Goal: Task Accomplishment & Management: Manage account settings

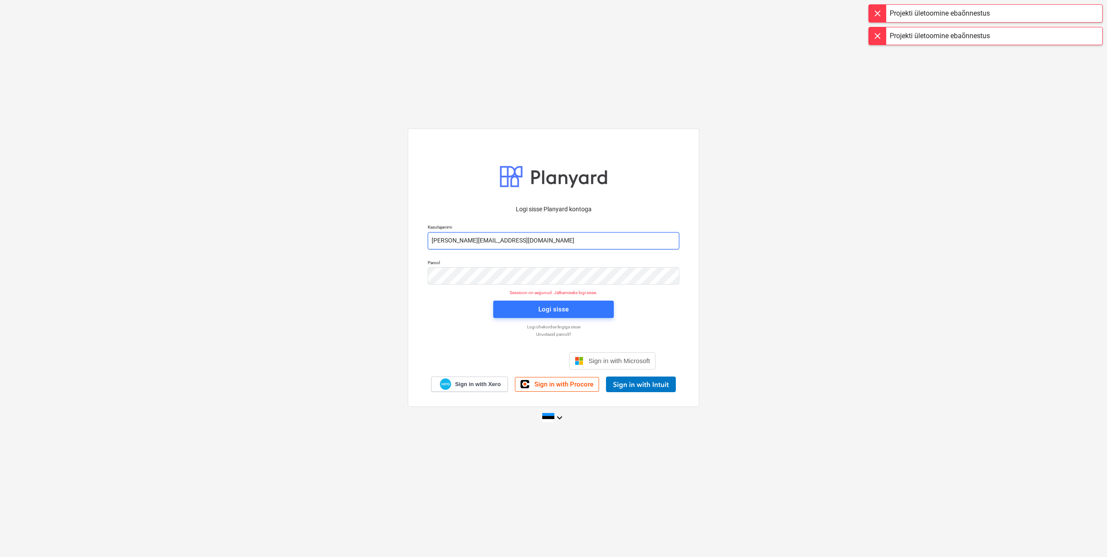
click at [466, 239] on input "[PERSON_NAME][EMAIL_ADDRESS][DOMAIN_NAME]" at bounding box center [554, 240] width 252 height 17
type input "[EMAIL_ADDRESS][DOMAIN_NAME]"
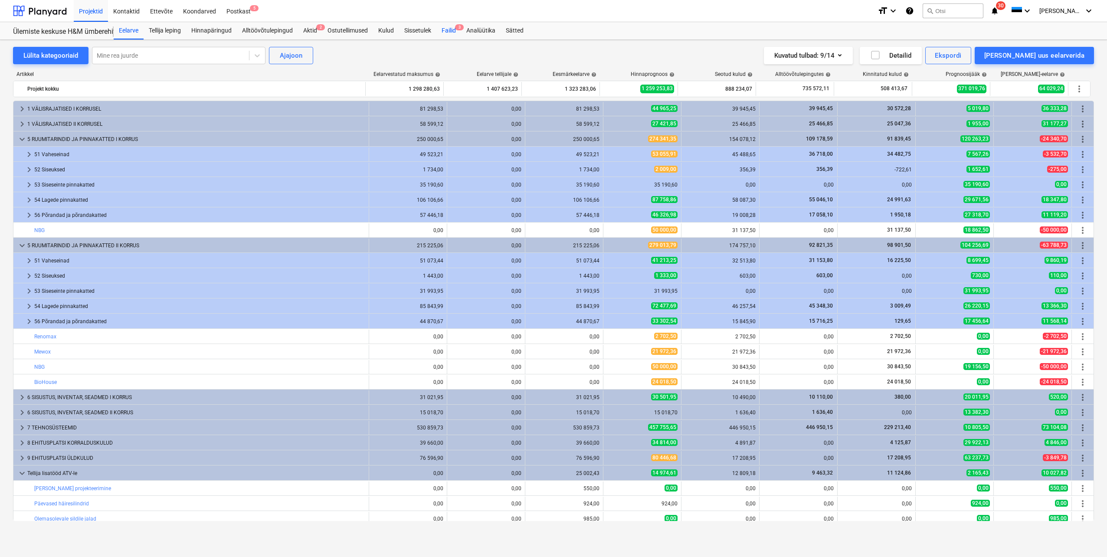
click at [454, 32] on div "Failid 3" at bounding box center [449, 30] width 25 height 17
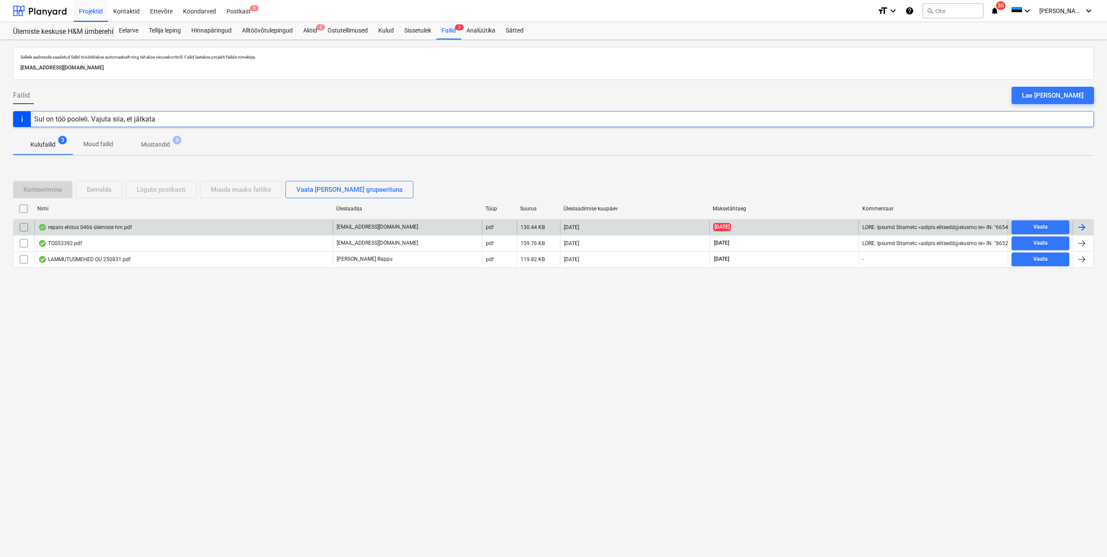
click at [1085, 226] on div at bounding box center [1082, 227] width 10 height 10
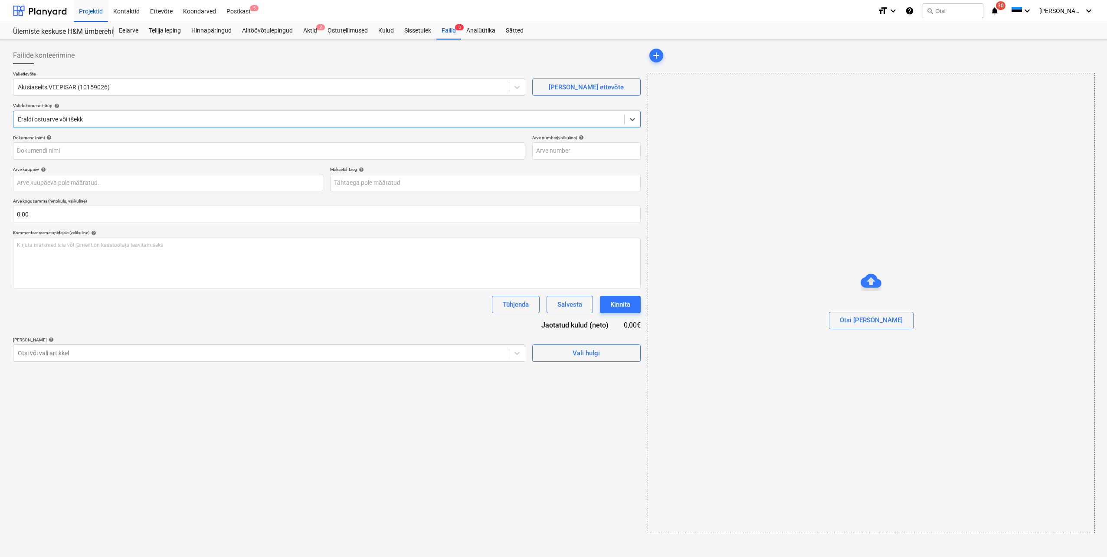
type input "250466"
type input "[DATE]"
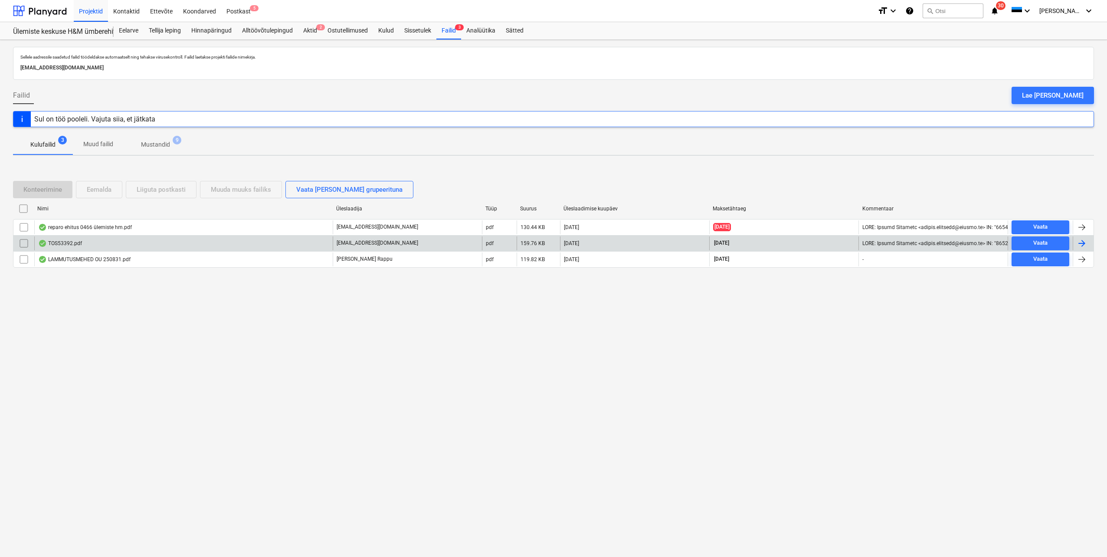
click at [1085, 242] on div at bounding box center [1082, 243] width 10 height 10
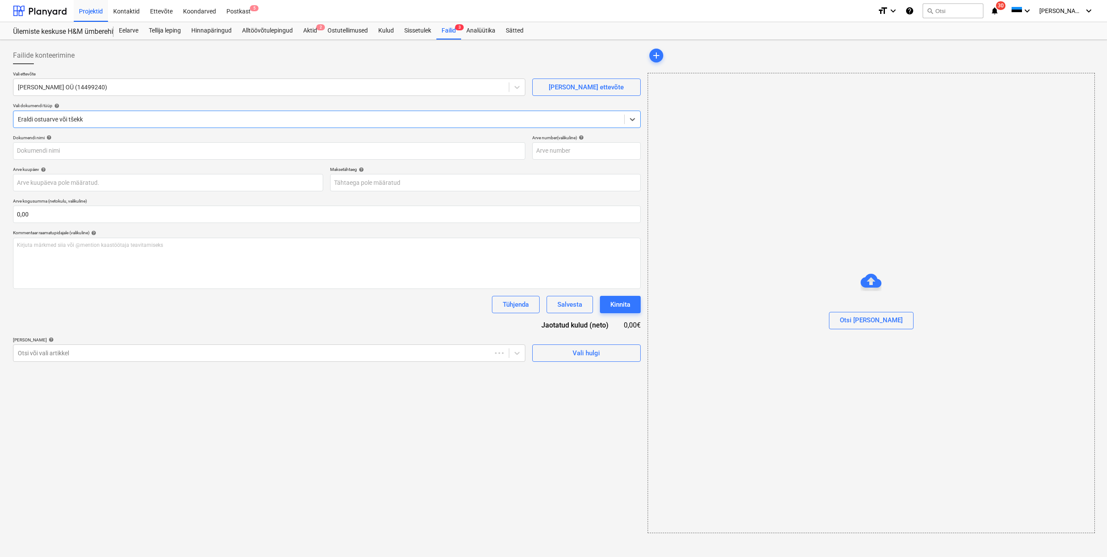
type input "TOS53392"
type input "[DATE]"
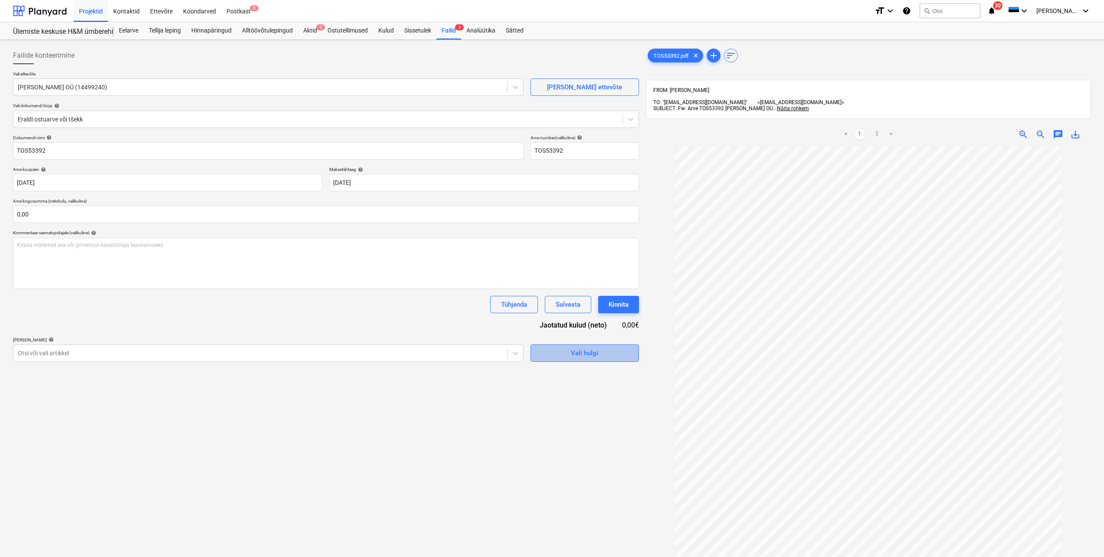
click at [585, 356] on div "Vali hulgi" at bounding box center [584, 353] width 27 height 11
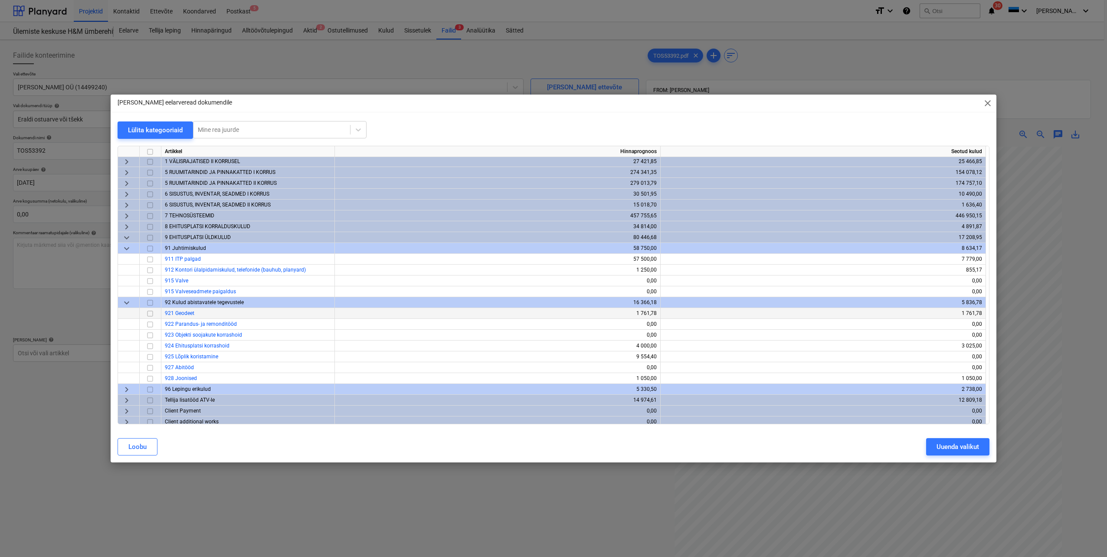
scroll to position [15, 0]
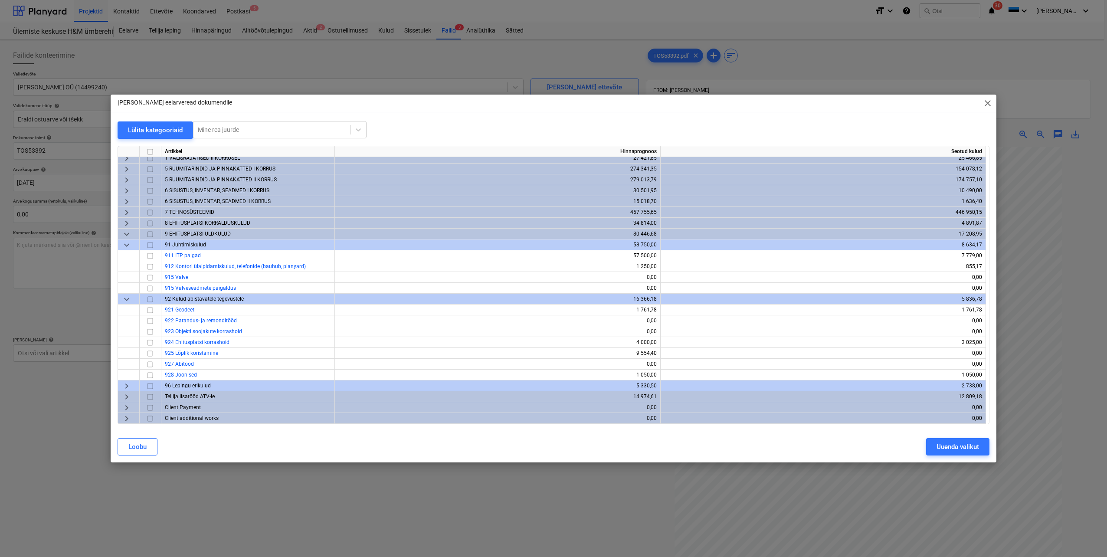
click at [128, 234] on span "keyboard_arrow_down" at bounding box center [127, 234] width 10 height 10
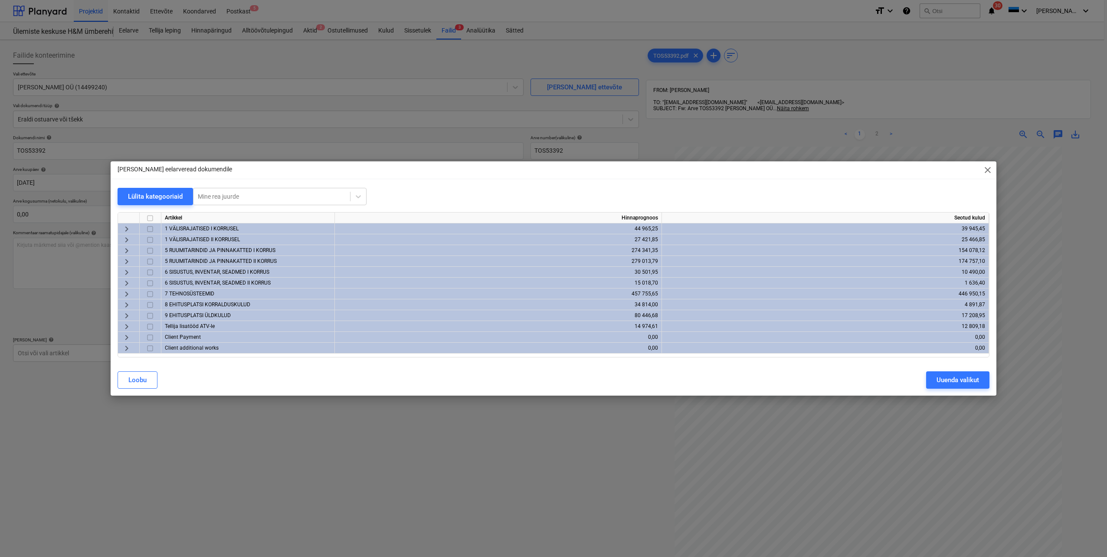
click at [124, 303] on span "keyboard_arrow_right" at bounding box center [127, 305] width 10 height 10
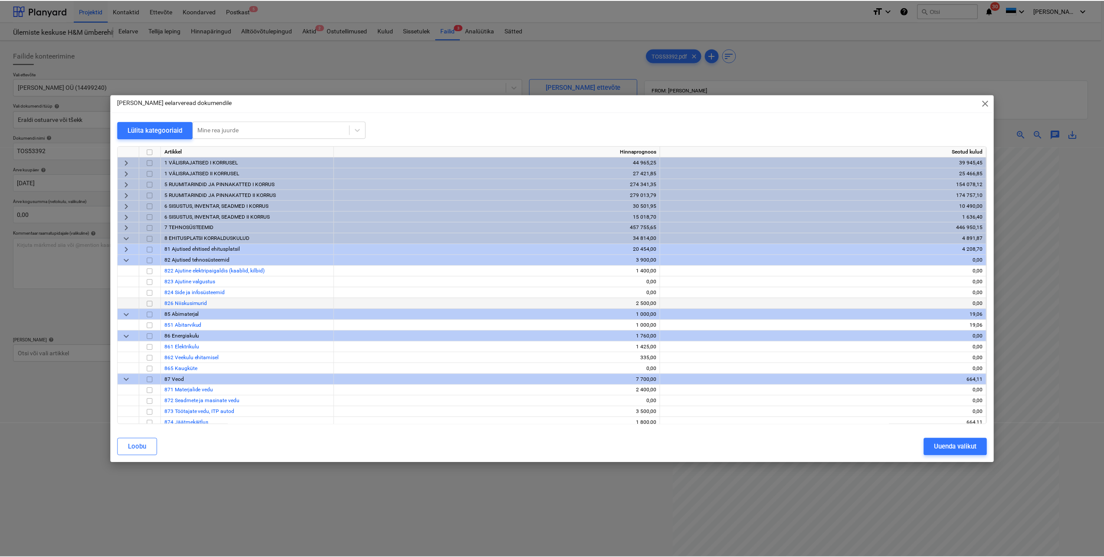
scroll to position [43, 0]
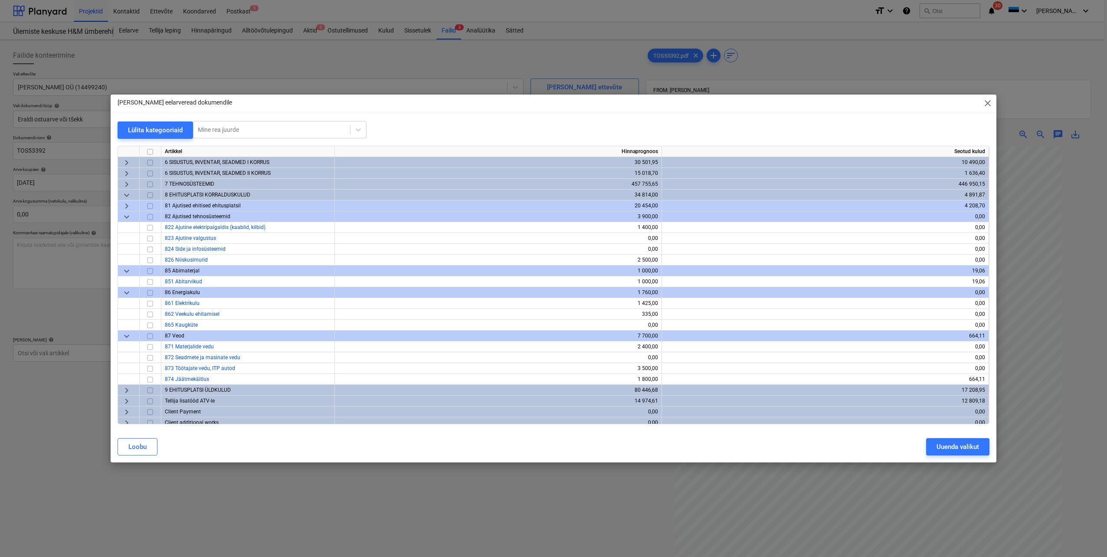
click at [990, 100] on span "close" at bounding box center [988, 103] width 10 height 10
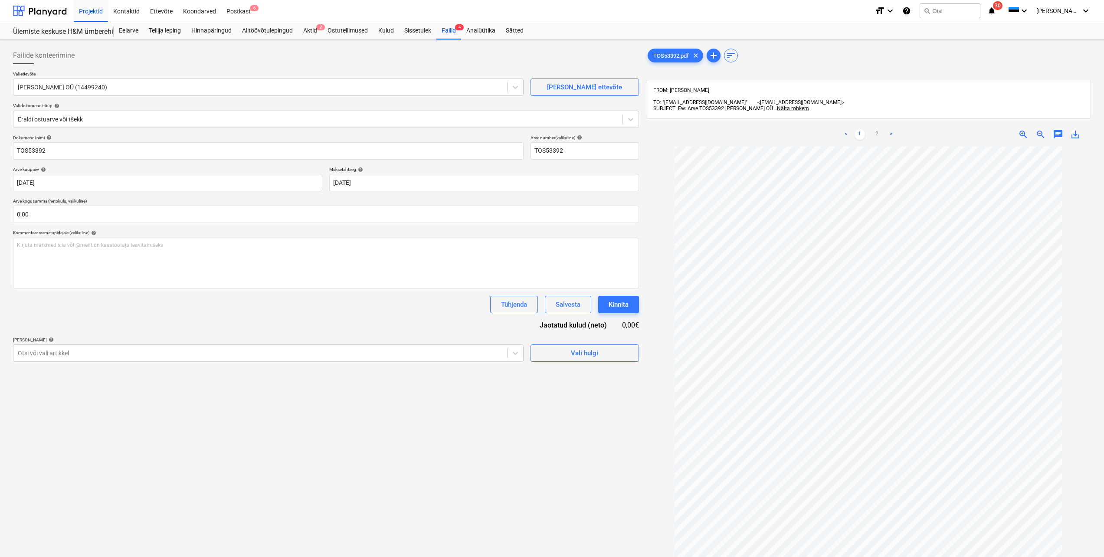
scroll to position [17, 0]
click at [589, 355] on div "Vali hulgi" at bounding box center [584, 353] width 27 height 11
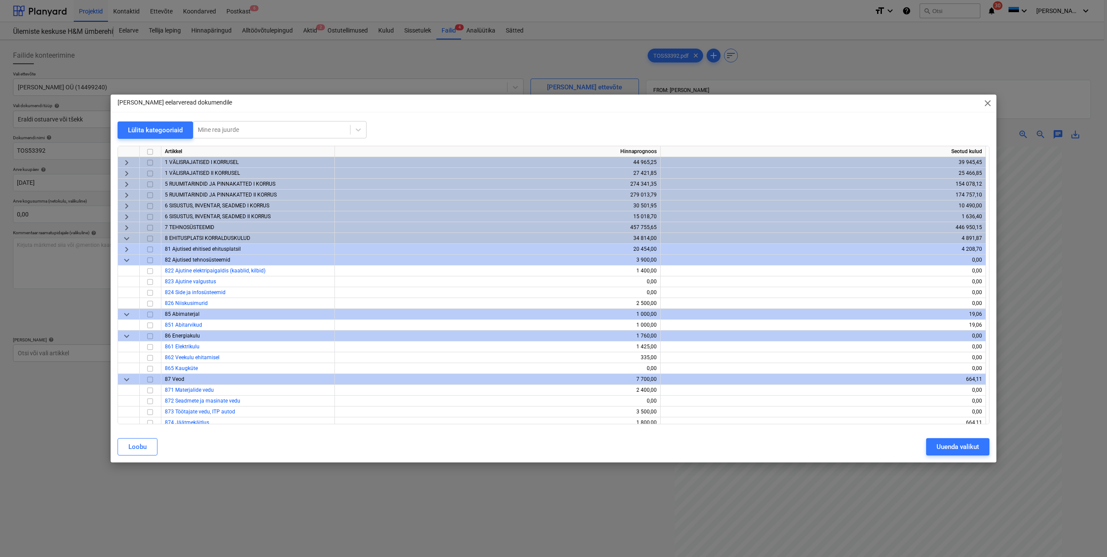
click at [123, 251] on span "keyboard_arrow_right" at bounding box center [127, 249] width 10 height 10
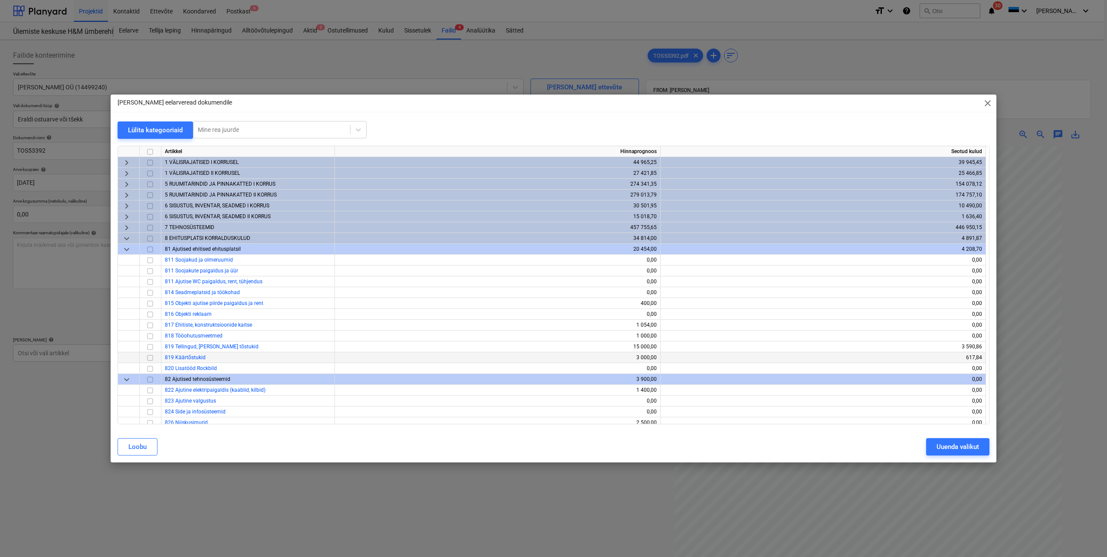
click at [151, 357] on input "checkbox" at bounding box center [150, 358] width 10 height 10
click at [951, 448] on div "Uuenda valikut" at bounding box center [958, 446] width 43 height 11
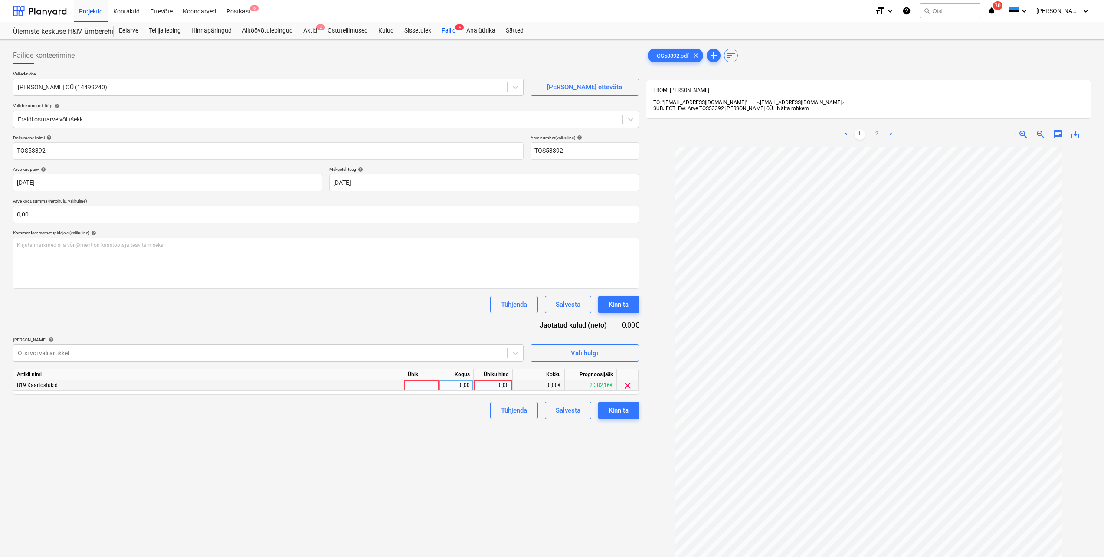
click at [421, 386] on div at bounding box center [421, 385] width 35 height 11
type input "tk"
click at [448, 386] on div "0,00" at bounding box center [456, 385] width 27 height 11
type input "1"
click at [489, 388] on div "0,00" at bounding box center [493, 385] width 32 height 11
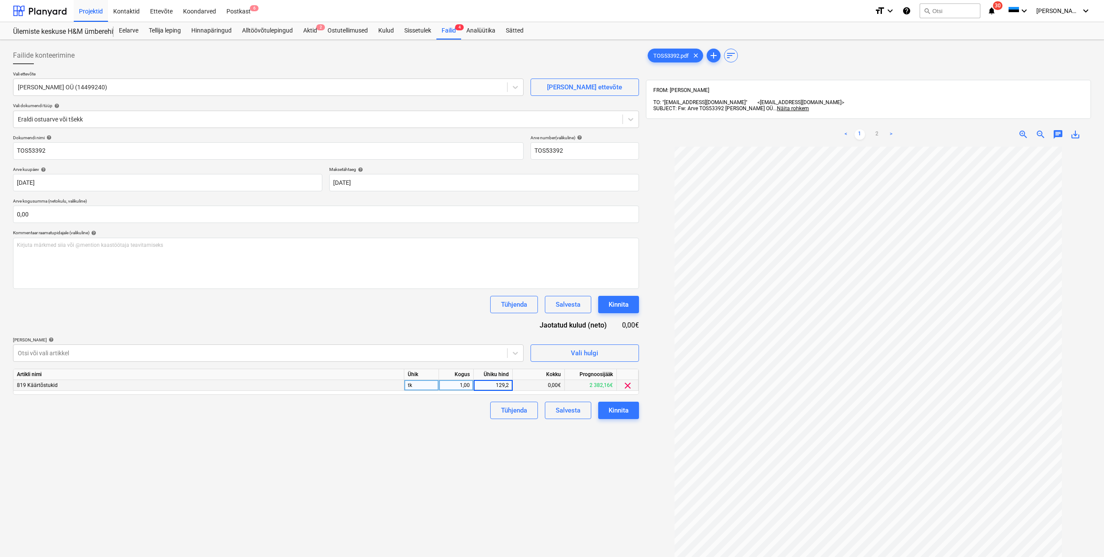
type input "129,20"
click at [157, 214] on input "0,00" at bounding box center [326, 214] width 626 height 17
click at [157, 214] on input "text" at bounding box center [326, 214] width 626 height 17
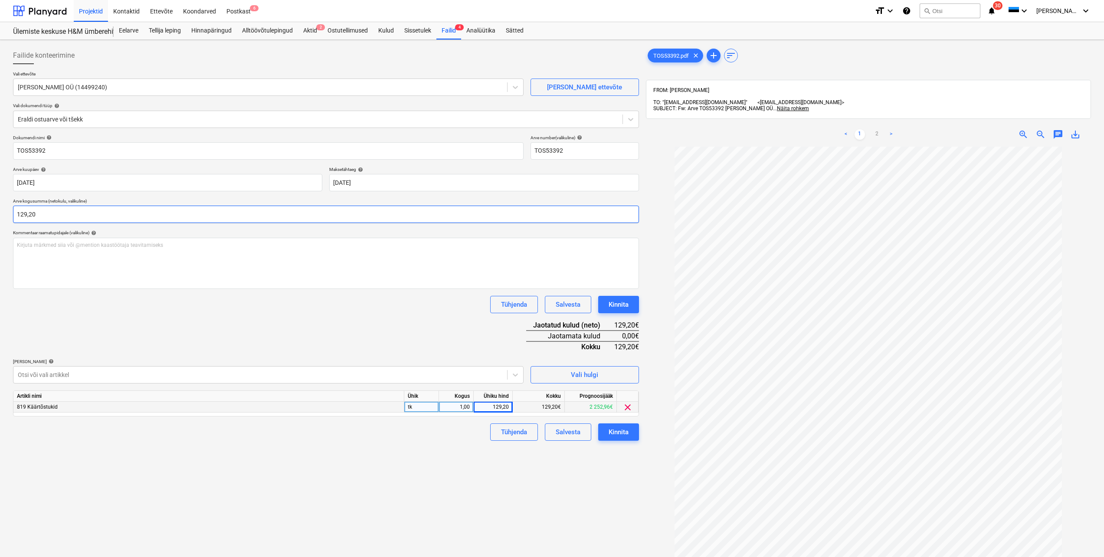
type input "129,20"
click at [282, 514] on div "Failide konteerimine Vali ettevõte [PERSON_NAME] OÜ (14499240) [PERSON_NAME] uu…" at bounding box center [326, 363] width 633 height 640
click at [618, 434] on div "Kinnita" at bounding box center [619, 432] width 20 height 11
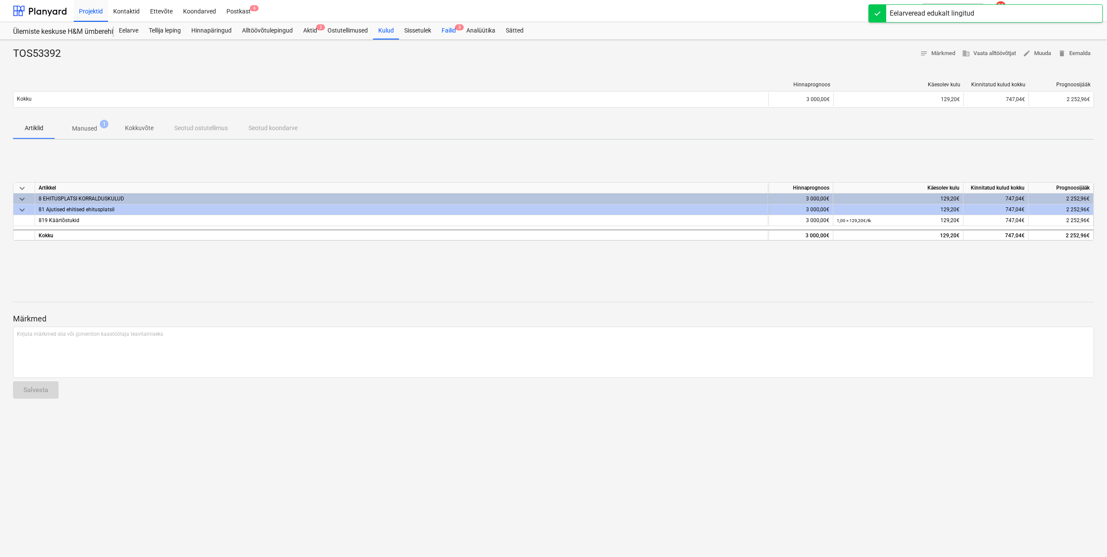
click at [453, 30] on div "Failid 3" at bounding box center [449, 30] width 25 height 17
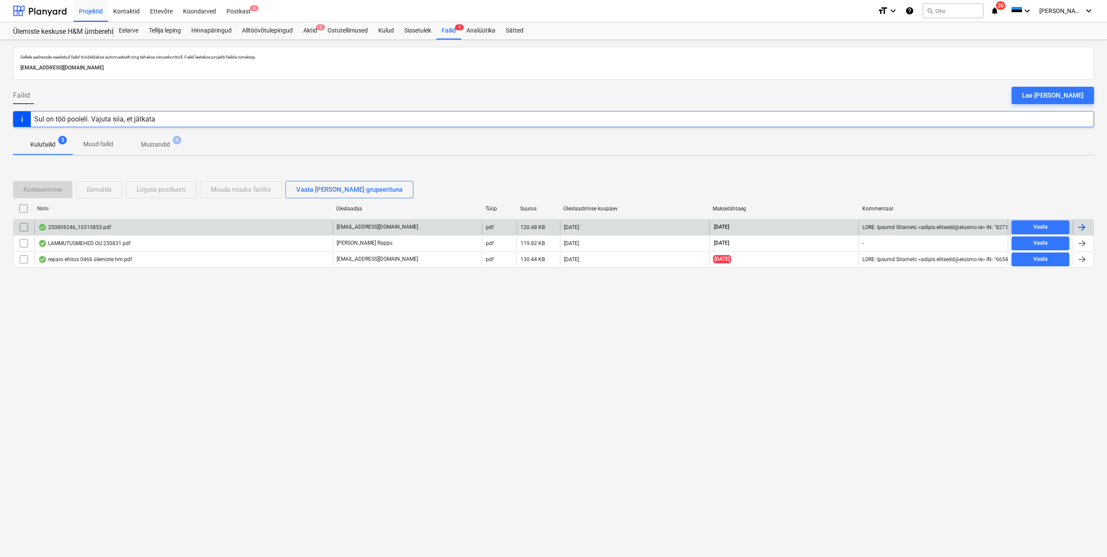
click at [1081, 225] on div at bounding box center [1082, 227] width 10 height 10
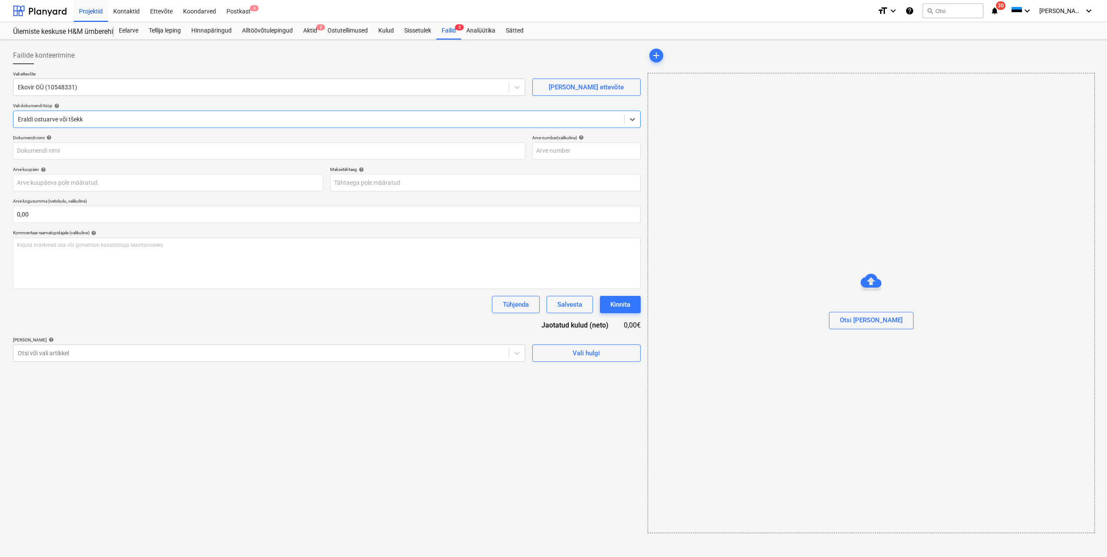
type input "250809246"
type input "[DATE]"
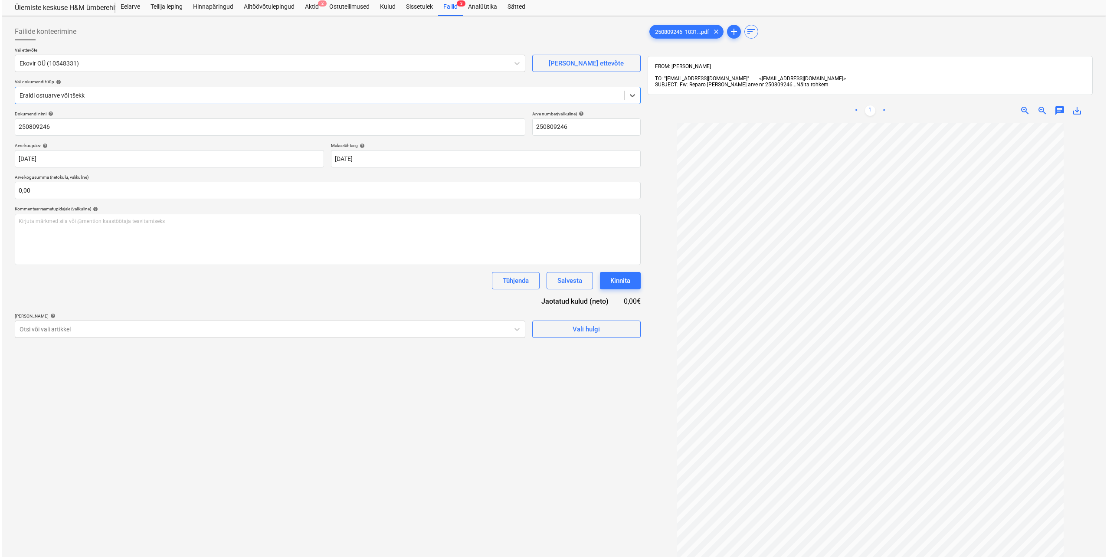
scroll to position [43, 0]
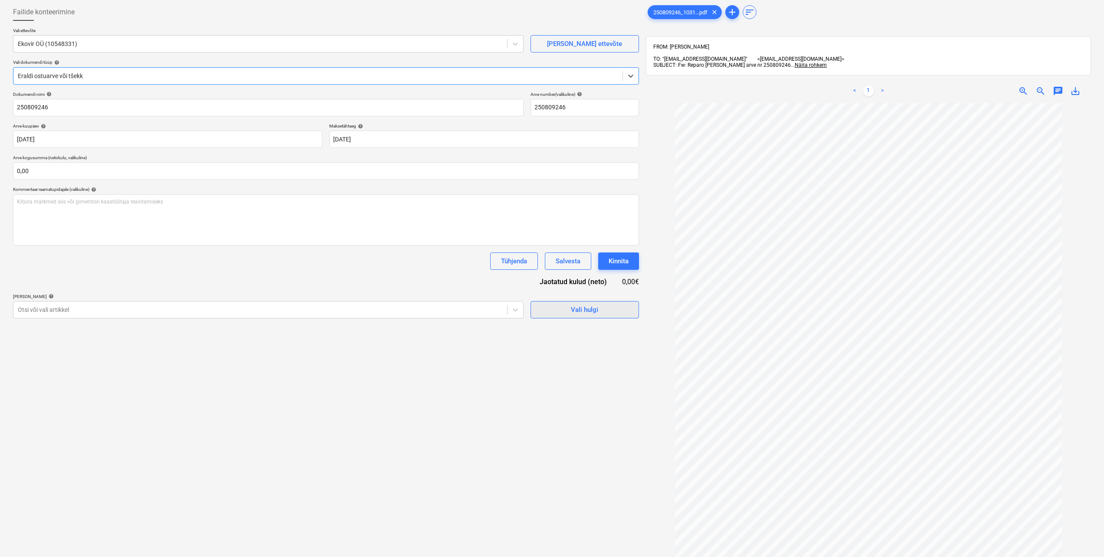
click at [579, 313] on div "Vali hulgi" at bounding box center [584, 309] width 27 height 11
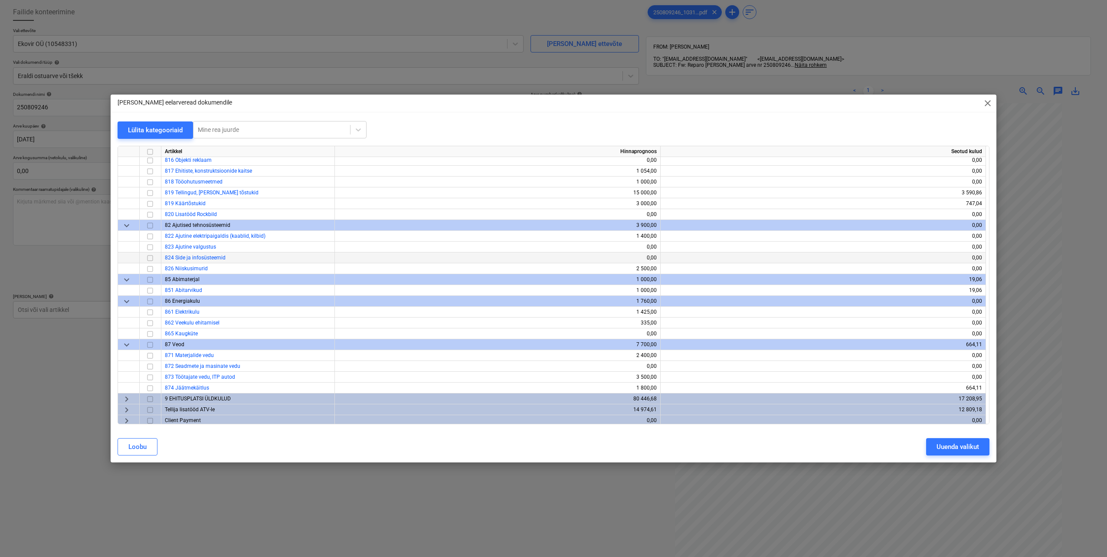
scroll to position [167, 0]
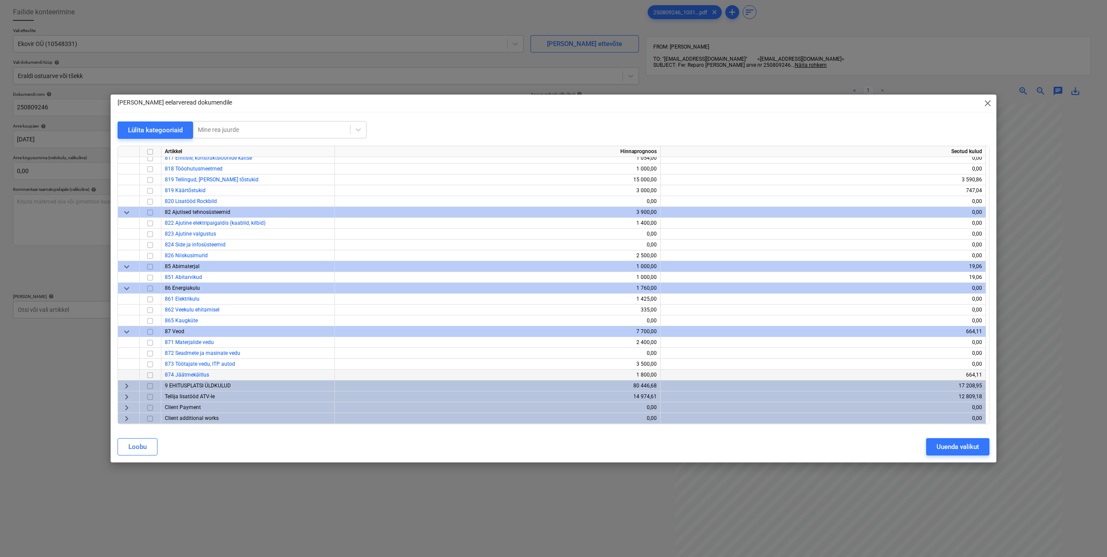
click at [148, 375] on input "checkbox" at bounding box center [150, 375] width 10 height 10
click at [953, 450] on div "Uuenda valikut" at bounding box center [958, 446] width 43 height 11
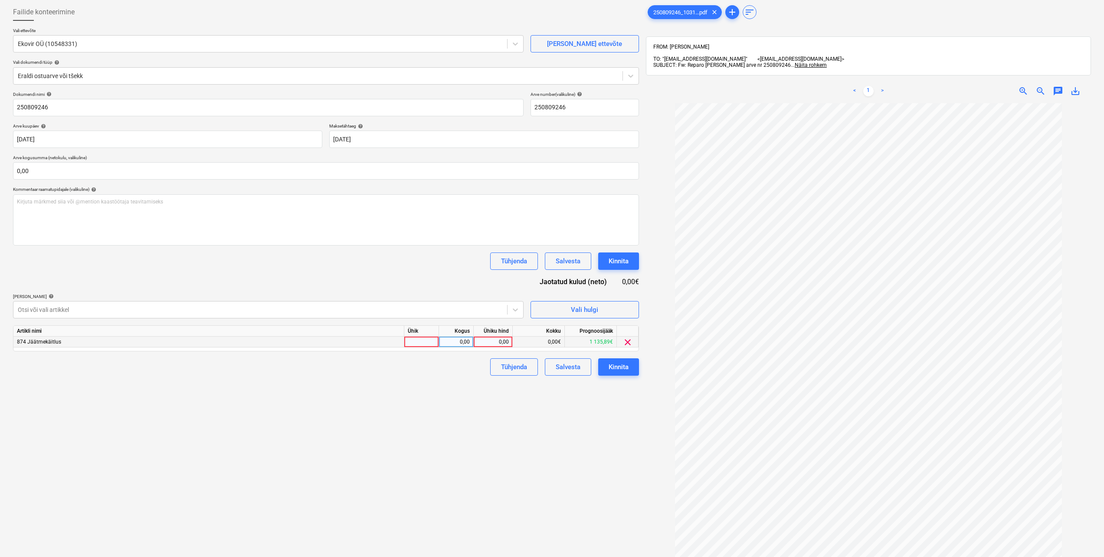
click at [430, 338] on div at bounding box center [421, 342] width 35 height 11
type input "tk"
click at [450, 342] on div "0,00" at bounding box center [456, 342] width 27 height 11
type input "1"
click at [478, 342] on div "0,00" at bounding box center [493, 342] width 32 height 11
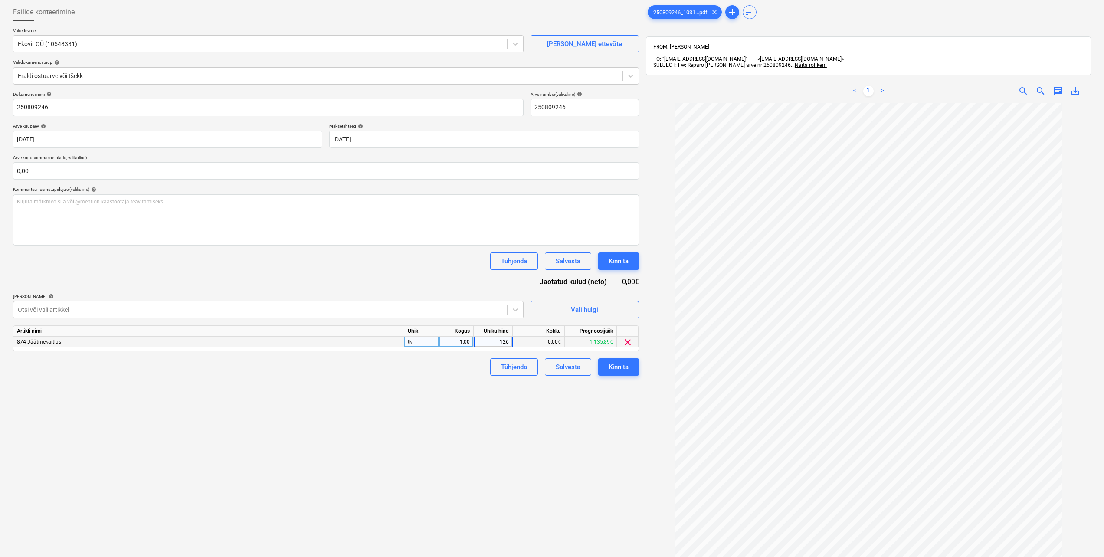
type input "1263"
click at [120, 176] on input "0,00" at bounding box center [326, 170] width 626 height 17
click at [118, 171] on input "text" at bounding box center [326, 170] width 626 height 17
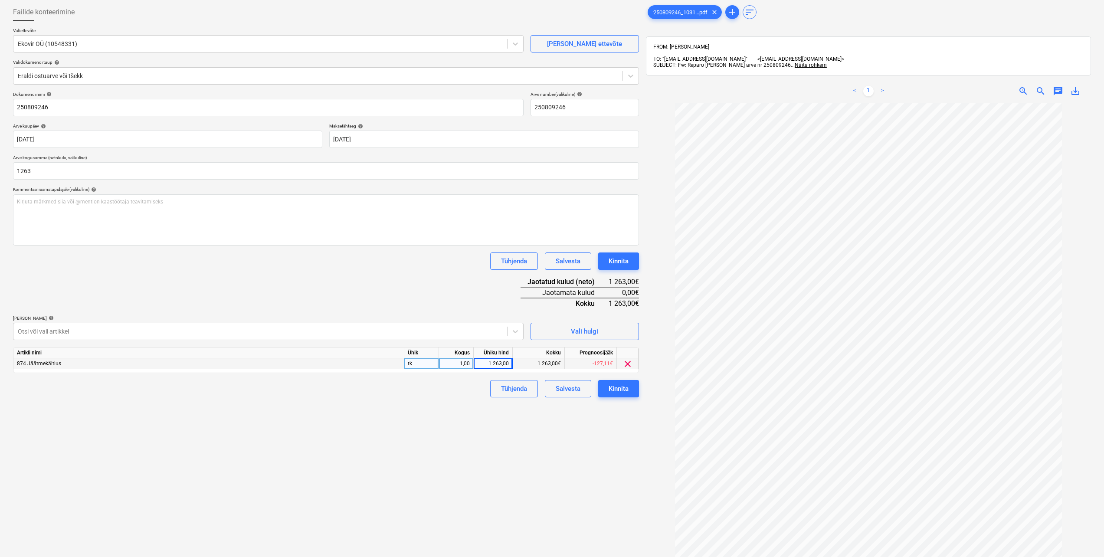
type input "1 263,00"
click at [221, 420] on div "Failide konteerimine Vali ettevõte Ekovir OÜ (10548331) [PERSON_NAME] uus ettev…" at bounding box center [326, 320] width 633 height 640
click at [614, 390] on div "Kinnita" at bounding box center [619, 388] width 20 height 11
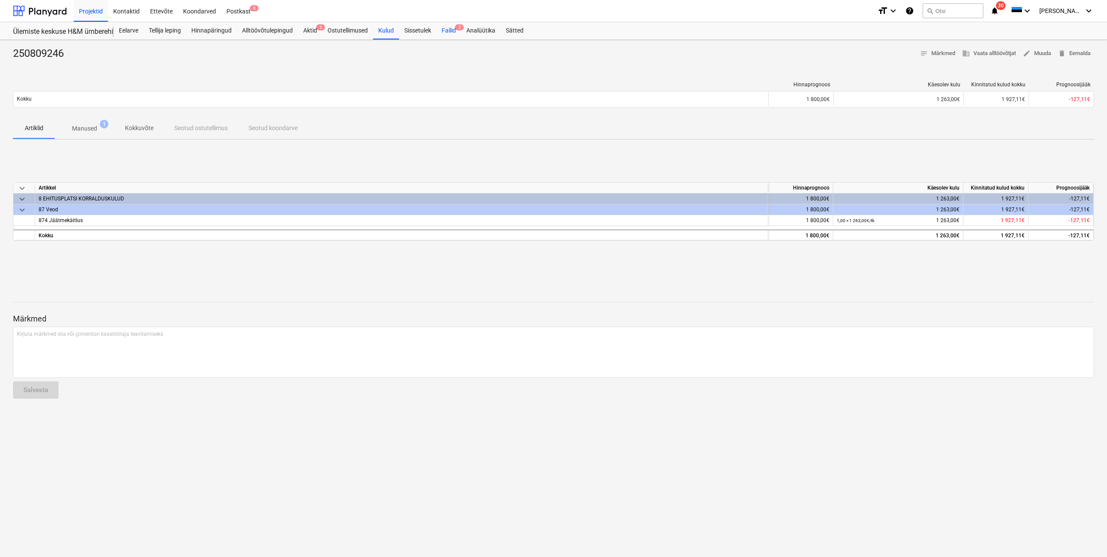
click at [449, 29] on div "Failid 2" at bounding box center [449, 30] width 25 height 17
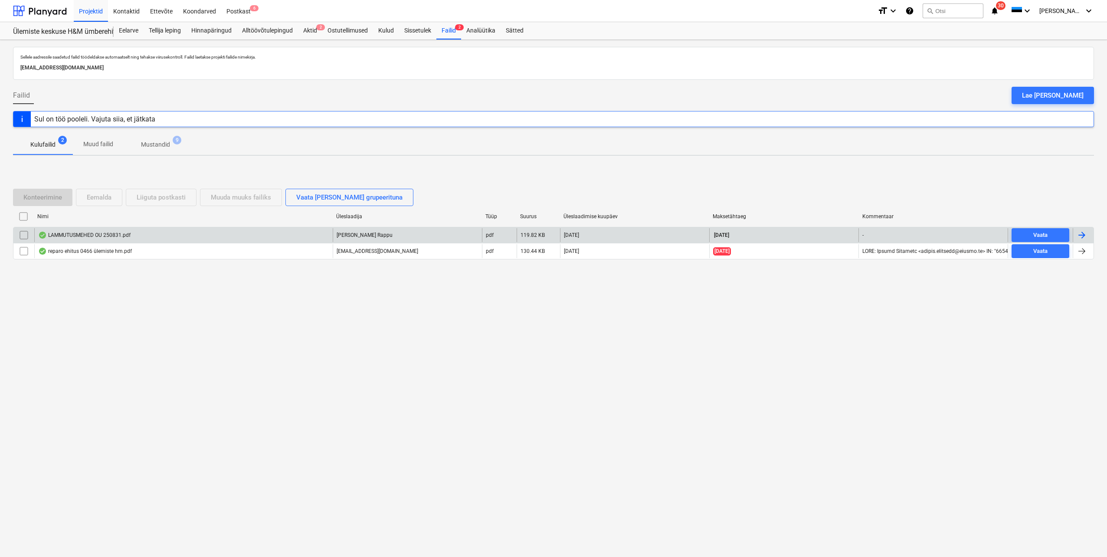
click at [1083, 235] on div at bounding box center [1082, 235] width 10 height 10
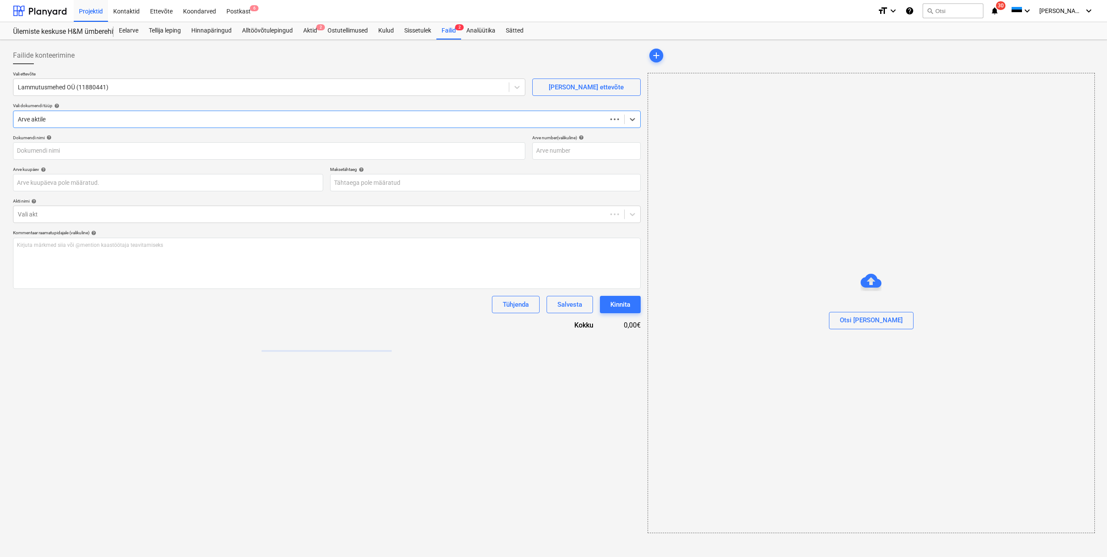
type input "250831"
type input "[DATE]"
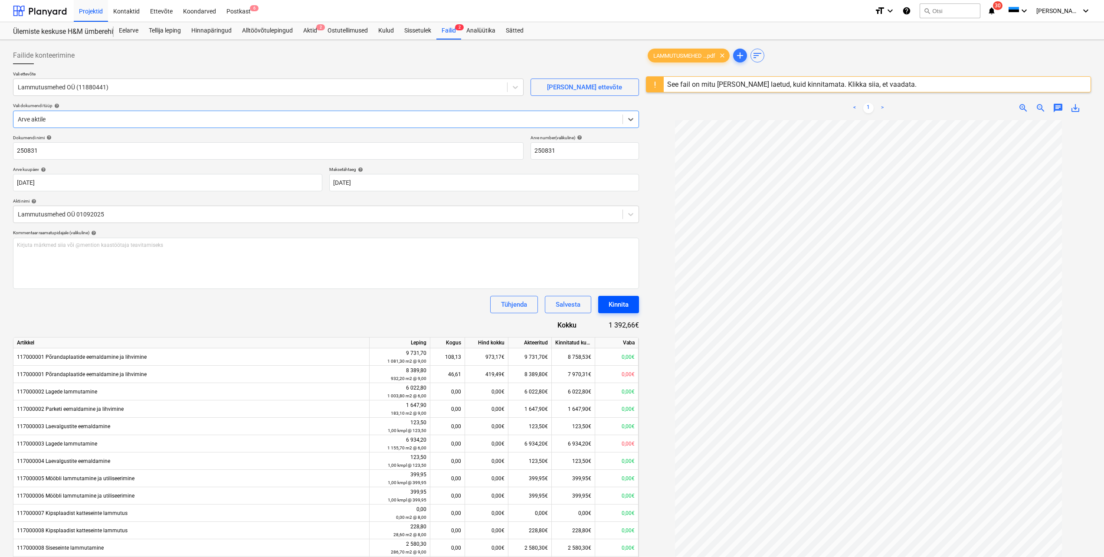
click at [612, 306] on div "Kinnita" at bounding box center [619, 304] width 20 height 11
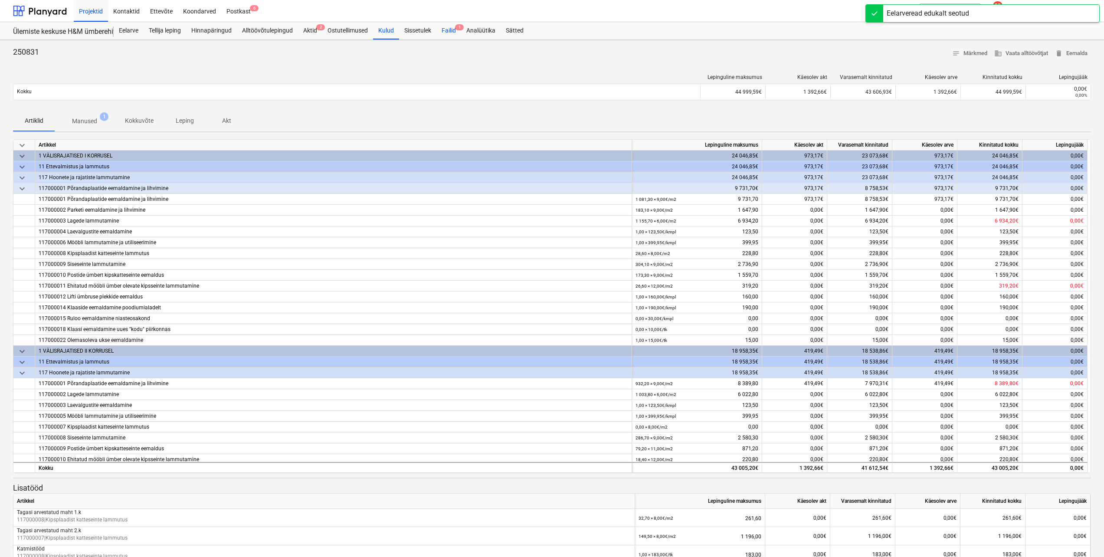
click at [450, 29] on div "Failid 1" at bounding box center [449, 30] width 25 height 17
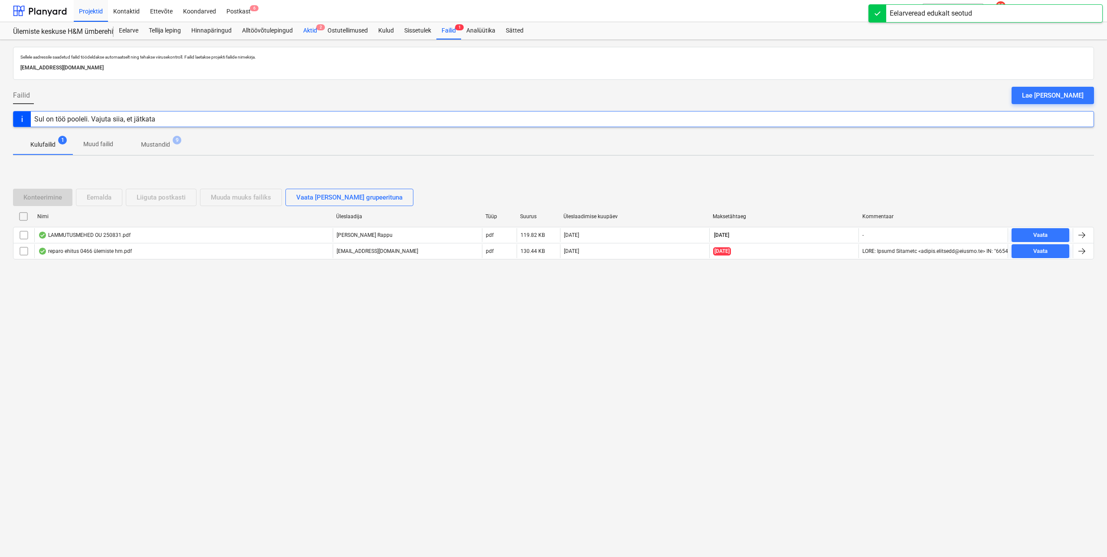
click at [317, 28] on span "2" at bounding box center [320, 27] width 9 height 6
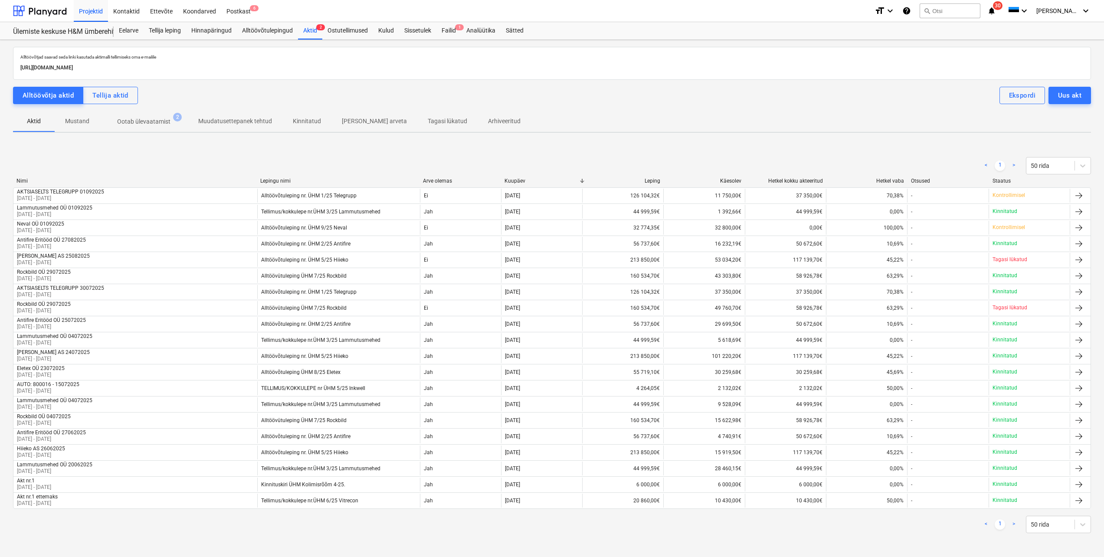
click at [156, 120] on p "Ootab ülevaatamist" at bounding box center [143, 121] width 53 height 9
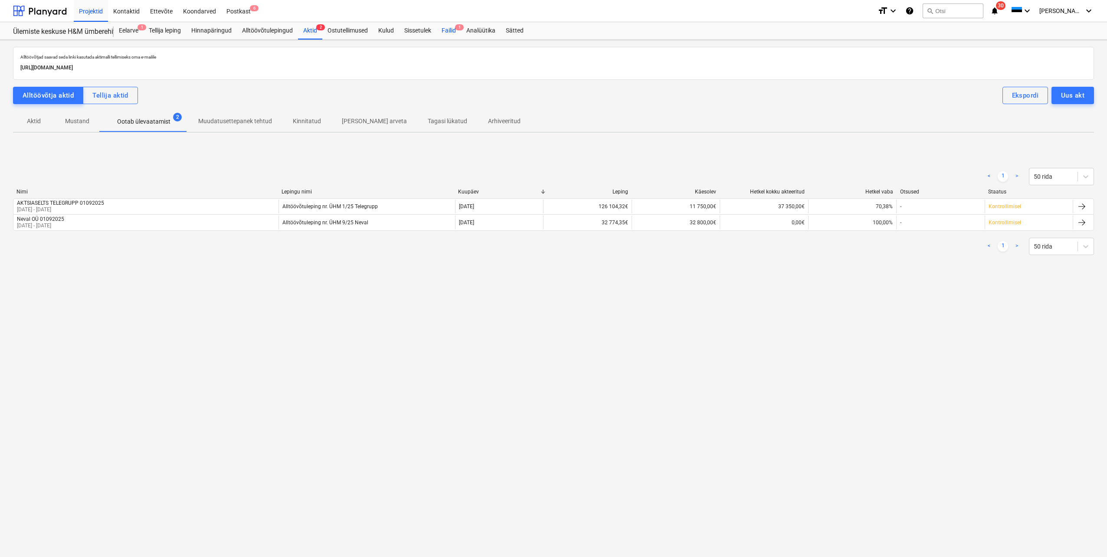
click at [444, 34] on div "Failid 1" at bounding box center [449, 30] width 25 height 17
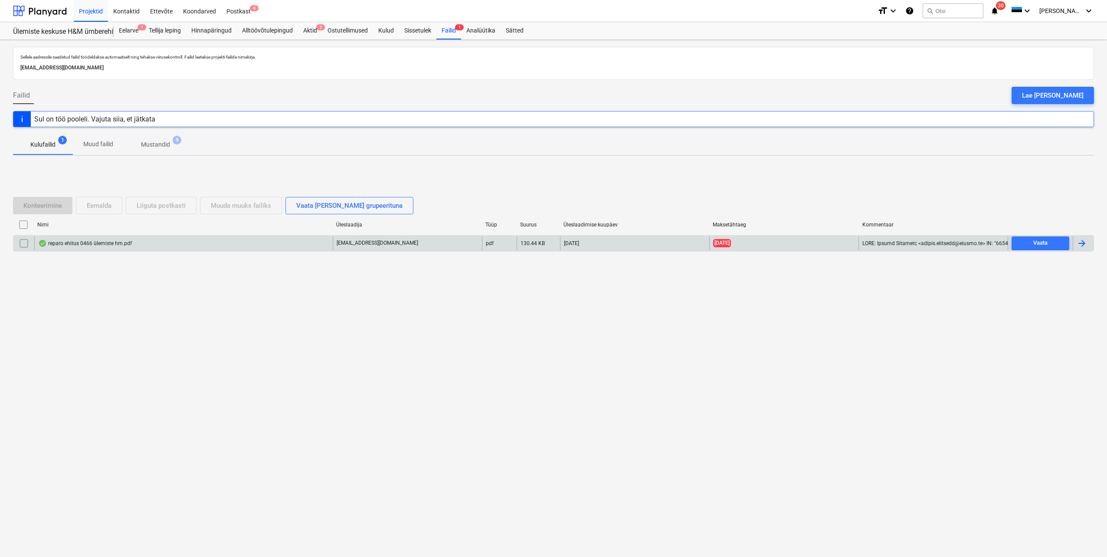
click at [1084, 244] on div at bounding box center [1082, 243] width 10 height 10
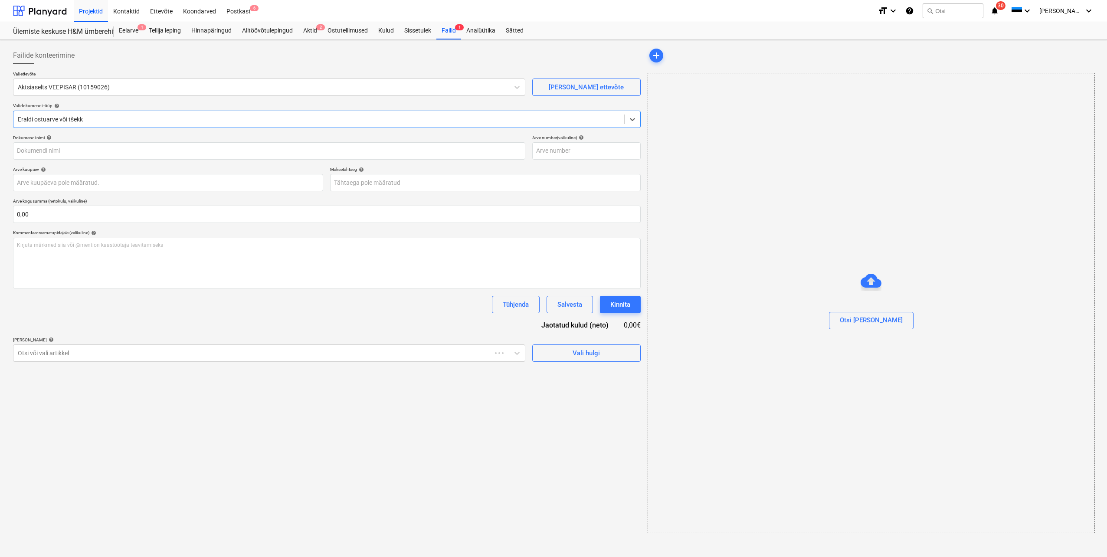
type input "250466"
type input "[DATE]"
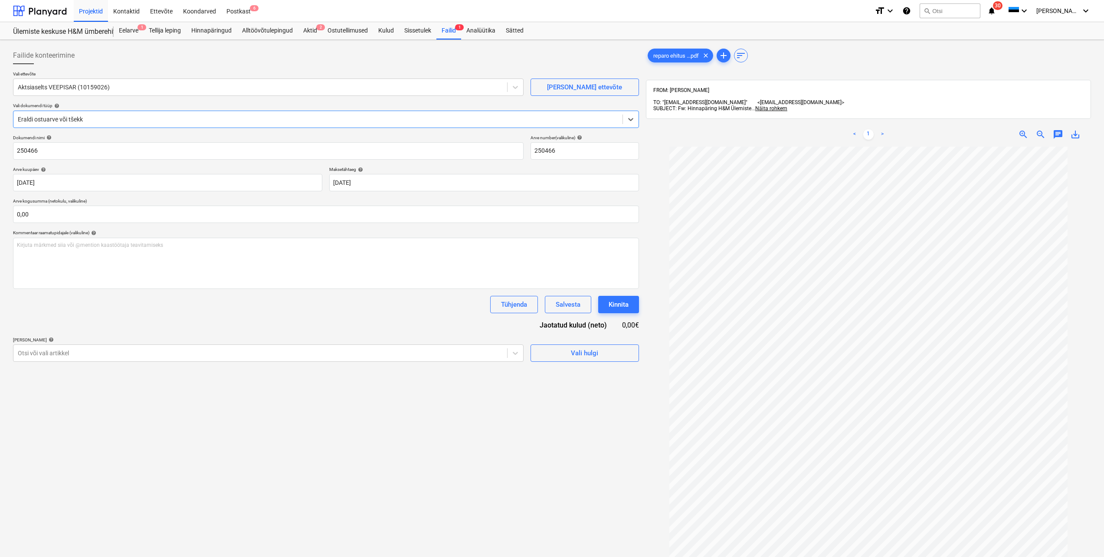
click at [112, 120] on div at bounding box center [318, 119] width 601 height 9
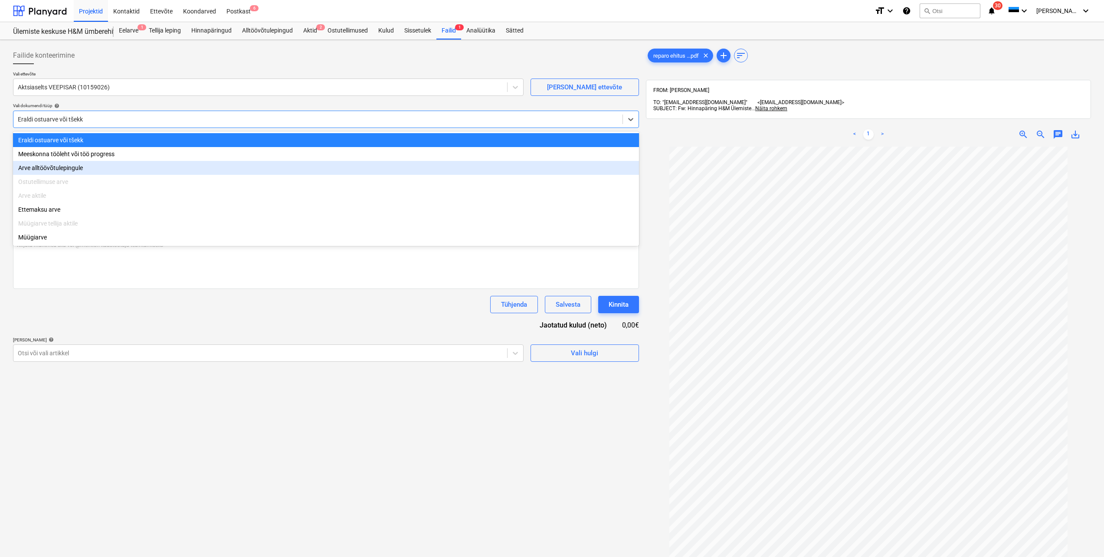
click at [87, 172] on div "Arve alltöövõtulepingule" at bounding box center [326, 168] width 626 height 14
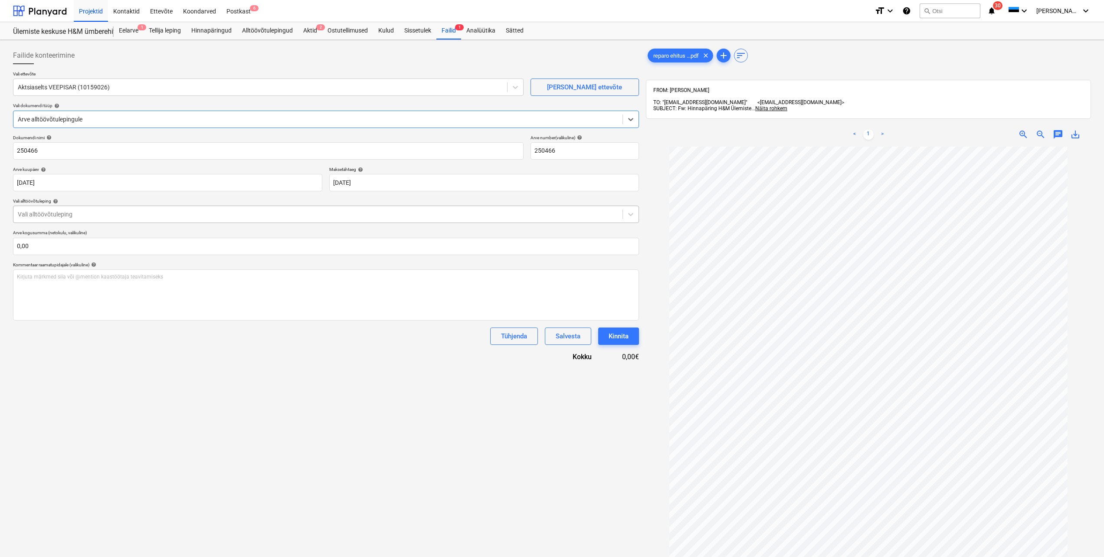
click at [182, 217] on div at bounding box center [318, 214] width 601 height 9
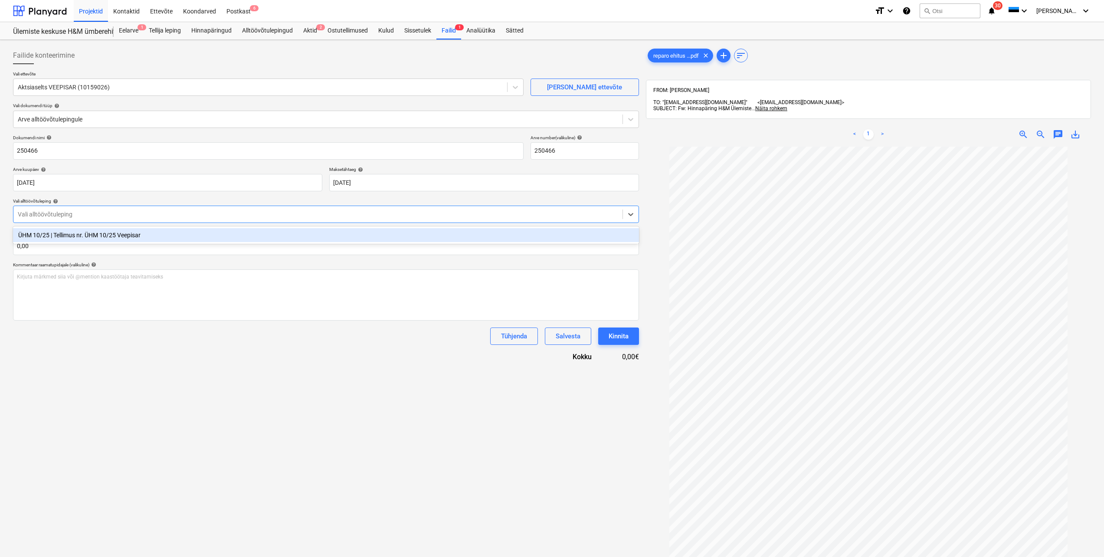
click at [172, 235] on div "ÜHM 10/25 | Tellimus nr. ÜHM 10/25 Veepisar" at bounding box center [326, 235] width 626 height 14
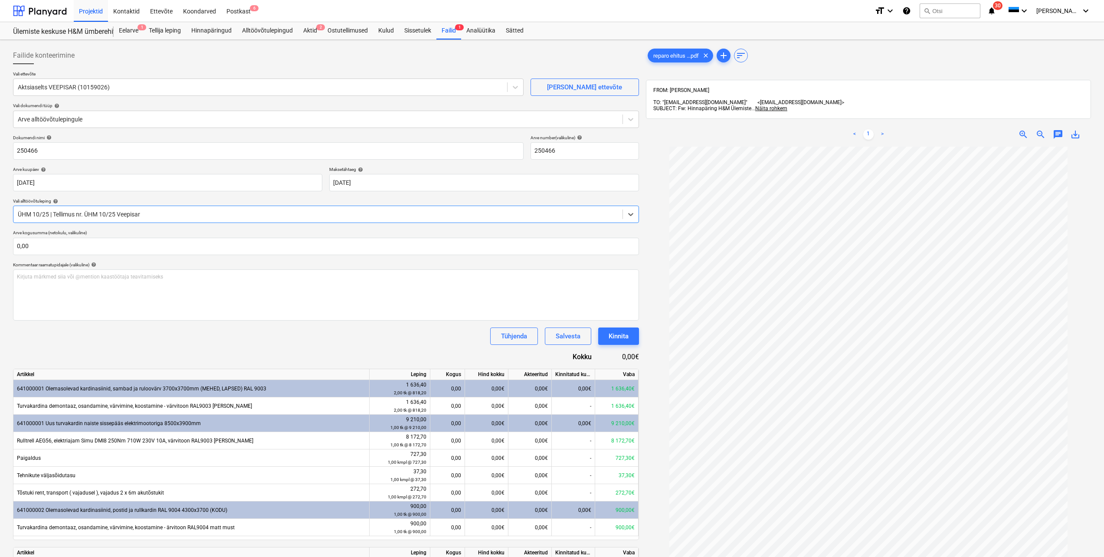
scroll to position [123, 0]
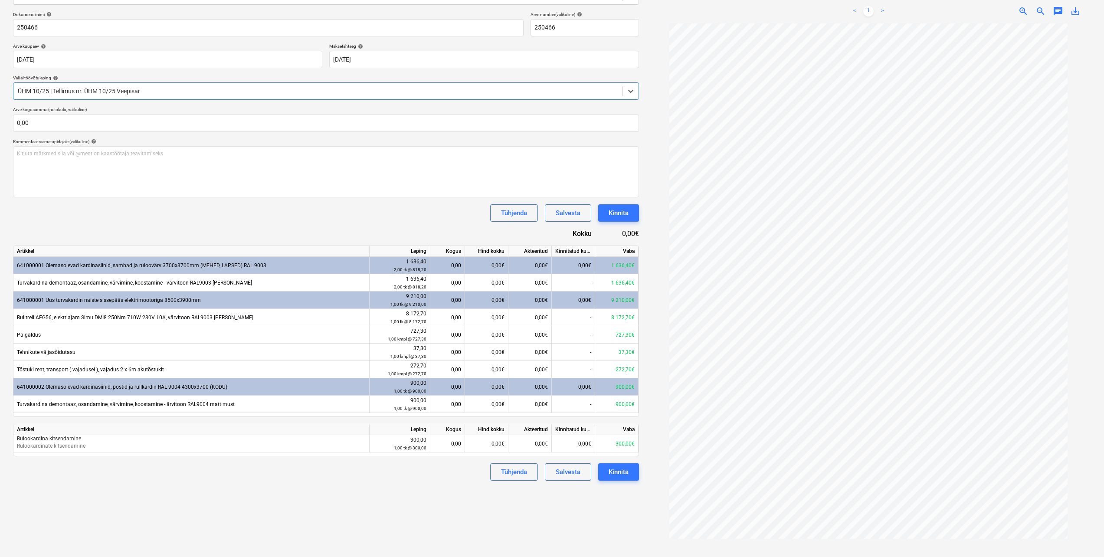
click at [460, 266] on div "0,00" at bounding box center [447, 265] width 27 height 17
click at [461, 280] on div "0,00" at bounding box center [447, 282] width 35 height 17
type input "1"
click at [457, 303] on div "0,00" at bounding box center [447, 300] width 27 height 17
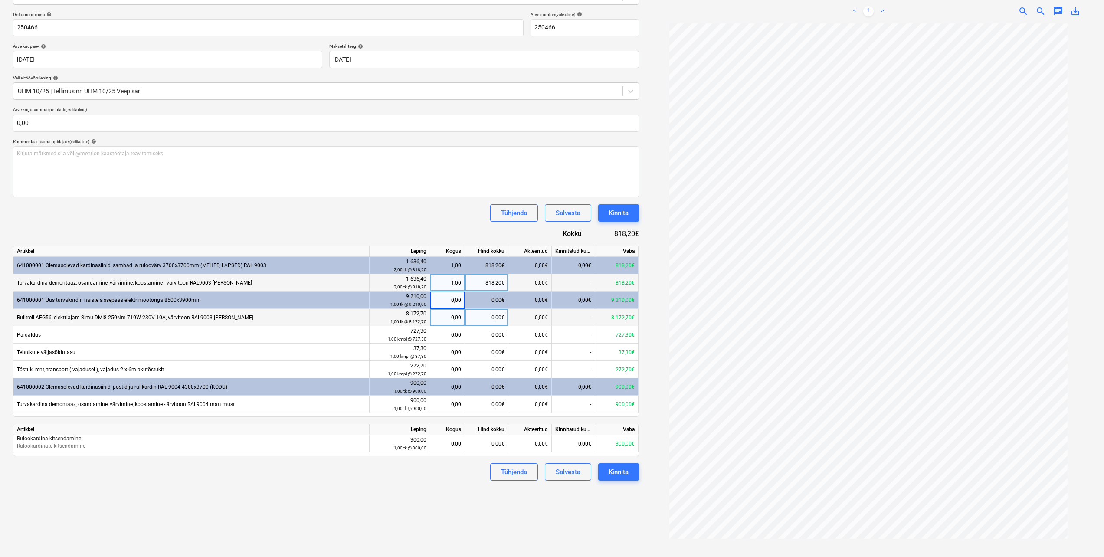
click at [459, 318] on div "0,00" at bounding box center [447, 317] width 27 height 17
type input "1"
click at [460, 335] on div "0,00" at bounding box center [447, 334] width 27 height 17
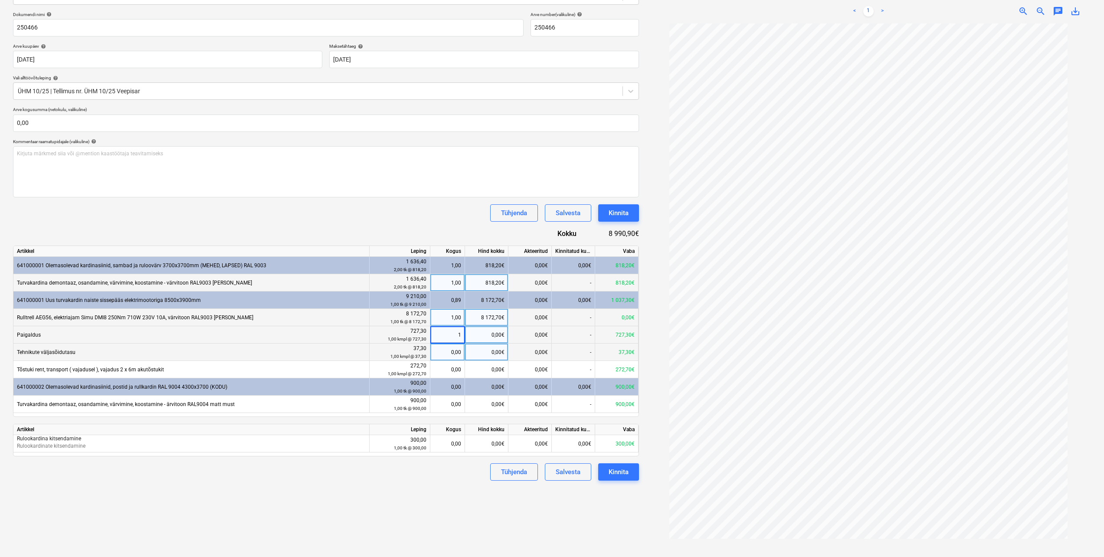
click at [458, 352] on div "0,00" at bounding box center [447, 352] width 27 height 17
type input "1"
click at [459, 368] on div "0,00" at bounding box center [447, 369] width 27 height 17
click at [457, 404] on div "0,00" at bounding box center [447, 404] width 27 height 17
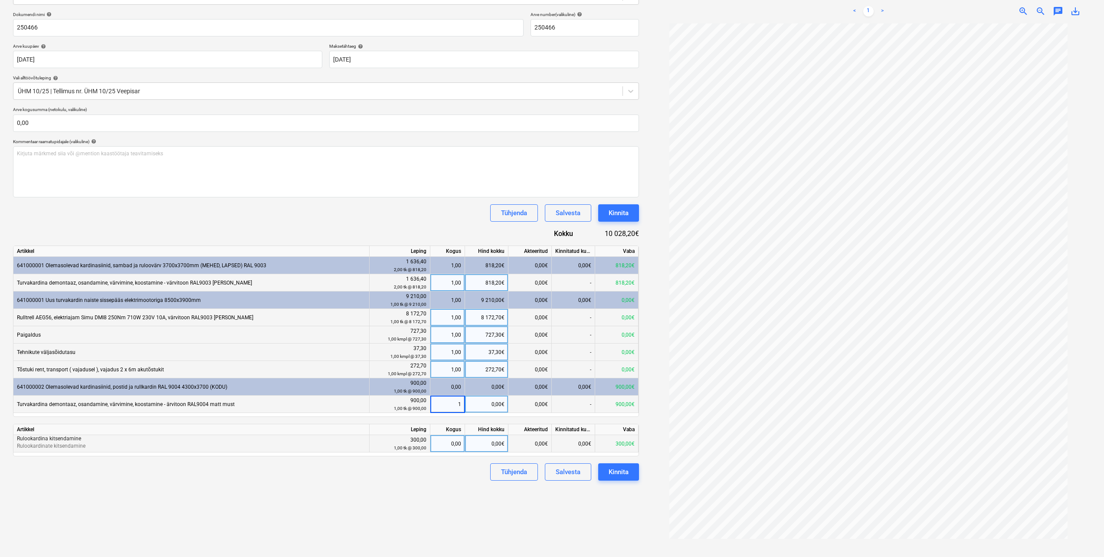
click at [454, 443] on div "0,00" at bounding box center [447, 443] width 27 height 17
type input "1"
click at [444, 471] on div "Tühjenda Salvesta Kinnita" at bounding box center [326, 471] width 626 height 17
click at [514, 475] on div "Tühjenda" at bounding box center [514, 472] width 26 height 11
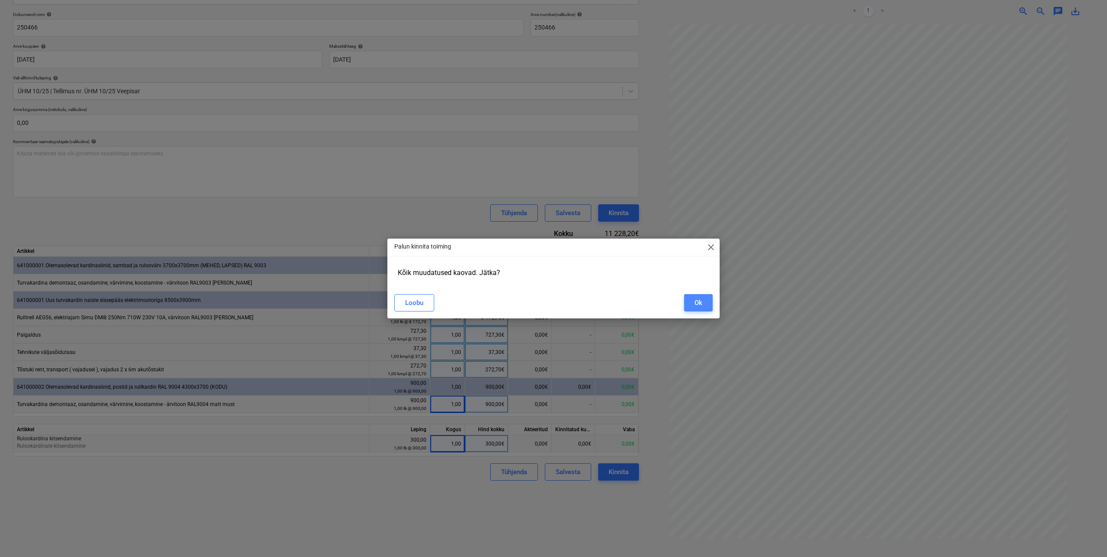
click at [699, 301] on div "Ok" at bounding box center [699, 302] width 8 height 11
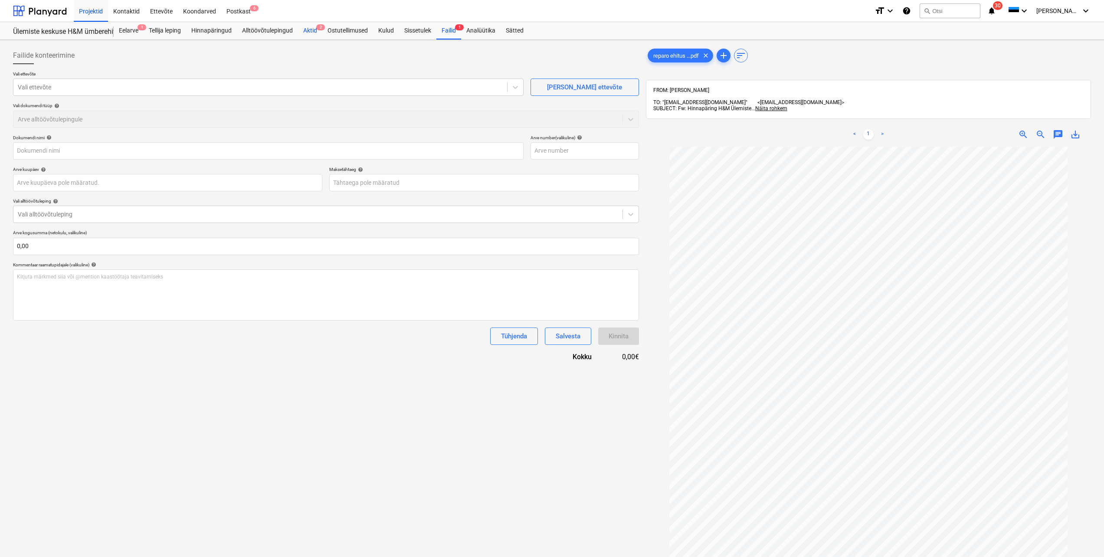
click at [320, 28] on span "2" at bounding box center [320, 27] width 9 height 6
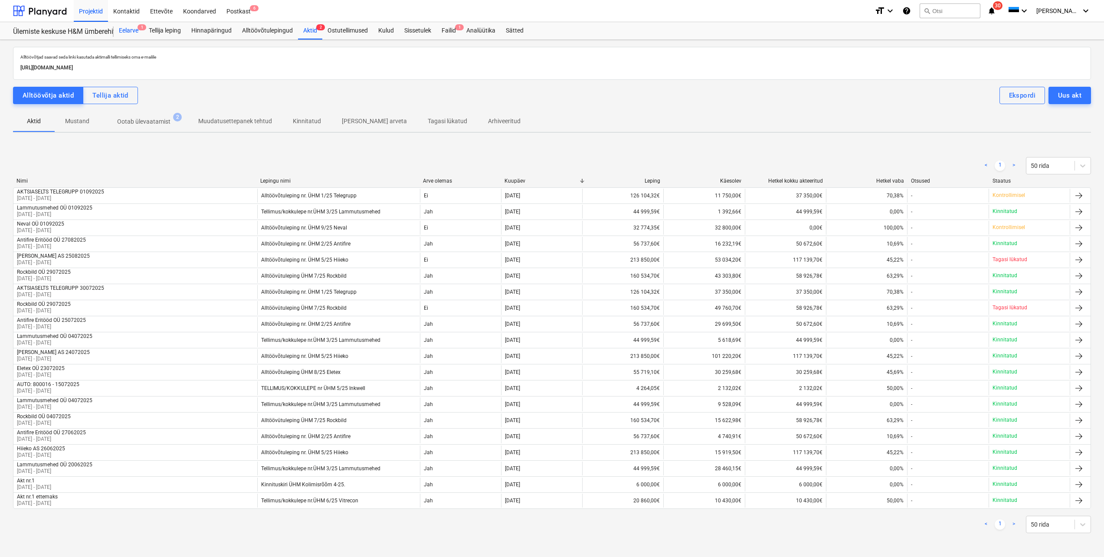
click at [126, 33] on div "Eelarve 1" at bounding box center [129, 30] width 30 height 17
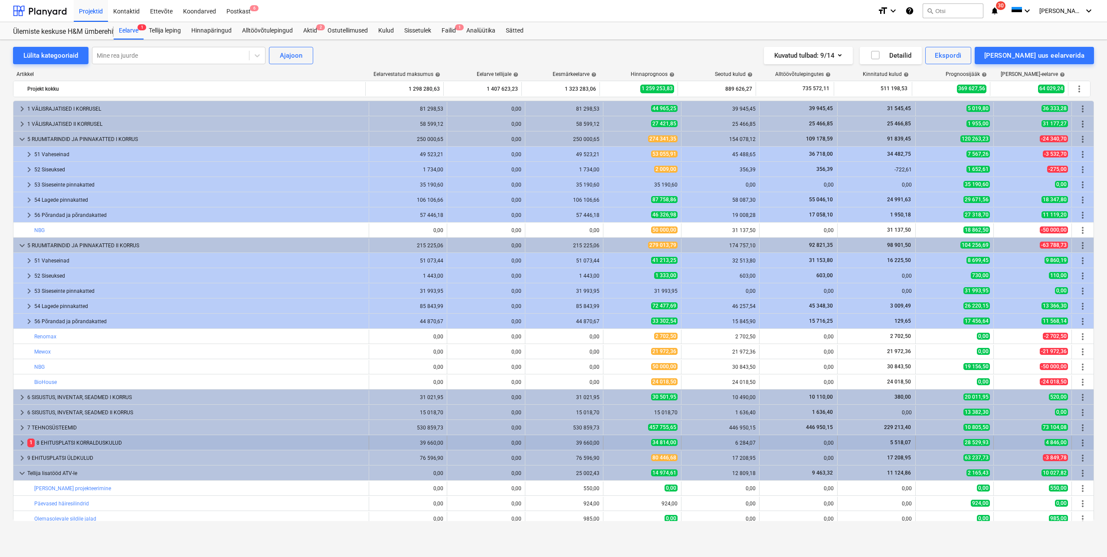
scroll to position [130, 0]
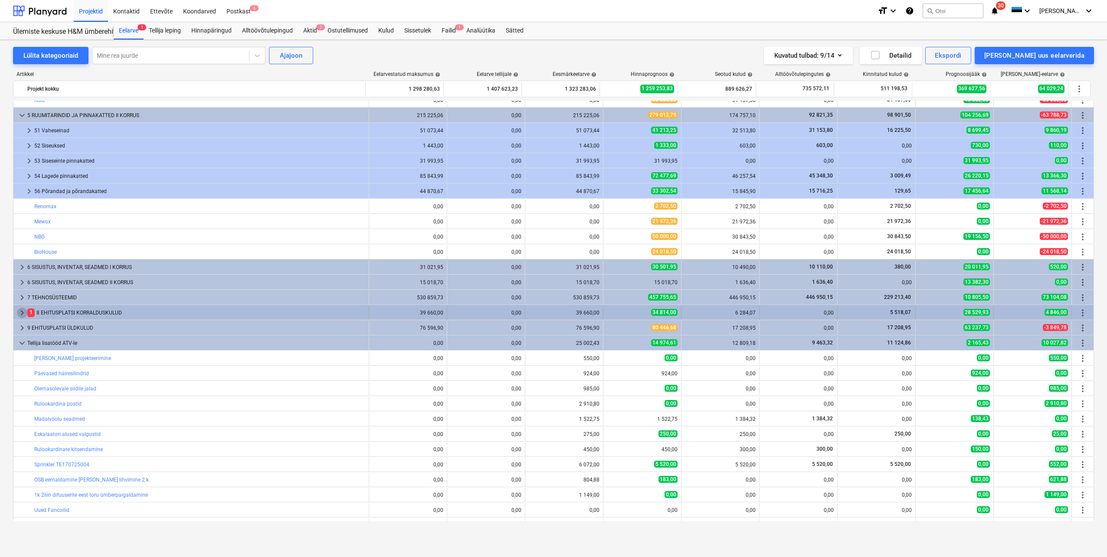
click at [24, 312] on span "keyboard_arrow_right" at bounding box center [22, 313] width 10 height 10
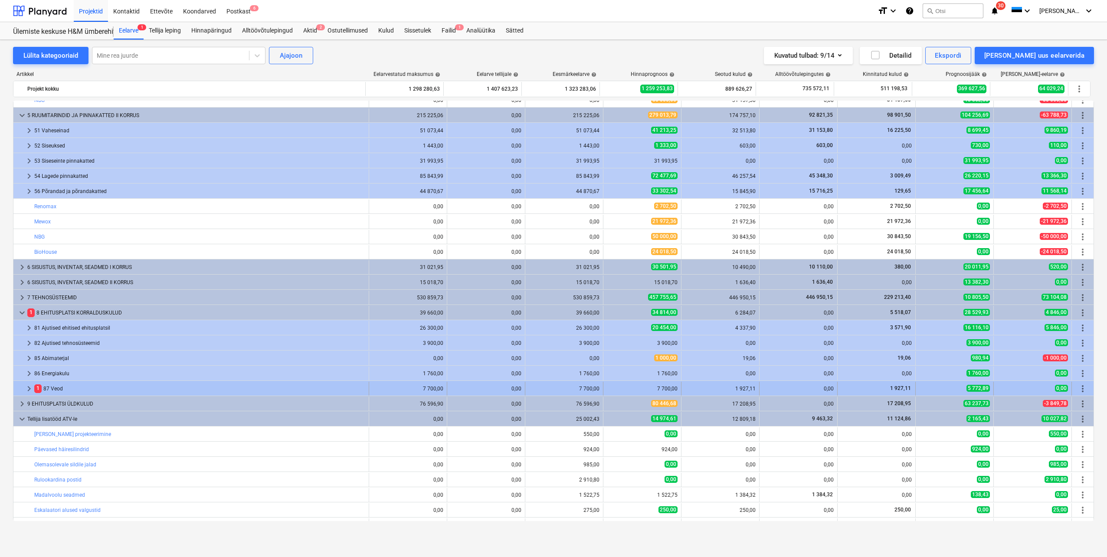
click at [27, 387] on span "keyboard_arrow_right" at bounding box center [29, 389] width 10 height 10
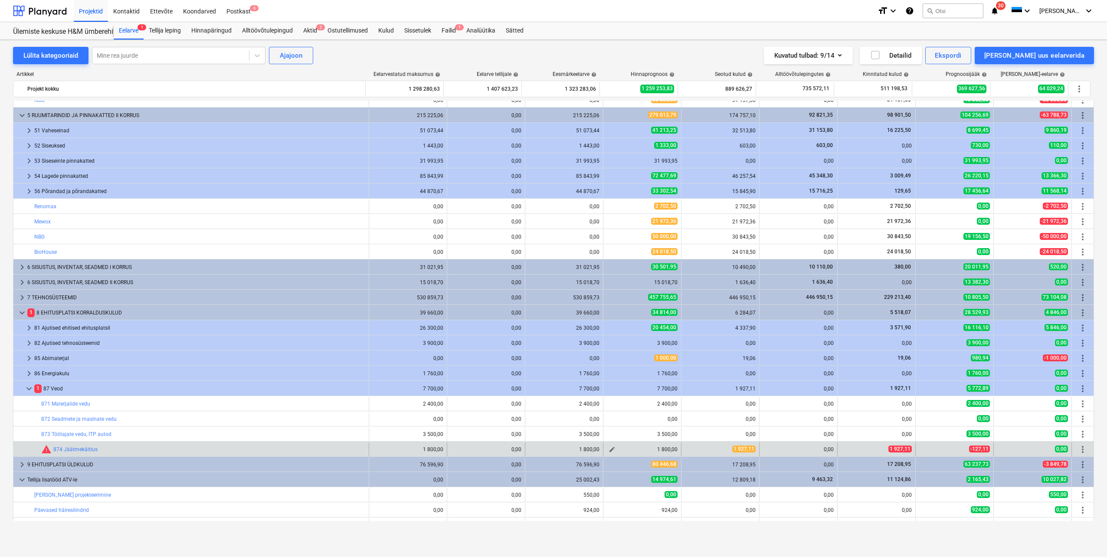
click at [609, 448] on span "edit" at bounding box center [612, 449] width 7 height 7
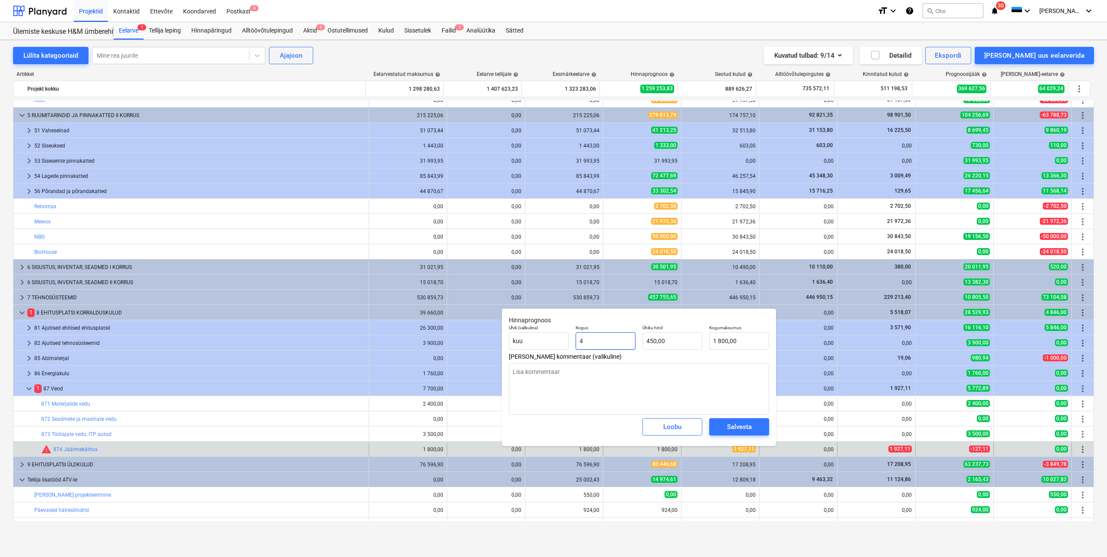
drag, startPoint x: 598, startPoint y: 341, endPoint x: 578, endPoint y: 343, distance: 20.1
click at [578, 343] on input "4" at bounding box center [606, 340] width 60 height 17
type input "6"
type input "2 700,00"
type input "6,00"
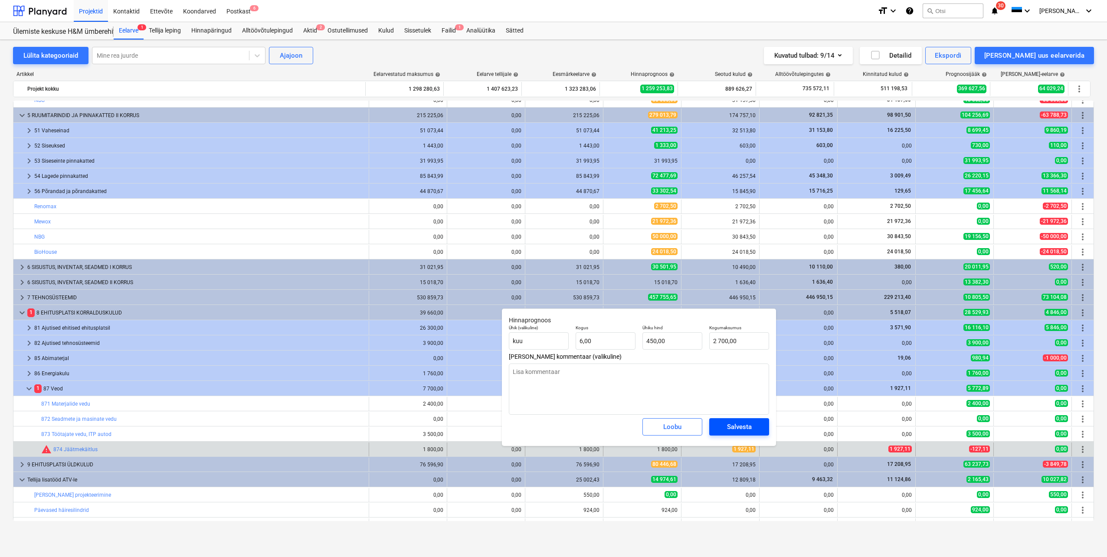
click at [725, 426] on span "Salvesta" at bounding box center [739, 426] width 39 height 11
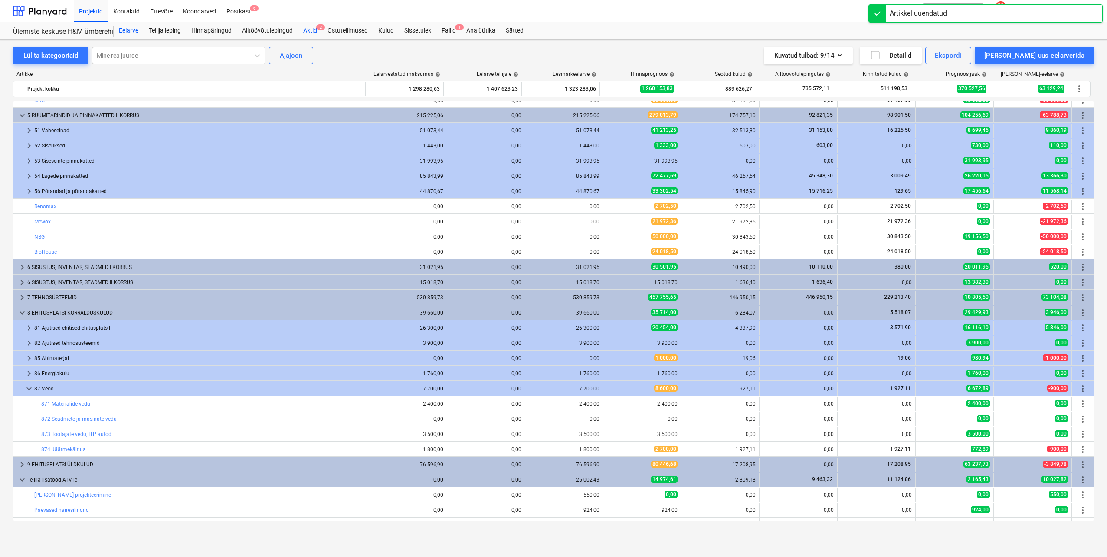
click at [315, 33] on div "Aktid 2" at bounding box center [310, 30] width 24 height 17
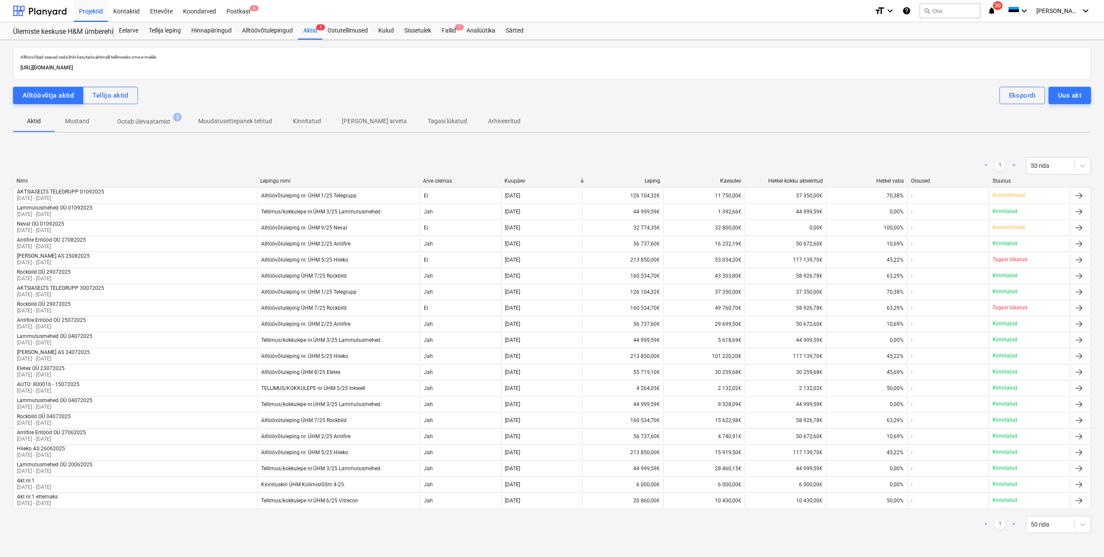
click at [152, 123] on p "Ootab ülevaatamist" at bounding box center [143, 121] width 53 height 9
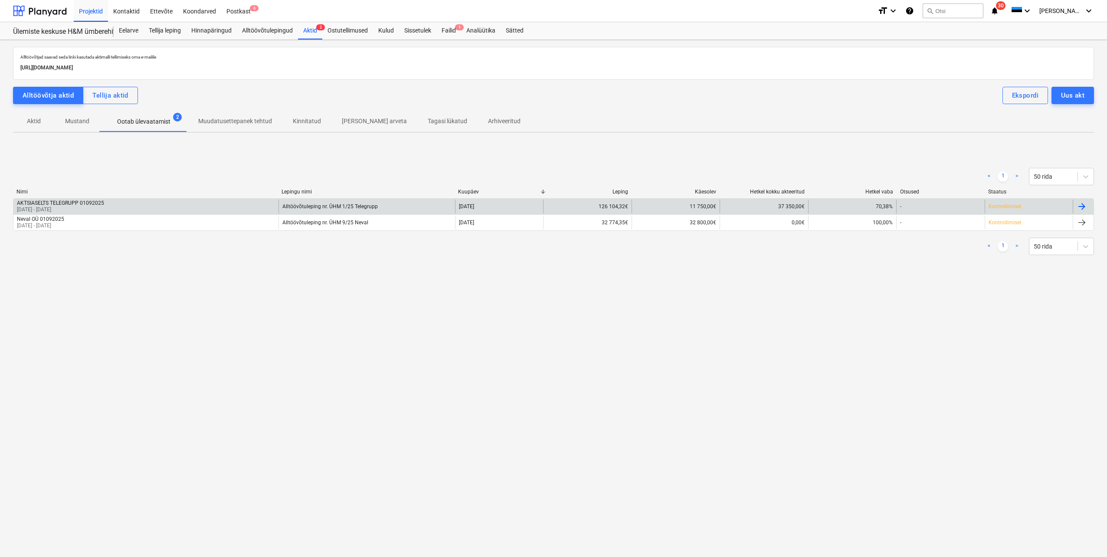
click at [1081, 210] on div at bounding box center [1082, 206] width 10 height 10
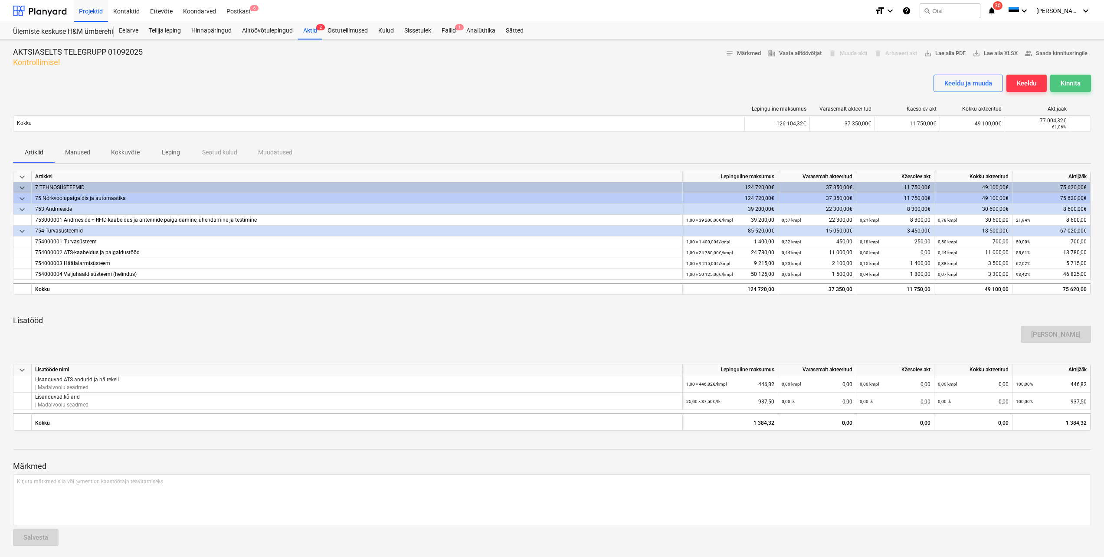
click at [1070, 82] on div "Kinnita" at bounding box center [1071, 83] width 20 height 11
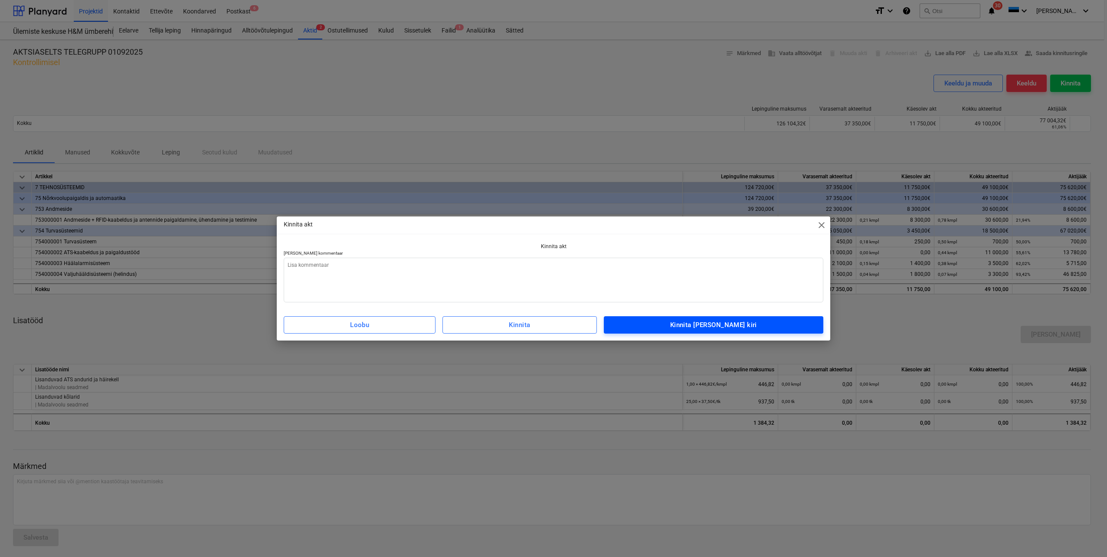
click at [726, 327] on div "Kinnita [PERSON_NAME] kiri" at bounding box center [713, 324] width 87 height 11
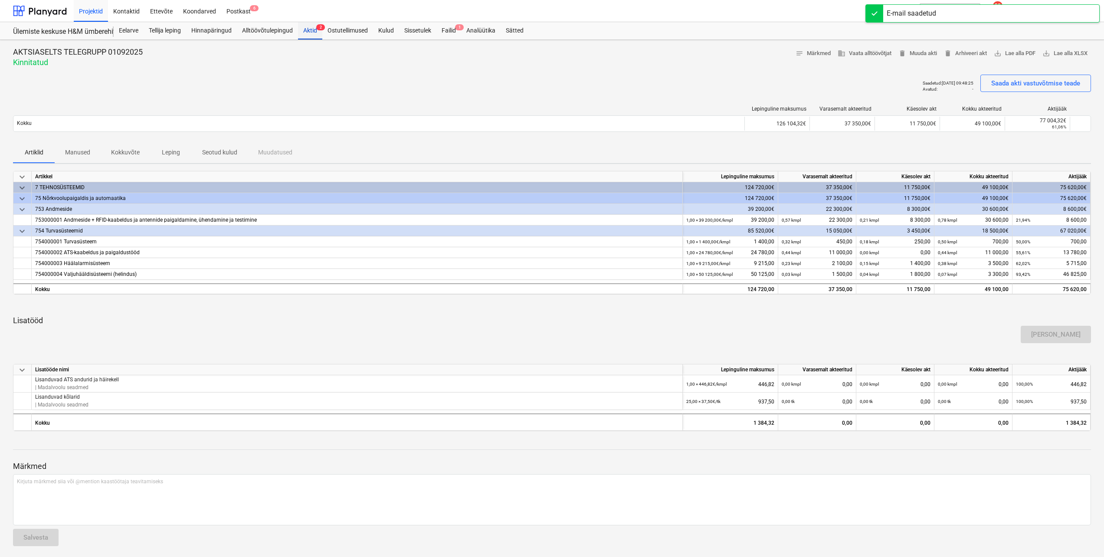
click at [311, 32] on div "Aktid 2" at bounding box center [310, 30] width 24 height 17
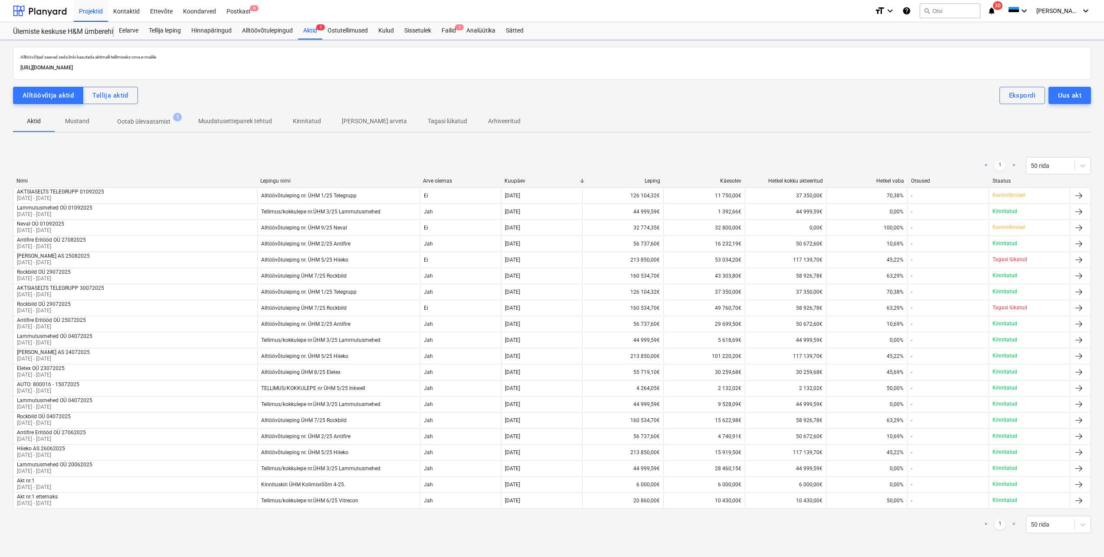
click at [145, 124] on p "Ootab ülevaatamist" at bounding box center [143, 121] width 53 height 9
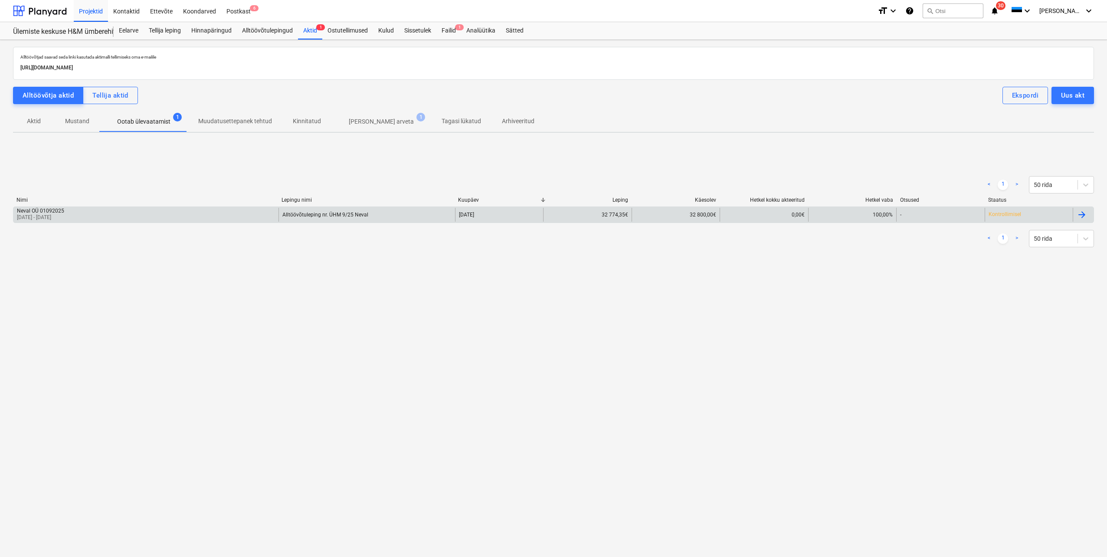
click at [1084, 216] on div at bounding box center [1082, 215] width 10 height 10
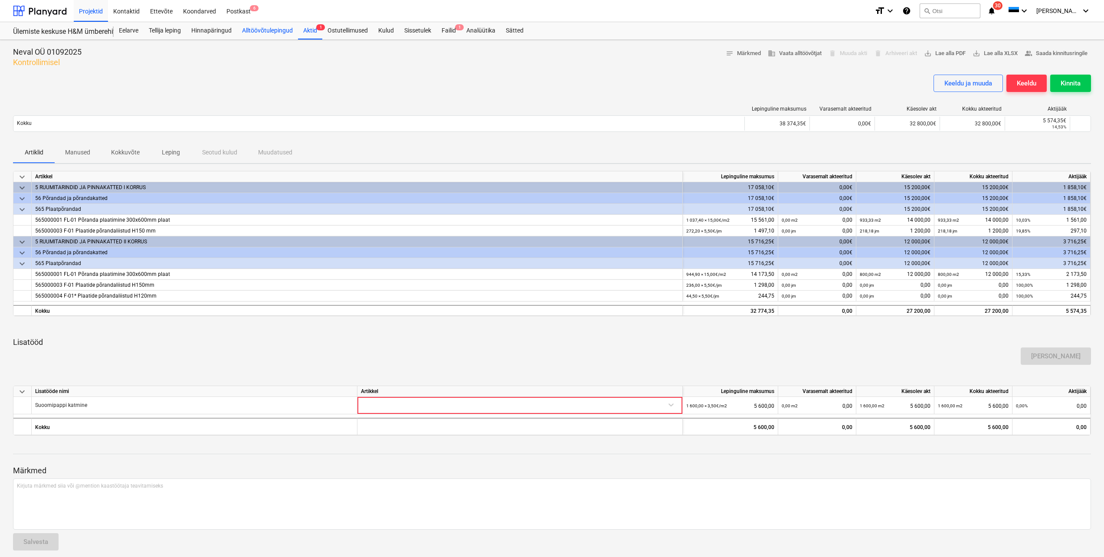
click at [256, 28] on div "Alltöövõtulepingud" at bounding box center [267, 30] width 61 height 17
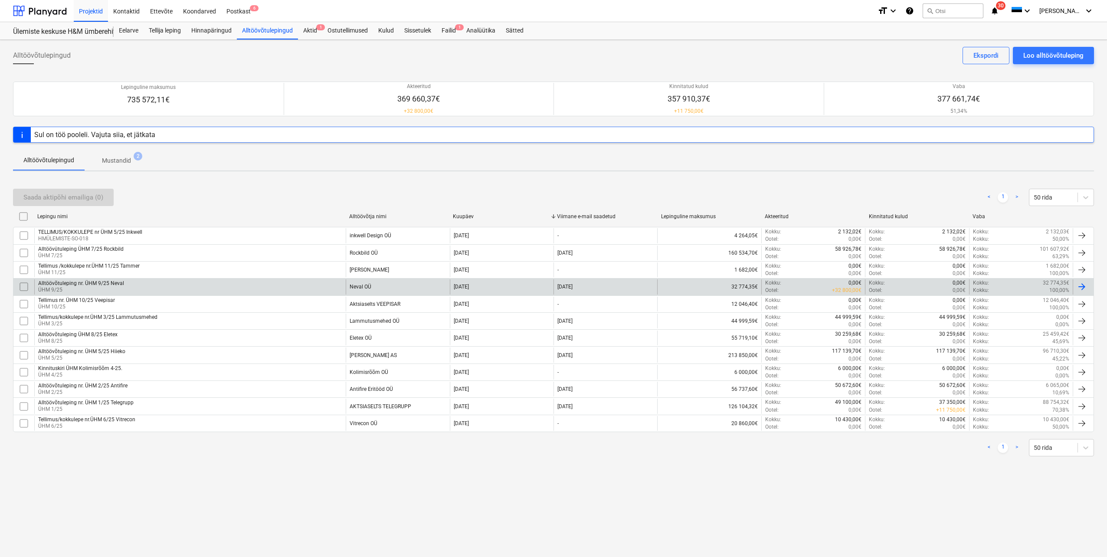
click at [109, 286] on div "Alltöövõtuleping nr. ÜHM 9/25 Neval" at bounding box center [81, 283] width 86 height 6
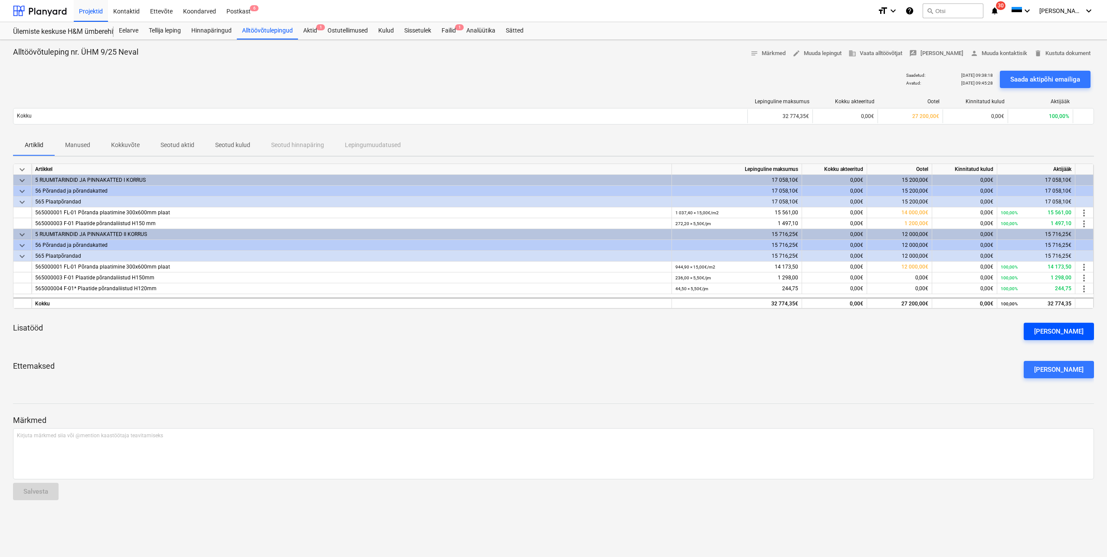
click at [1069, 330] on div "[PERSON_NAME]" at bounding box center [1059, 331] width 49 height 11
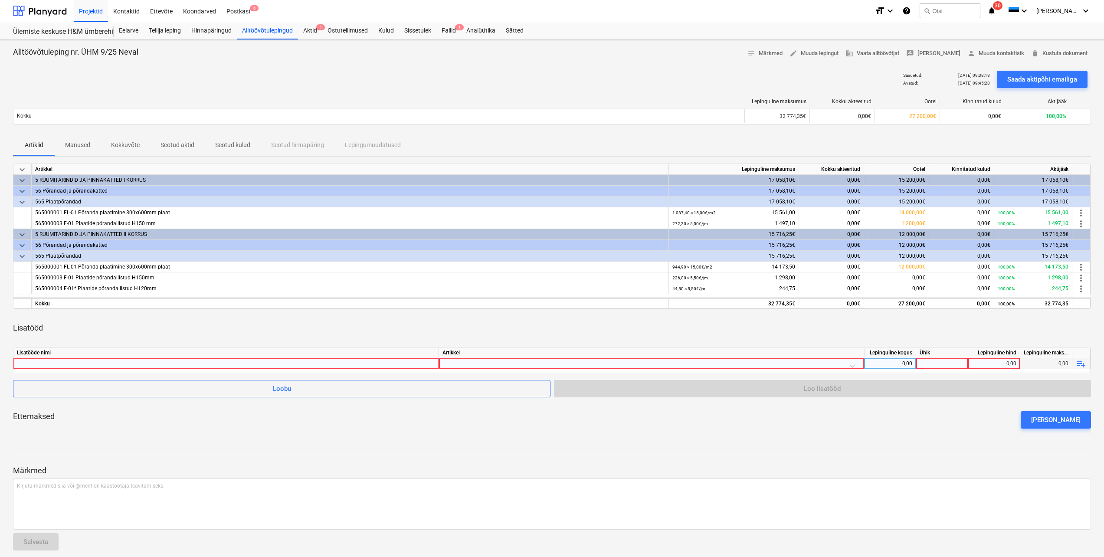
click at [352, 363] on div at bounding box center [226, 363] width 418 height 10
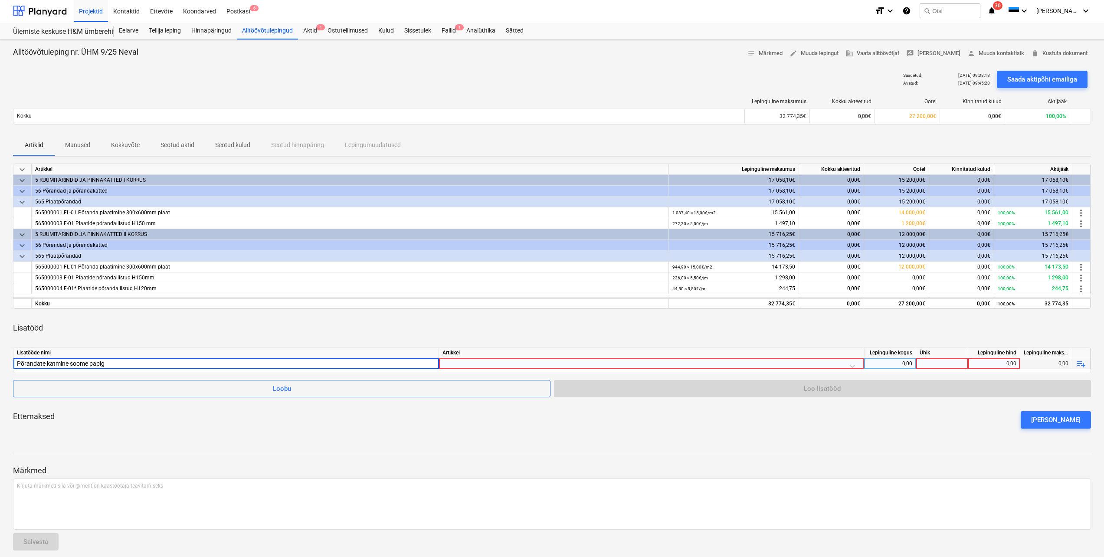
type input "Põrandate katmine soome papiga"
click at [853, 365] on div at bounding box center [652, 365] width 418 height 15
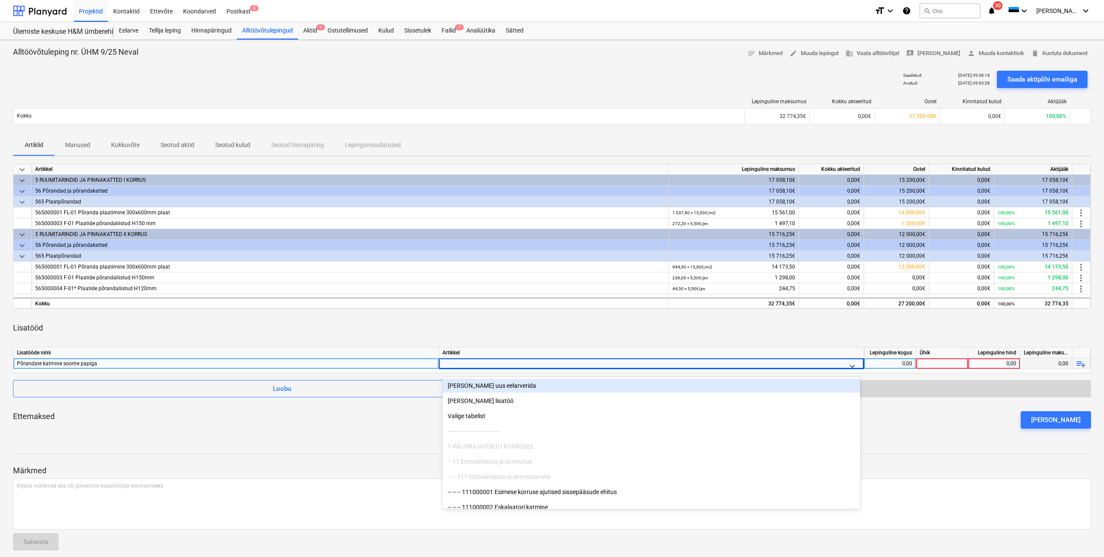
click at [545, 327] on div "Lisatööd" at bounding box center [552, 328] width 1078 height 24
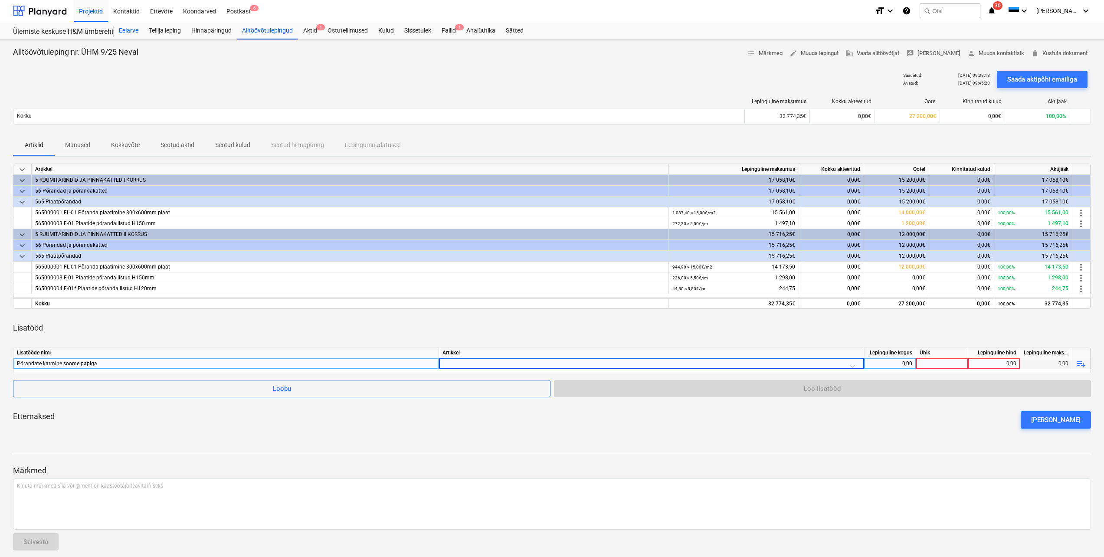
click at [131, 27] on div "Eelarve" at bounding box center [129, 30] width 30 height 17
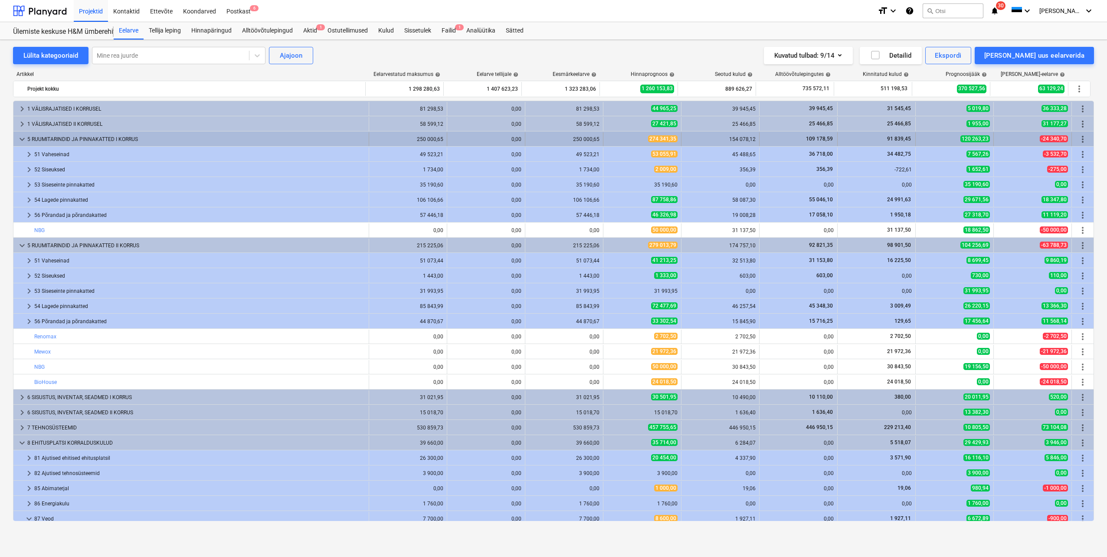
click at [20, 141] on span "keyboard_arrow_down" at bounding box center [22, 139] width 10 height 10
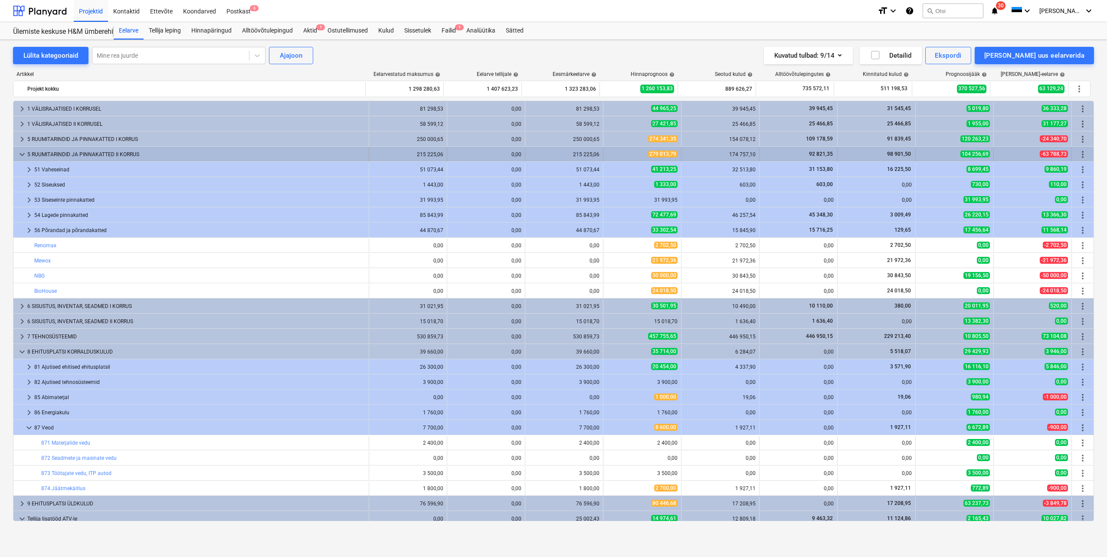
click at [23, 154] on span "keyboard_arrow_down" at bounding box center [22, 154] width 10 height 10
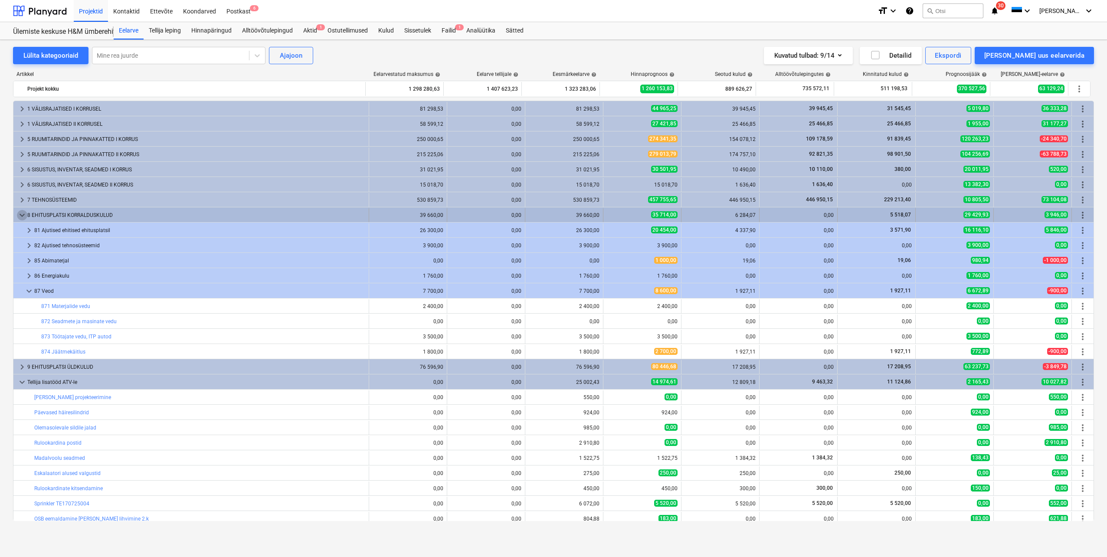
click at [21, 212] on span "keyboard_arrow_down" at bounding box center [22, 215] width 10 height 10
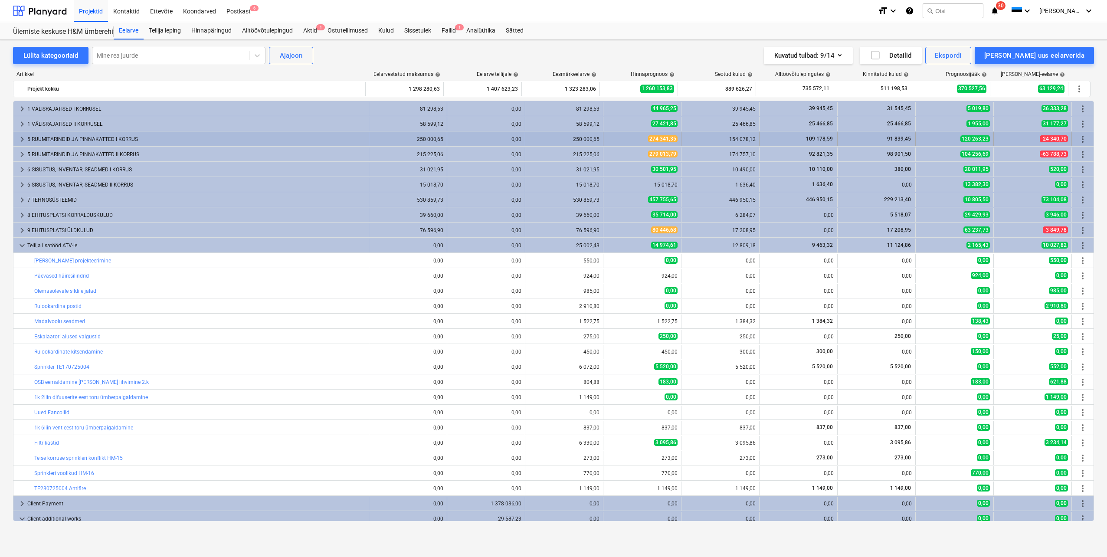
click at [22, 139] on span "keyboard_arrow_right" at bounding box center [22, 139] width 10 height 10
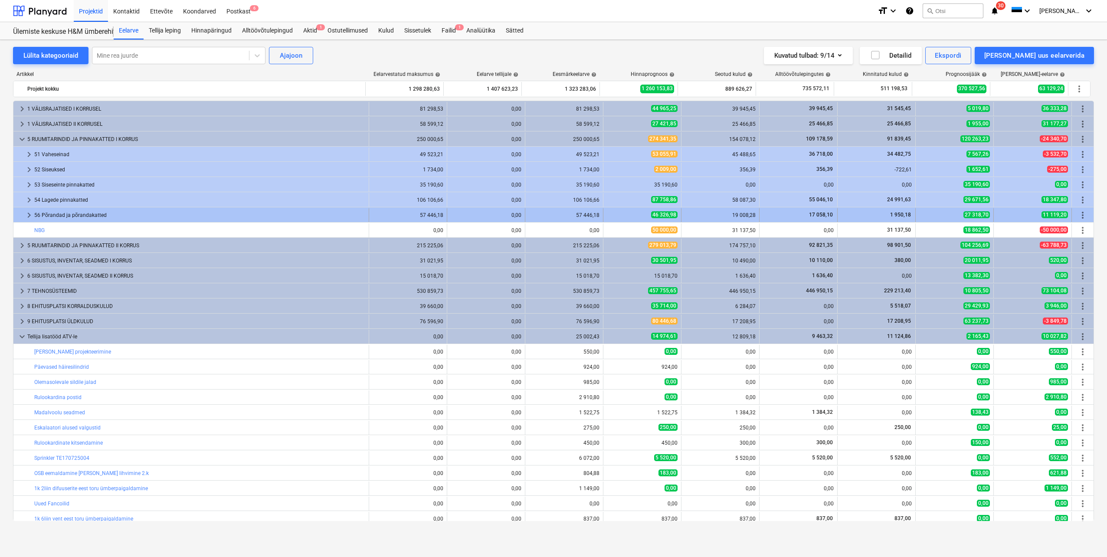
click at [28, 216] on span "keyboard_arrow_right" at bounding box center [29, 215] width 10 height 10
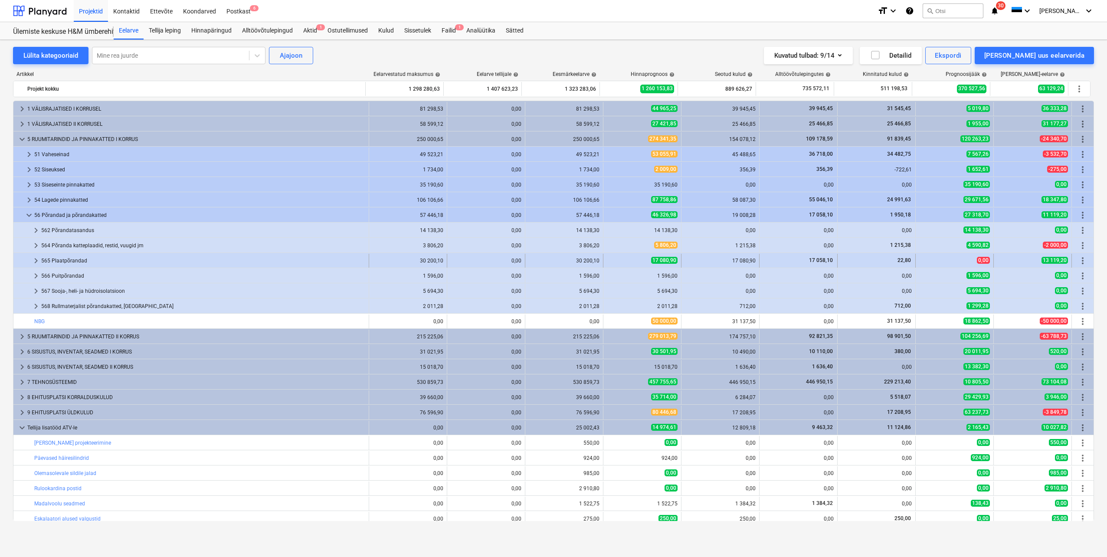
click at [34, 261] on span "keyboard_arrow_right" at bounding box center [36, 261] width 10 height 10
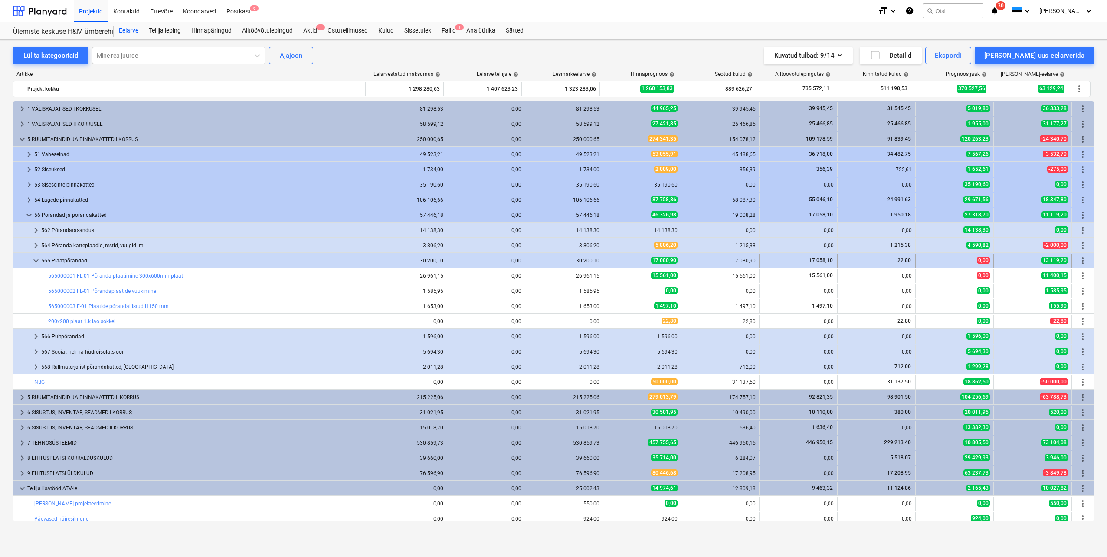
click at [37, 258] on span "keyboard_arrow_down" at bounding box center [36, 261] width 10 height 10
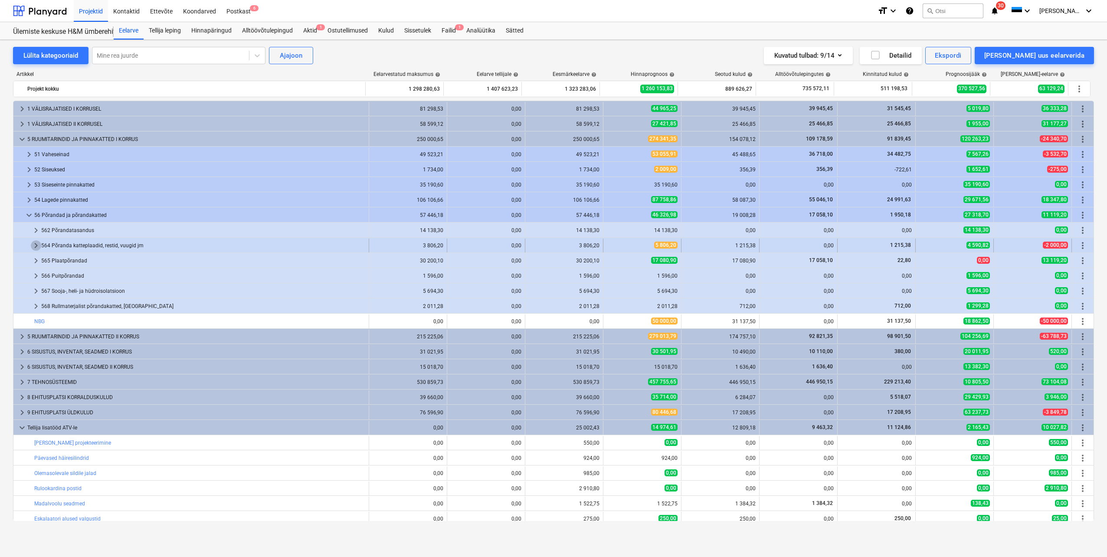
click at [34, 245] on span "keyboard_arrow_right" at bounding box center [36, 245] width 10 height 10
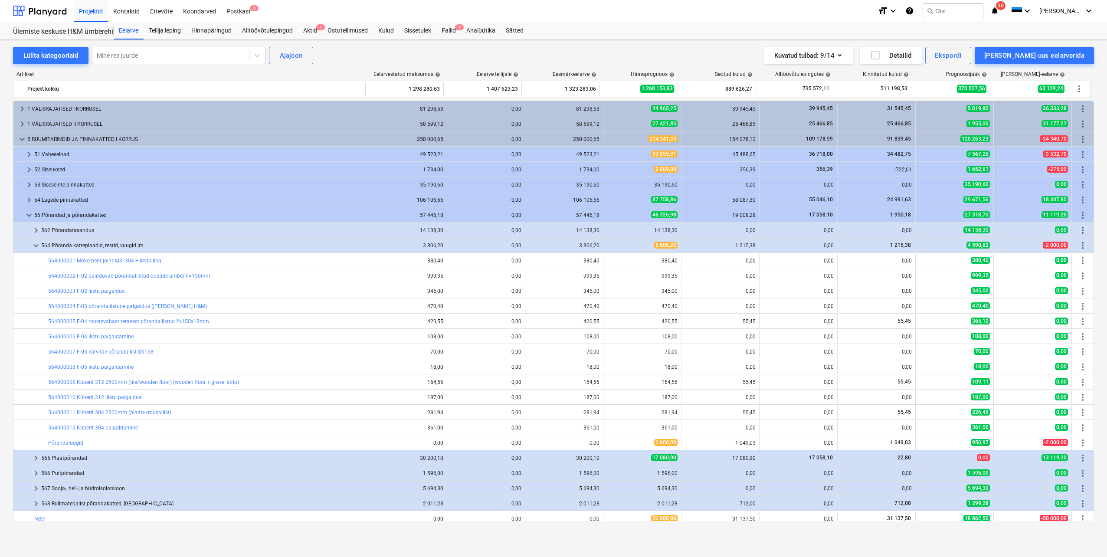
click at [34, 245] on span "keyboard_arrow_down" at bounding box center [36, 245] width 10 height 10
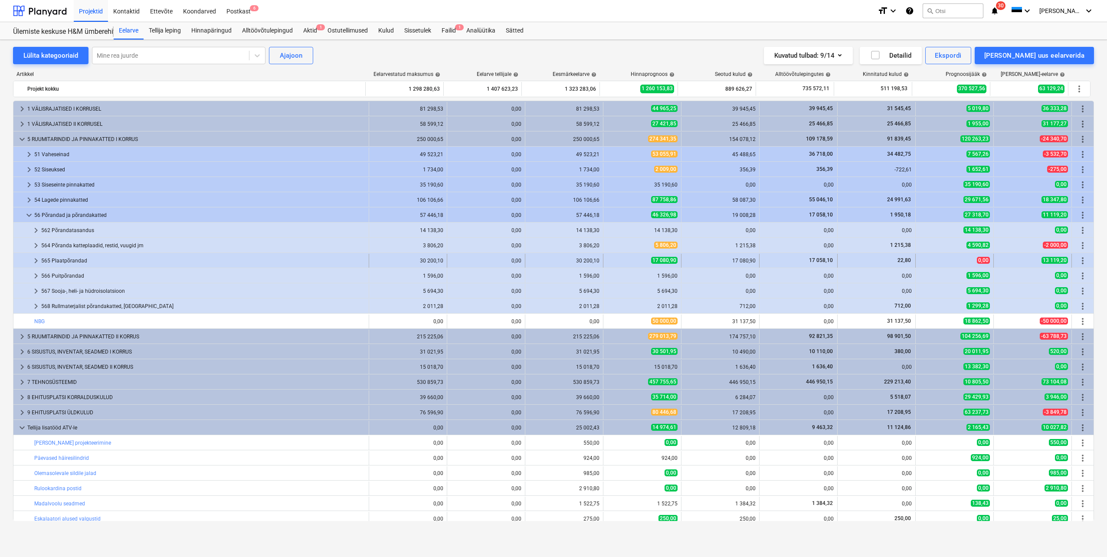
click at [37, 261] on span "keyboard_arrow_right" at bounding box center [36, 261] width 10 height 10
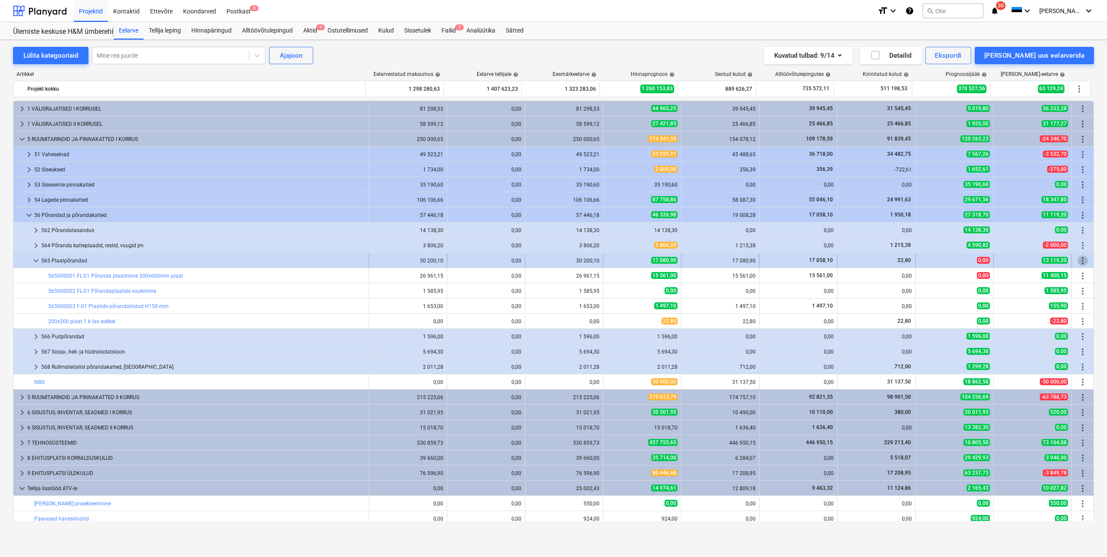
click at [1079, 259] on span "more_vert" at bounding box center [1083, 261] width 10 height 10
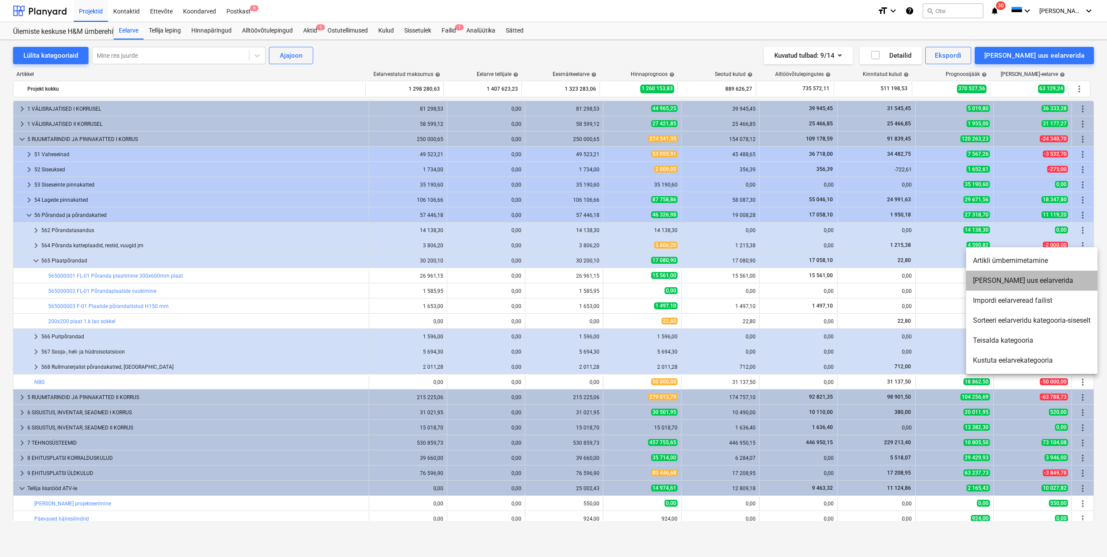
click at [1020, 282] on li "[PERSON_NAME] uus eelarverida" at bounding box center [1031, 281] width 131 height 20
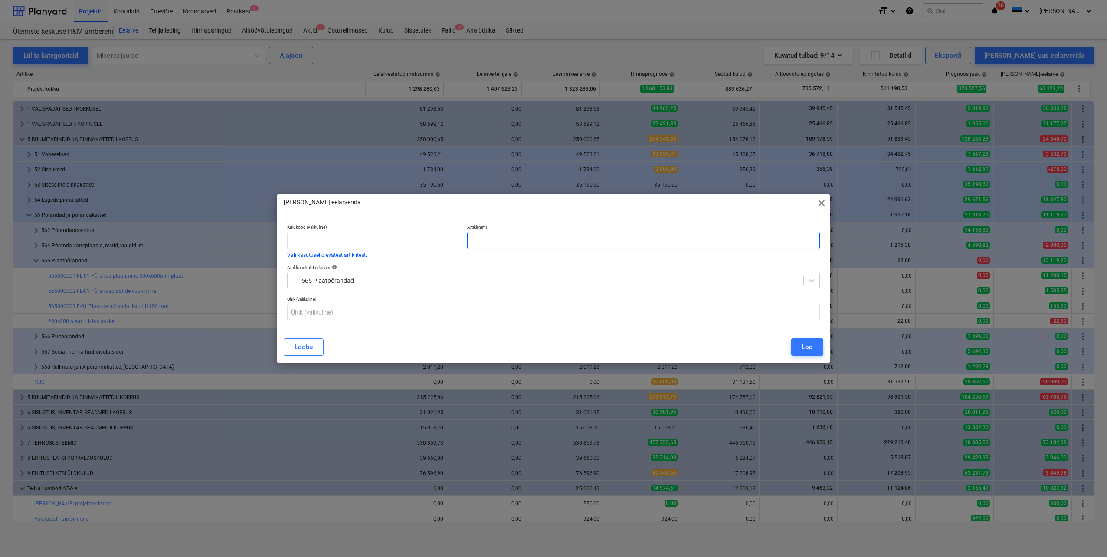
click at [504, 239] on input "text" at bounding box center [643, 240] width 353 height 17
type input "Põrandate katmine soomepapiga"
click at [802, 346] on button "Loo" at bounding box center [808, 346] width 32 height 17
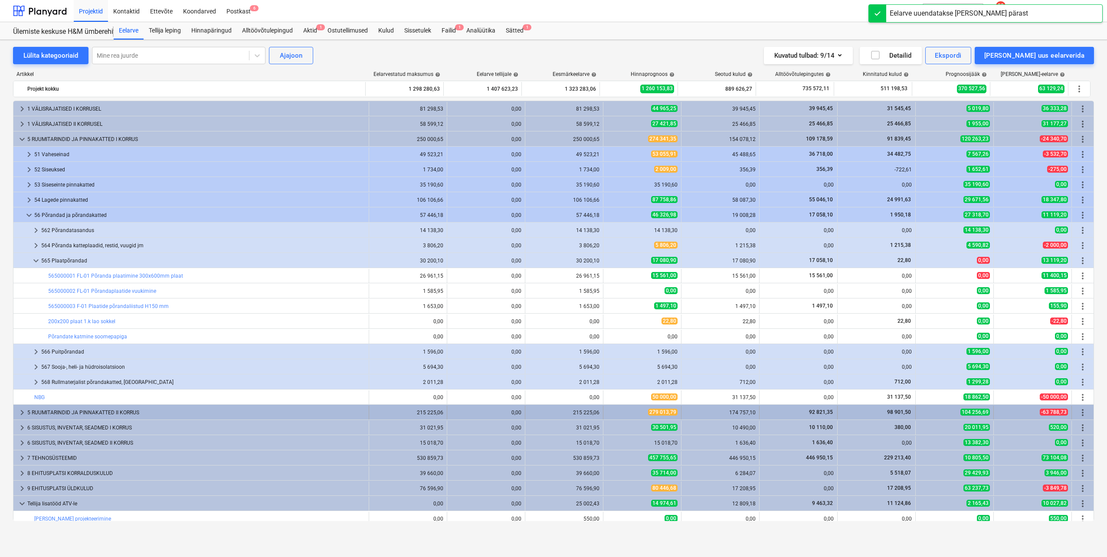
click at [23, 414] on span "keyboard_arrow_right" at bounding box center [22, 412] width 10 height 10
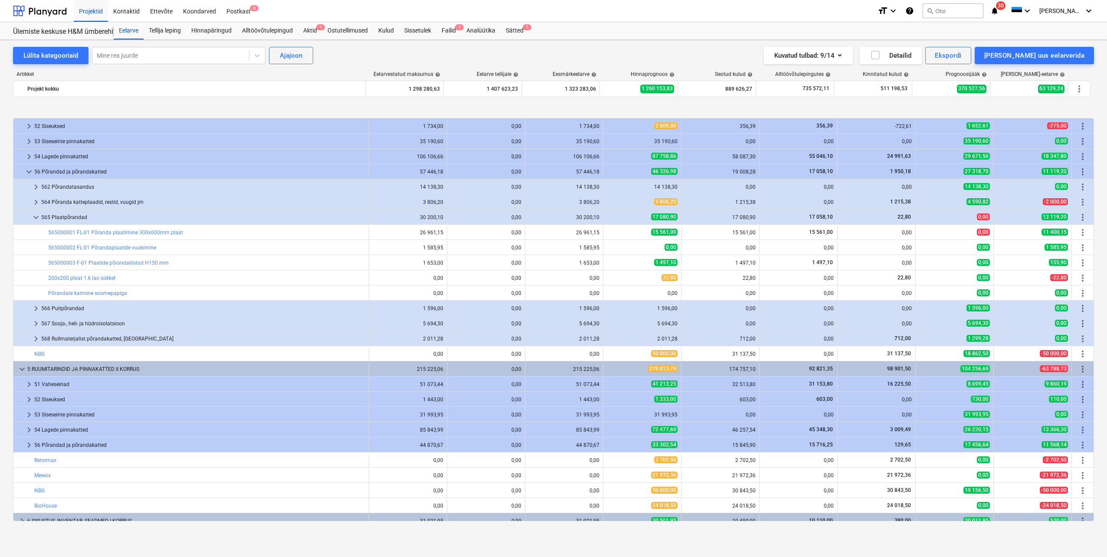
scroll to position [87, 0]
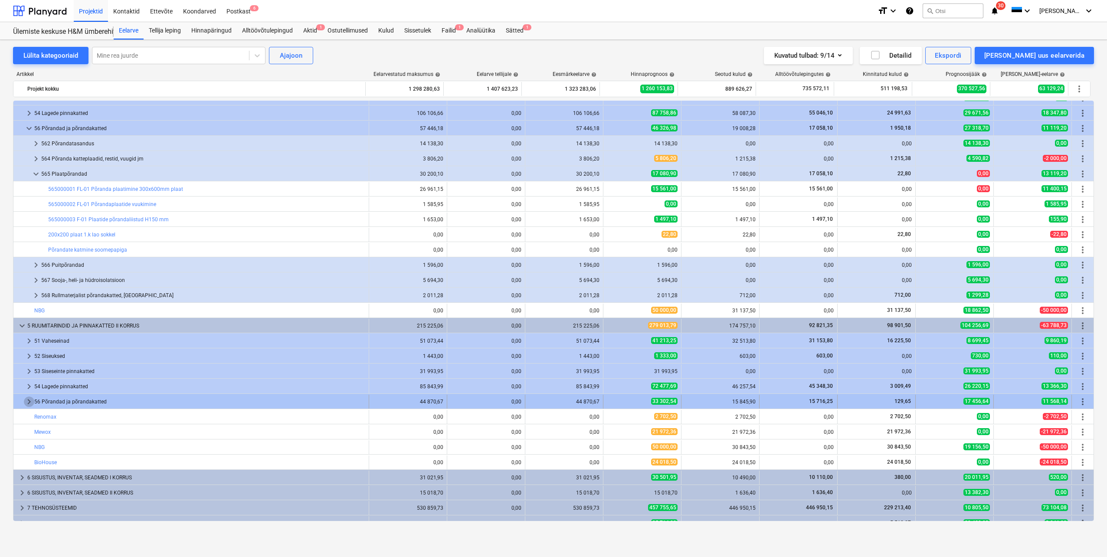
click at [26, 405] on span "keyboard_arrow_right" at bounding box center [29, 402] width 10 height 10
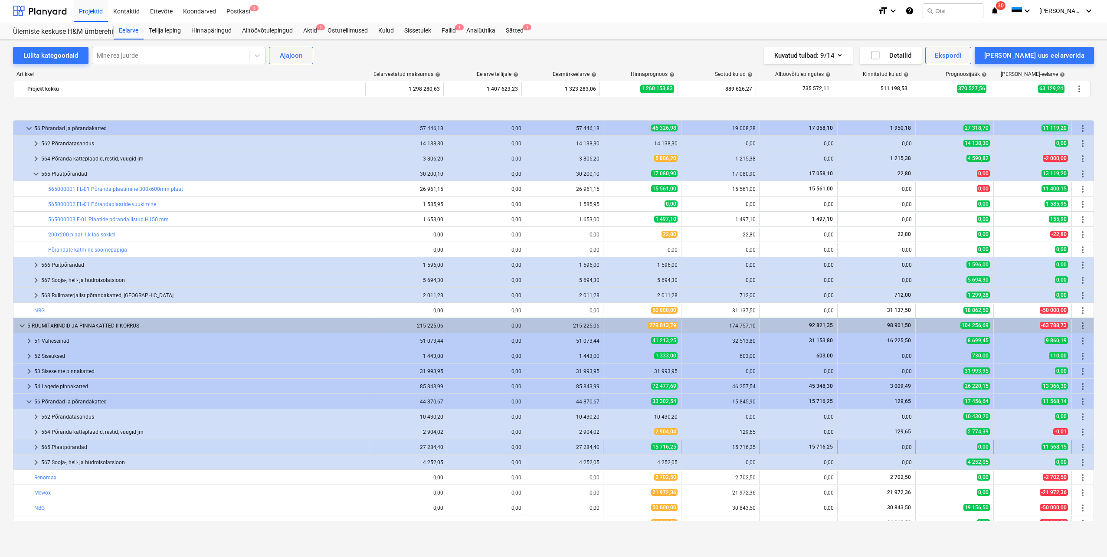
scroll to position [130, 0]
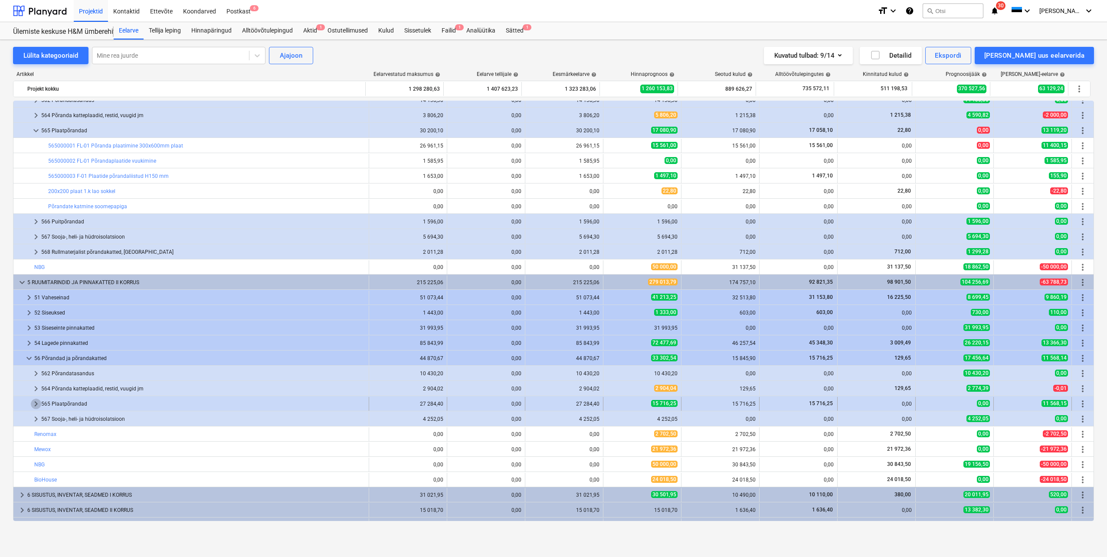
click at [35, 405] on span "keyboard_arrow_right" at bounding box center [36, 404] width 10 height 10
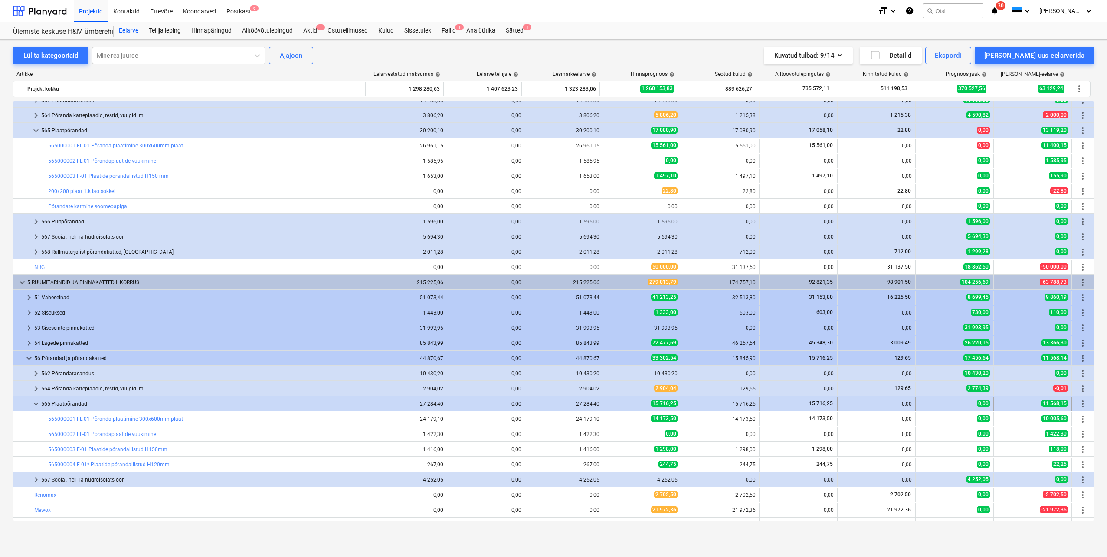
click at [1082, 405] on span "more_vert" at bounding box center [1083, 404] width 10 height 10
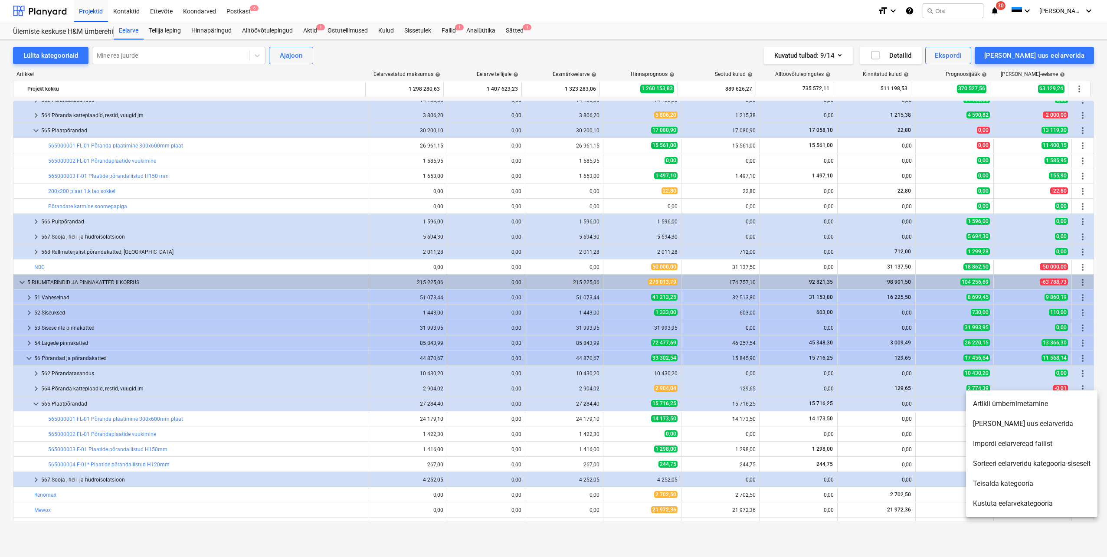
click at [1017, 427] on li "[PERSON_NAME] uus eelarverida" at bounding box center [1031, 424] width 131 height 20
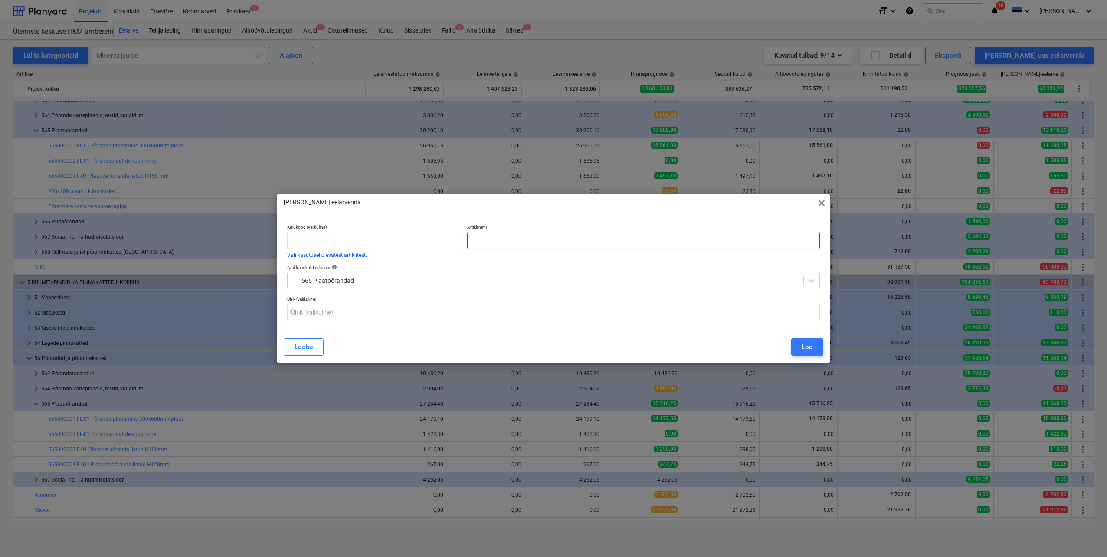
click at [550, 237] on input "text" at bounding box center [643, 240] width 353 height 17
type input "Põrandate katmine soomepapiga"
click at [807, 345] on div "Loo" at bounding box center [807, 347] width 11 height 11
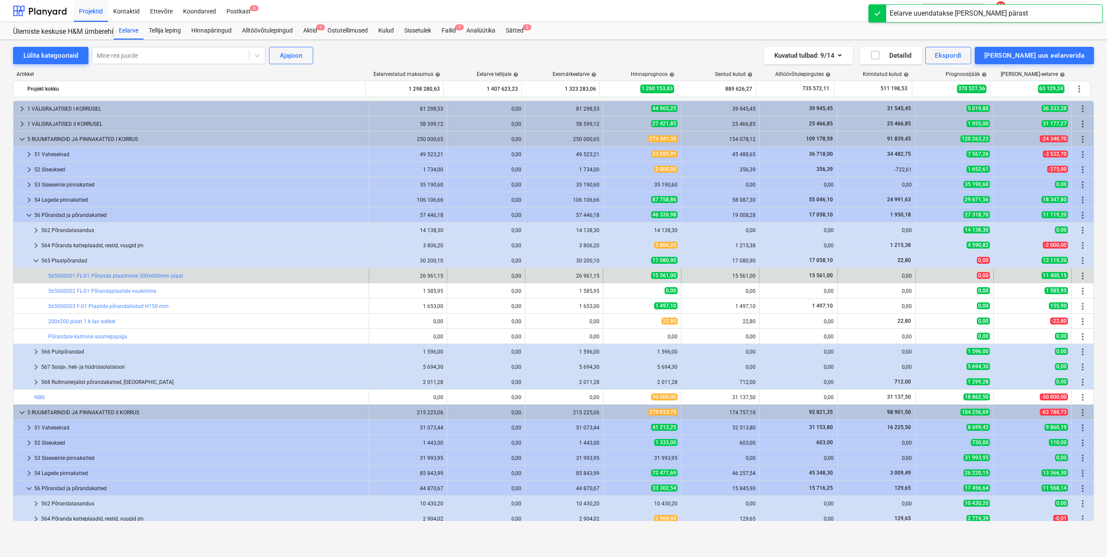
scroll to position [130, 0]
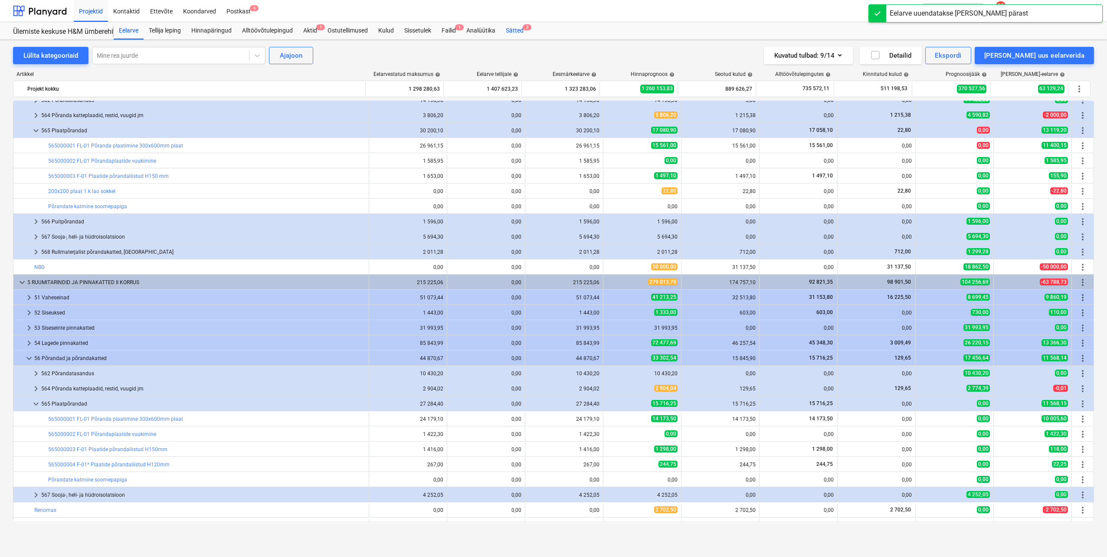
click at [517, 32] on div "Sätted 2" at bounding box center [515, 30] width 28 height 17
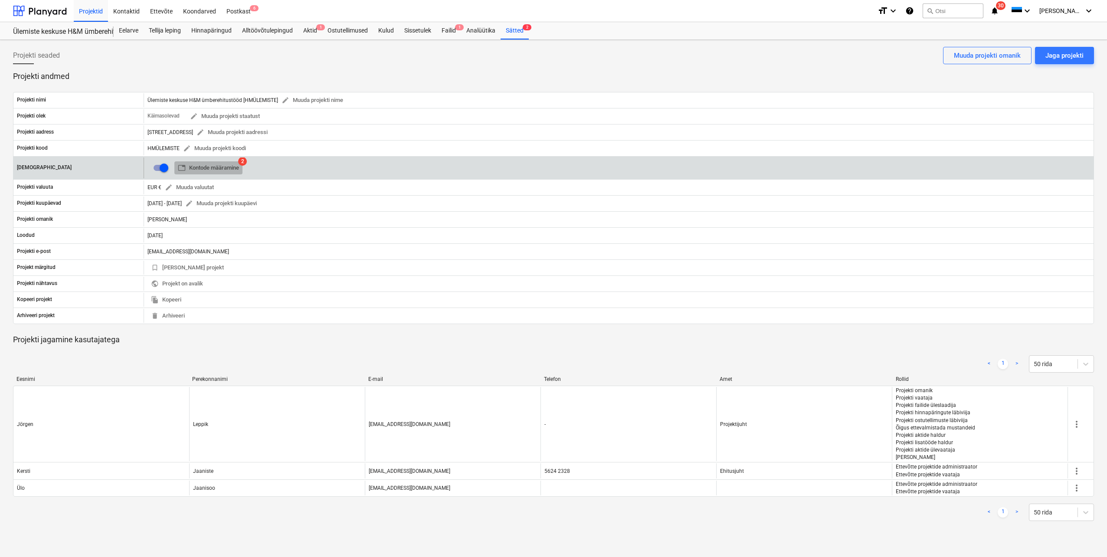
click at [226, 170] on span "table Kontode määramine" at bounding box center [208, 168] width 61 height 10
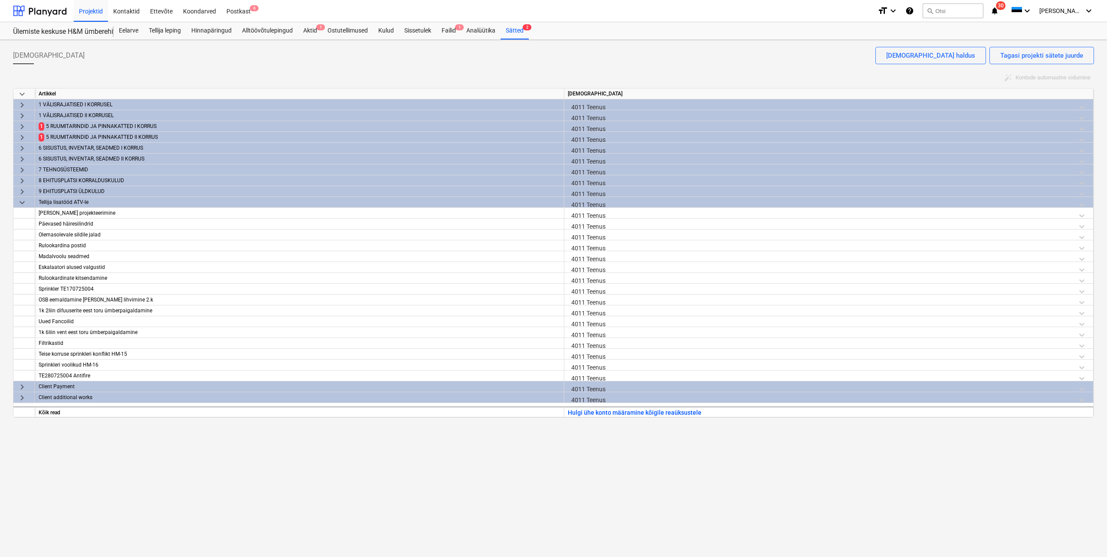
click at [24, 125] on span "keyboard_arrow_right" at bounding box center [22, 127] width 10 height 10
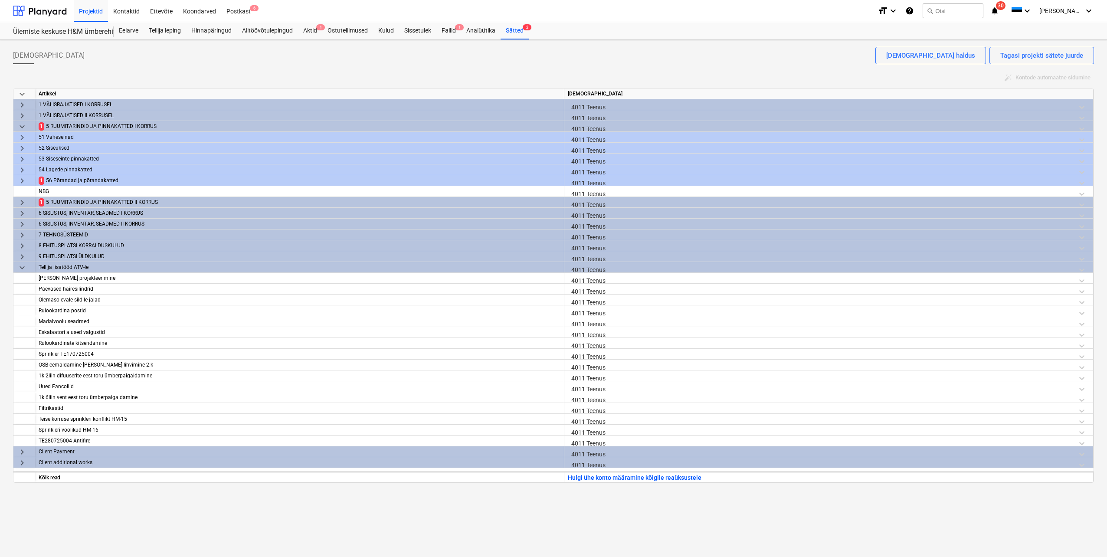
click at [19, 184] on span "keyboard_arrow_right" at bounding box center [22, 181] width 10 height 10
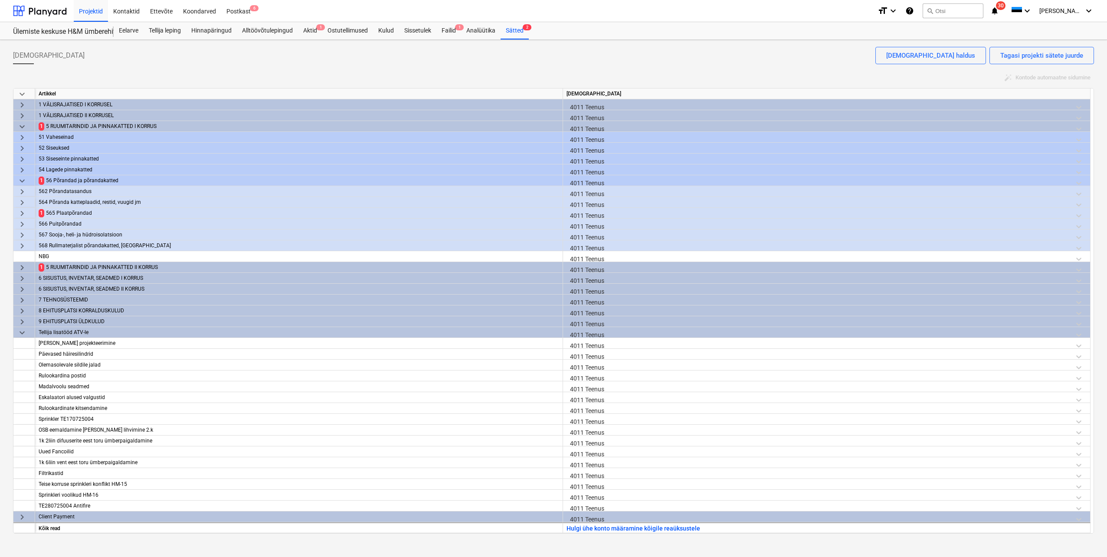
click at [19, 213] on span "keyboard_arrow_right" at bounding box center [22, 213] width 10 height 10
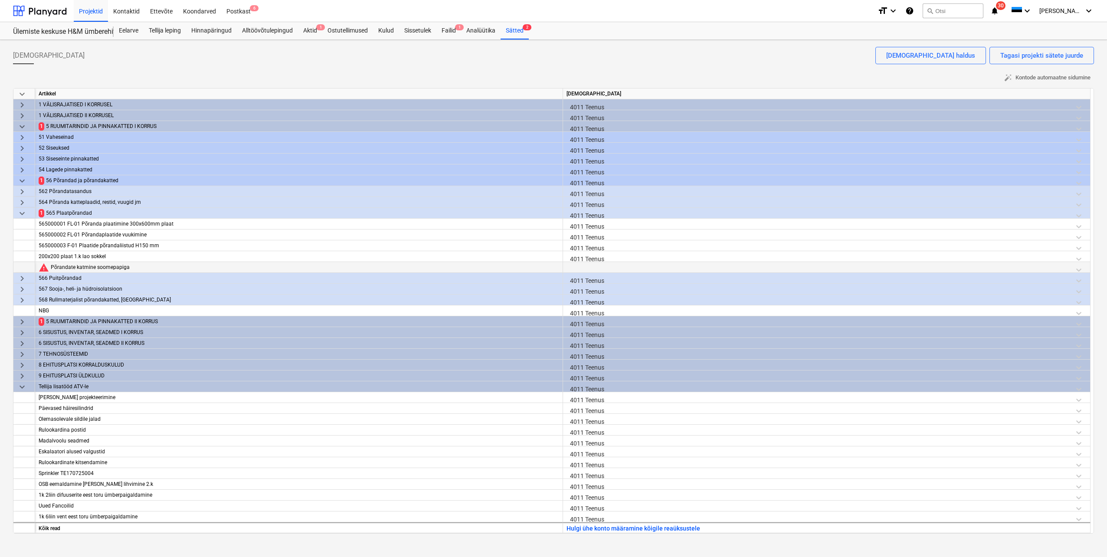
click at [593, 268] on div at bounding box center [827, 269] width 520 height 15
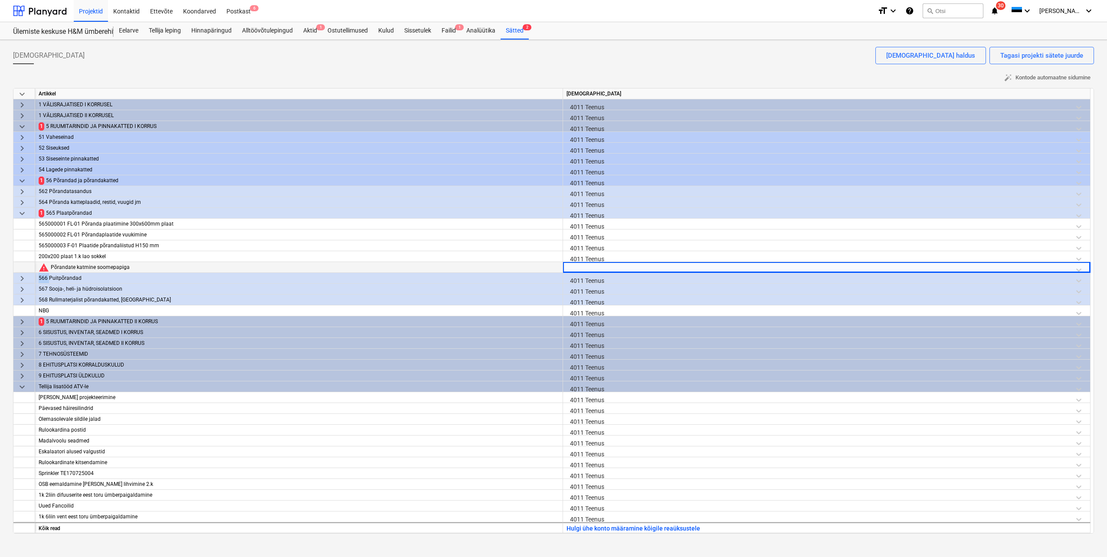
click at [593, 268] on div at bounding box center [827, 269] width 520 height 15
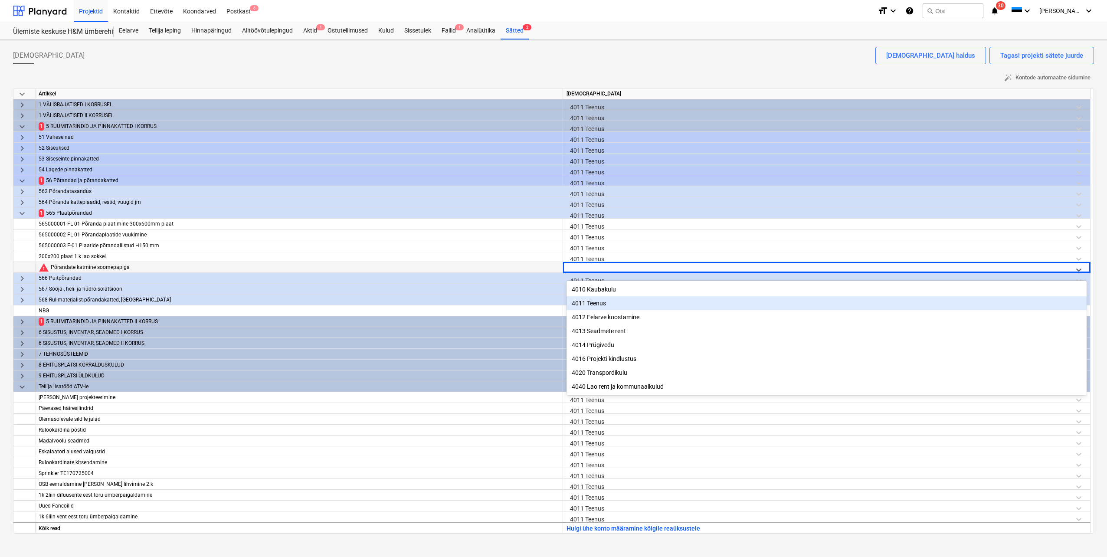
click at [590, 301] on div "4011 Teenus" at bounding box center [827, 303] width 520 height 14
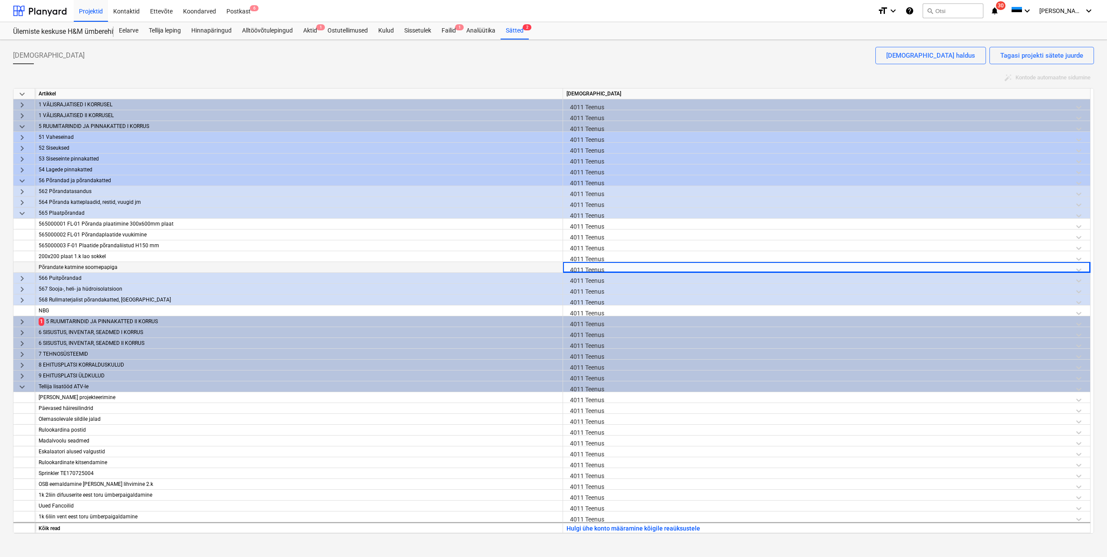
click at [21, 321] on span "keyboard_arrow_right" at bounding box center [22, 322] width 10 height 10
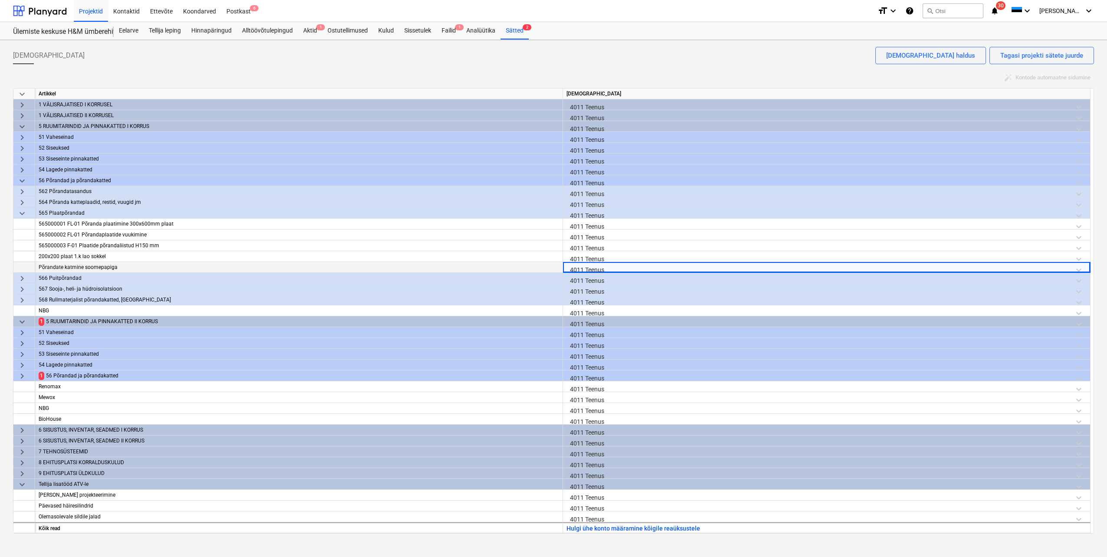
click at [23, 375] on span "keyboard_arrow_right" at bounding box center [22, 376] width 10 height 10
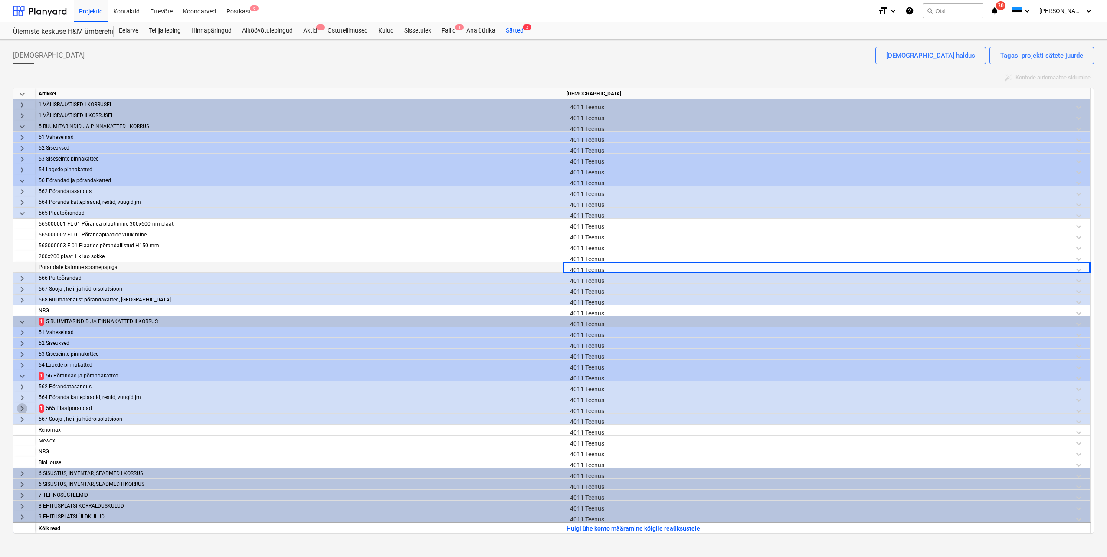
click at [22, 409] on span "keyboard_arrow_right" at bounding box center [22, 409] width 10 height 10
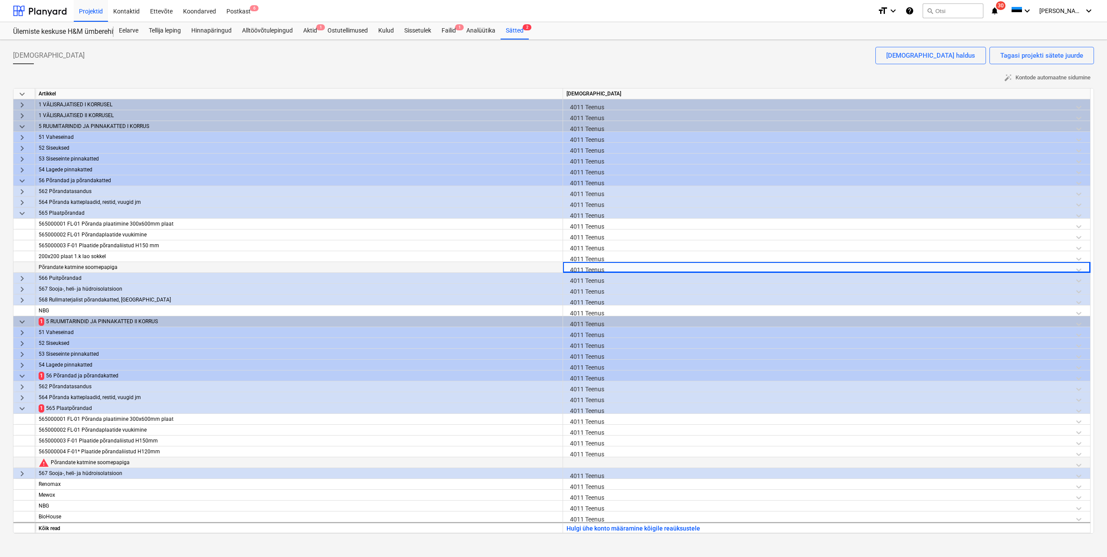
click at [595, 461] on div at bounding box center [827, 464] width 520 height 15
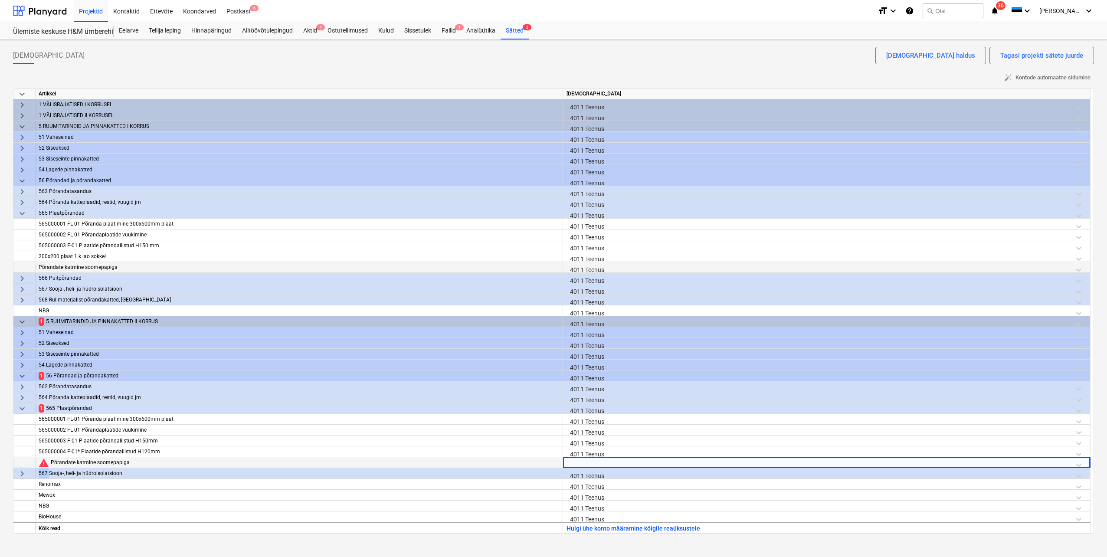
click at [595, 461] on div at bounding box center [827, 464] width 520 height 15
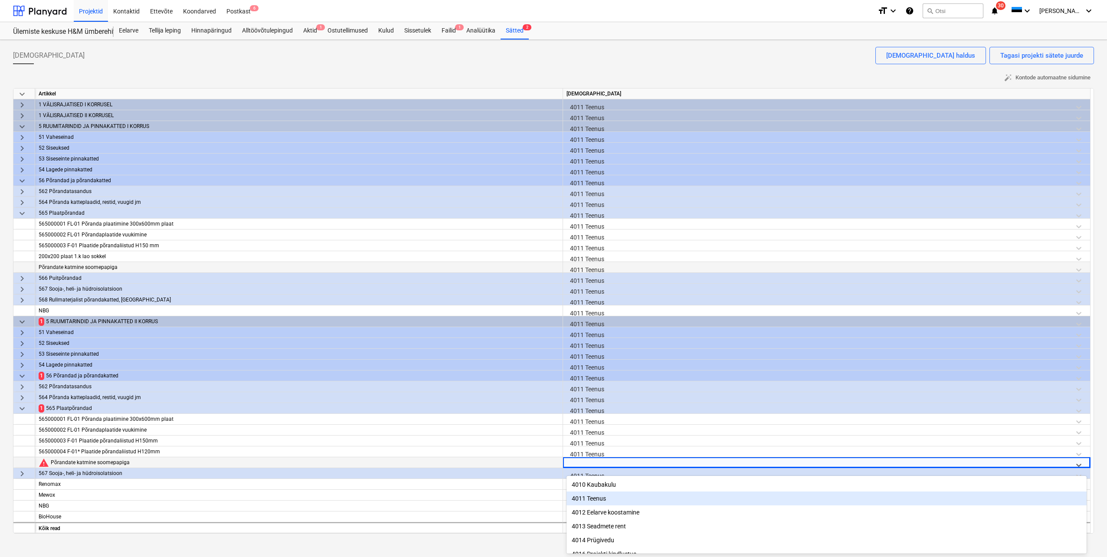
click at [590, 499] on div "4011 Teenus" at bounding box center [827, 499] width 520 height 14
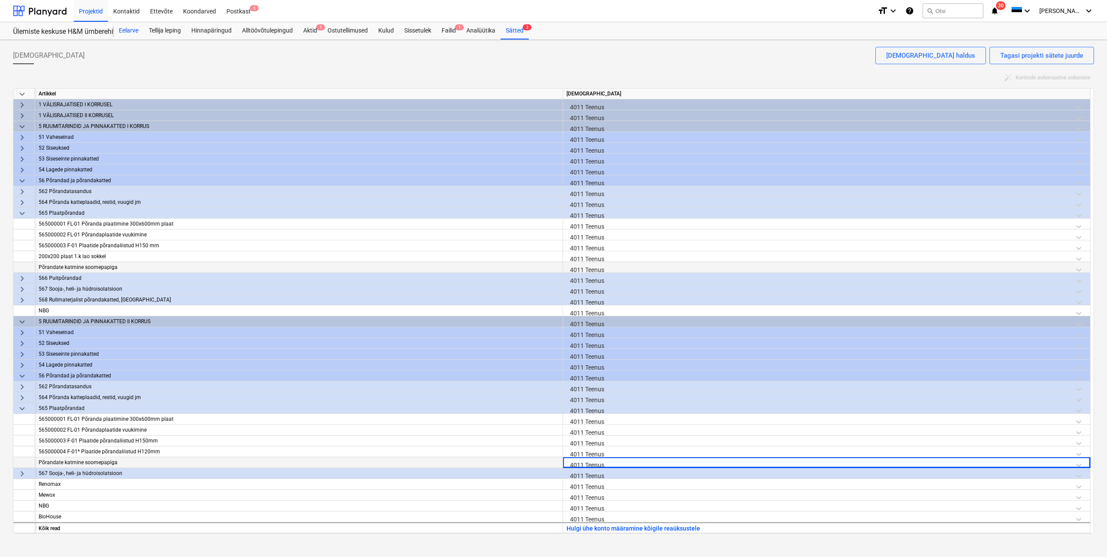
click at [130, 31] on div "Eelarve" at bounding box center [129, 30] width 30 height 17
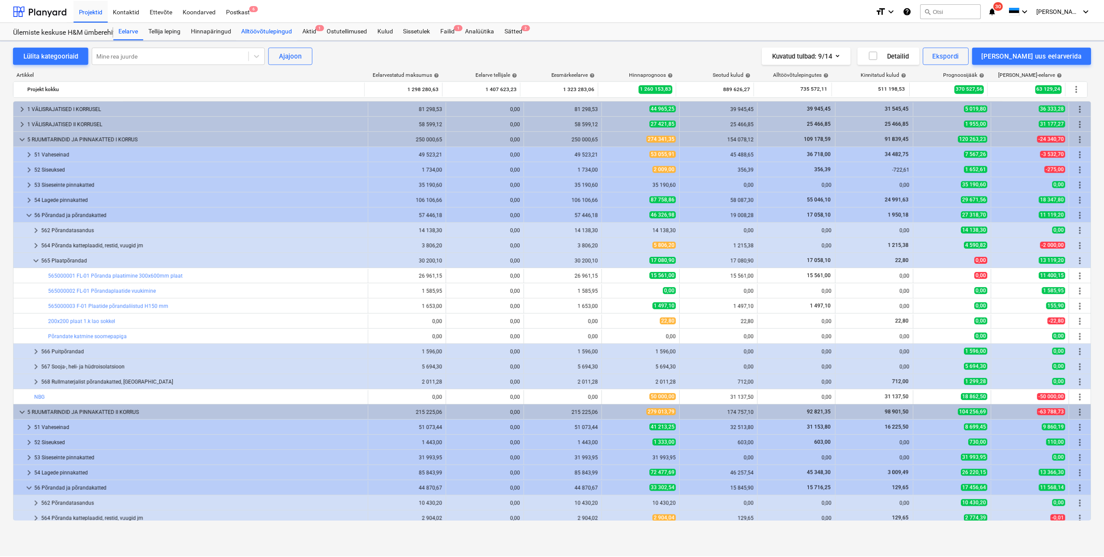
scroll to position [130, 0]
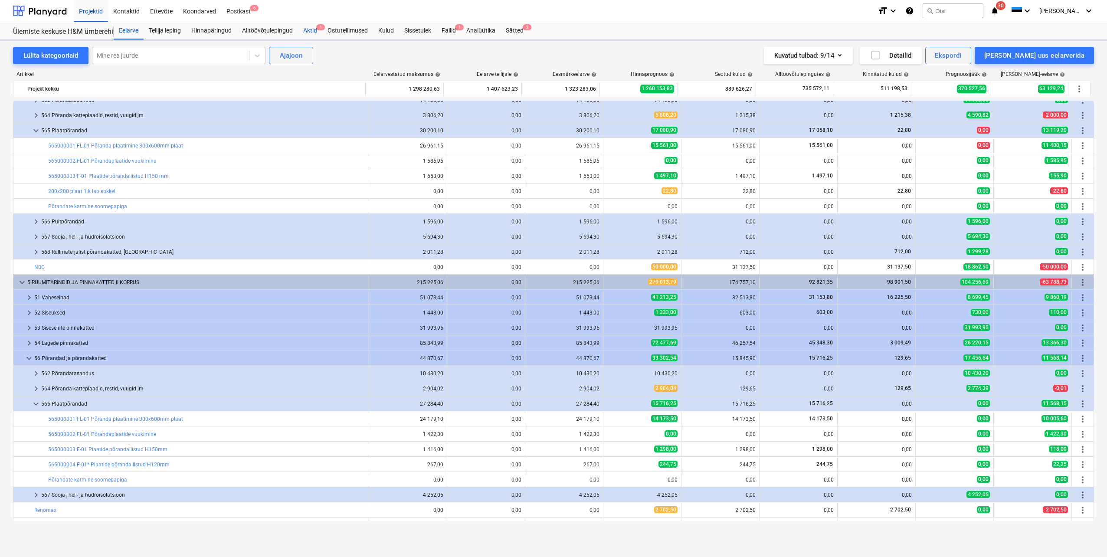
click at [311, 33] on div "Aktid 1" at bounding box center [310, 30] width 24 height 17
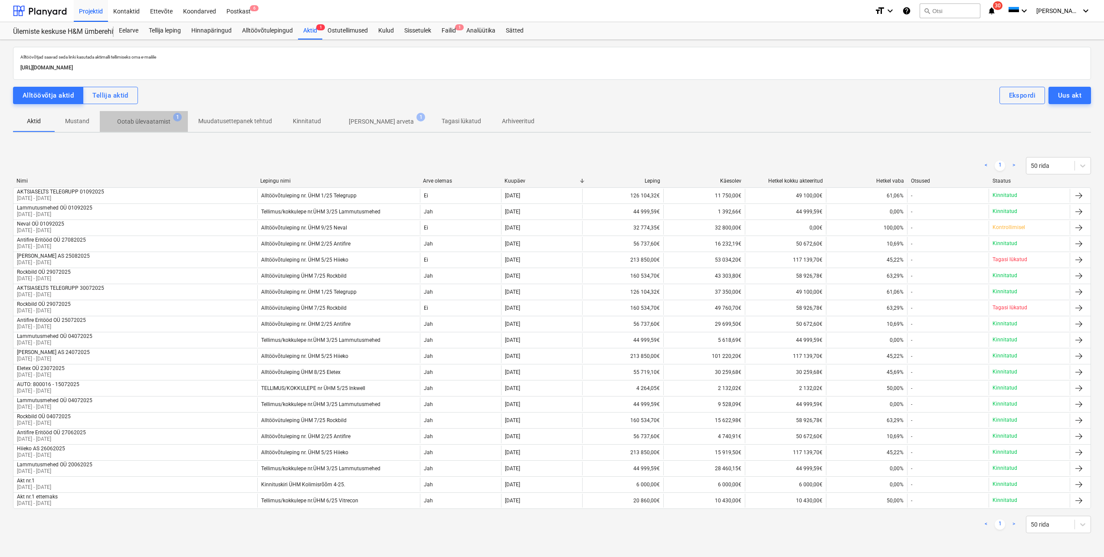
click at [149, 120] on p "Ootab ülevaatamist" at bounding box center [143, 121] width 53 height 9
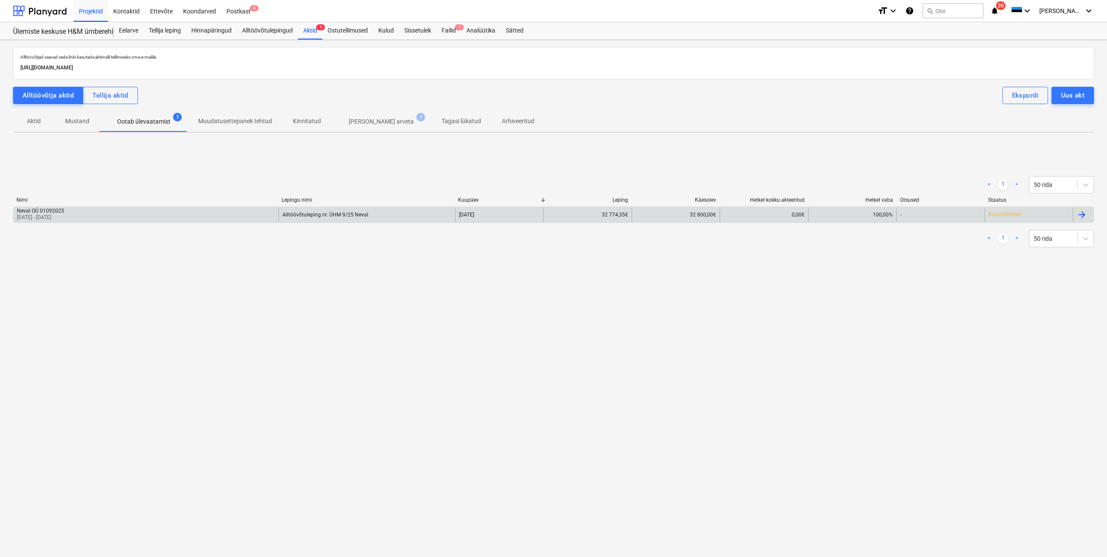
click at [235, 217] on div "Neval OÜ 01092025 [DATE] - [DATE]" at bounding box center [145, 215] width 265 height 14
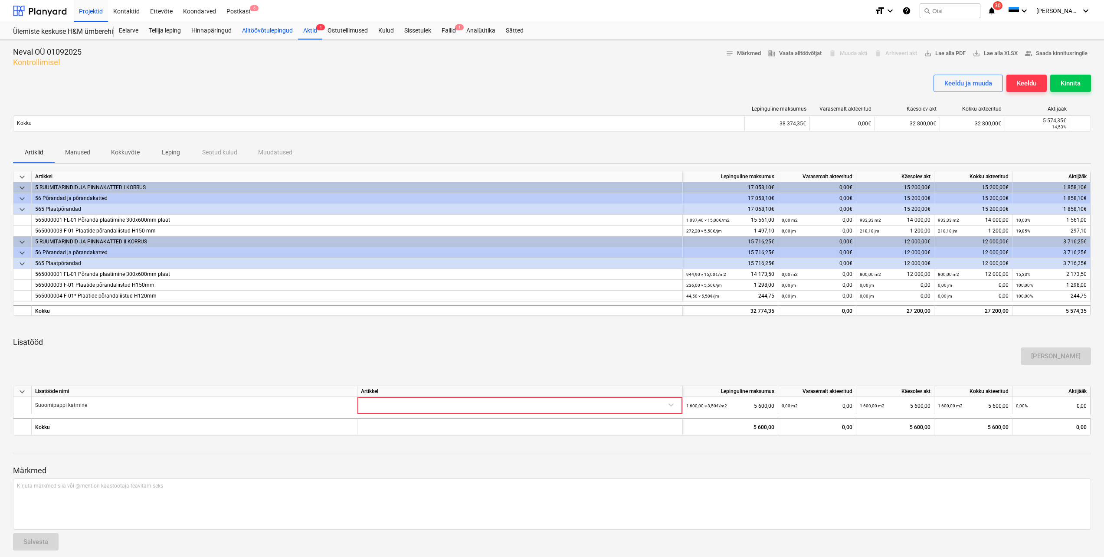
click at [258, 27] on div "Alltöövõtulepingud" at bounding box center [267, 30] width 61 height 17
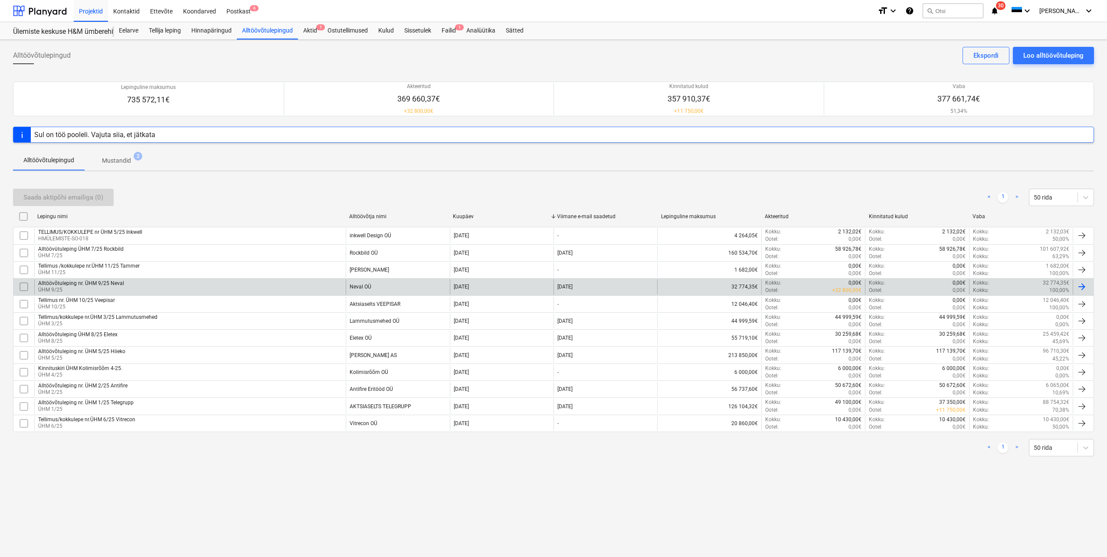
click at [92, 289] on p "ÜHM 9/25" at bounding box center [81, 289] width 86 height 7
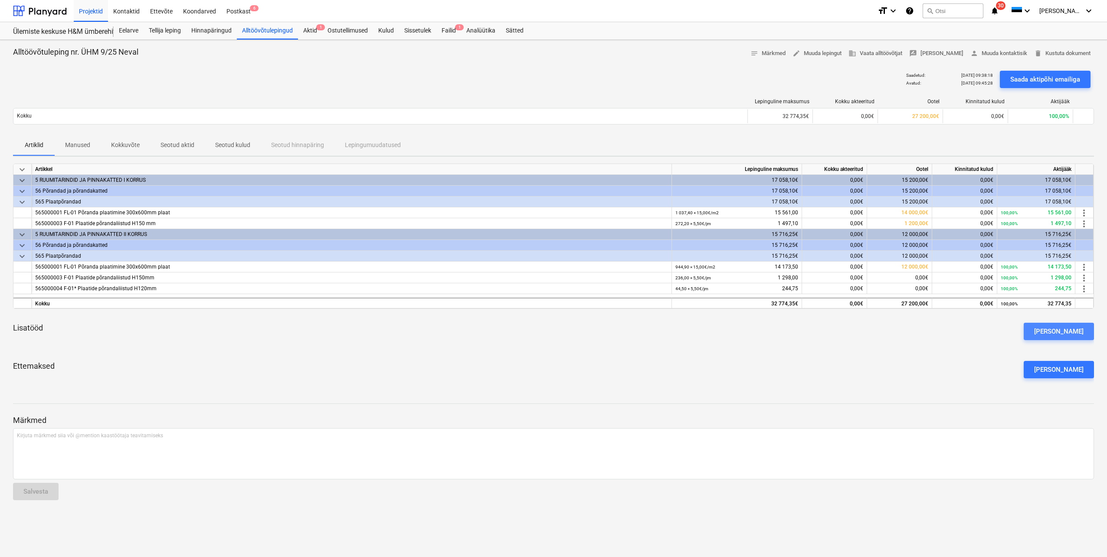
click at [1084, 331] on button "[PERSON_NAME]" at bounding box center [1059, 331] width 70 height 17
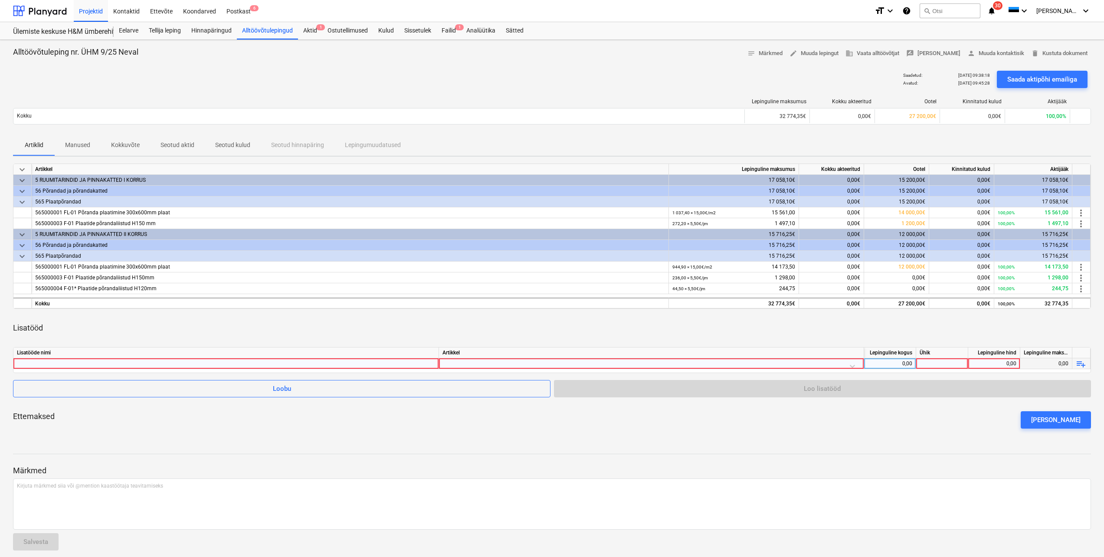
click at [424, 364] on div at bounding box center [226, 363] width 418 height 10
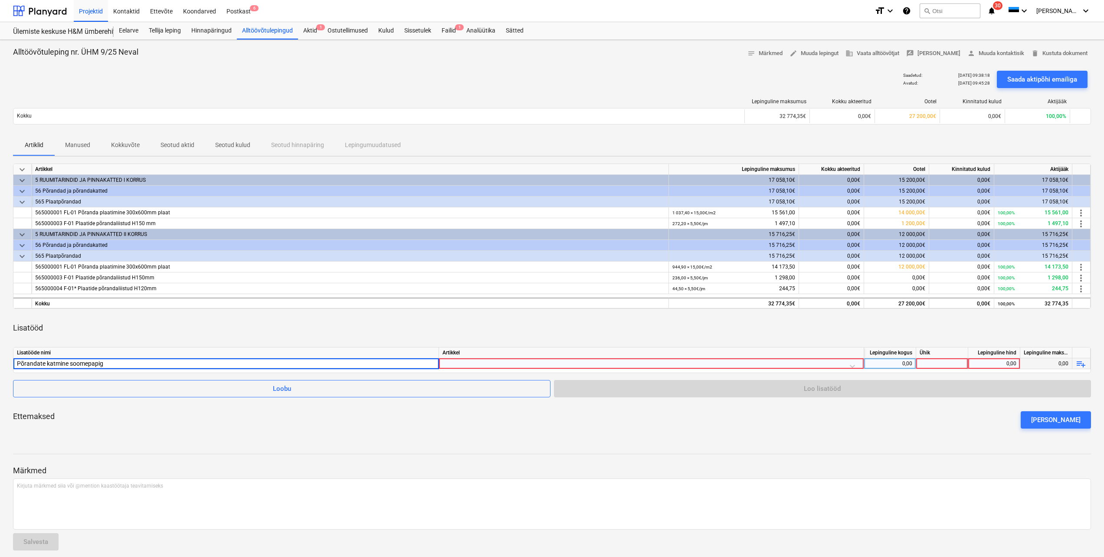
type input "Põrandate katmine soomepapiga"
click at [831, 364] on div at bounding box center [652, 365] width 418 height 15
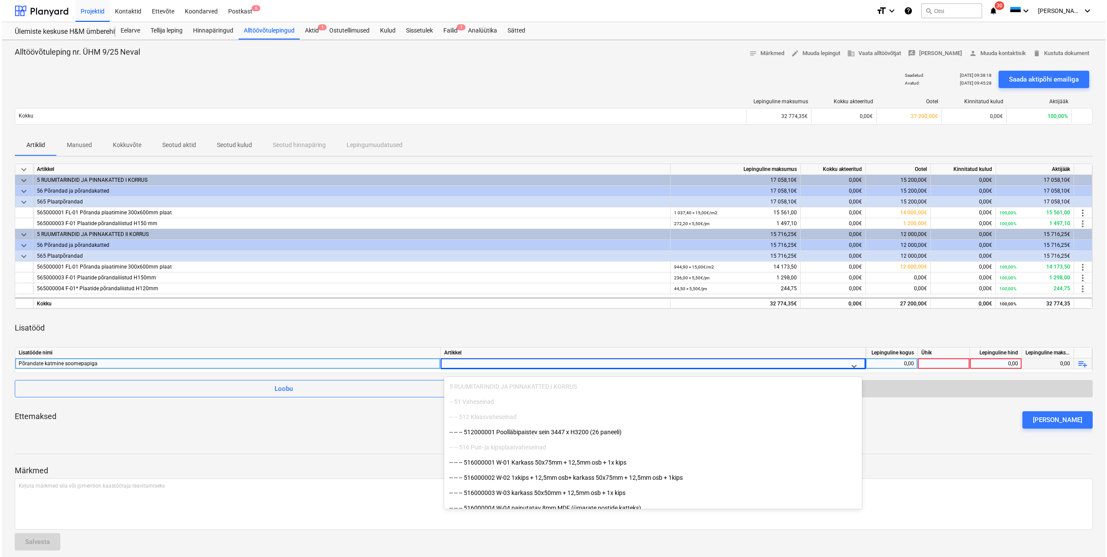
scroll to position [1042, 0]
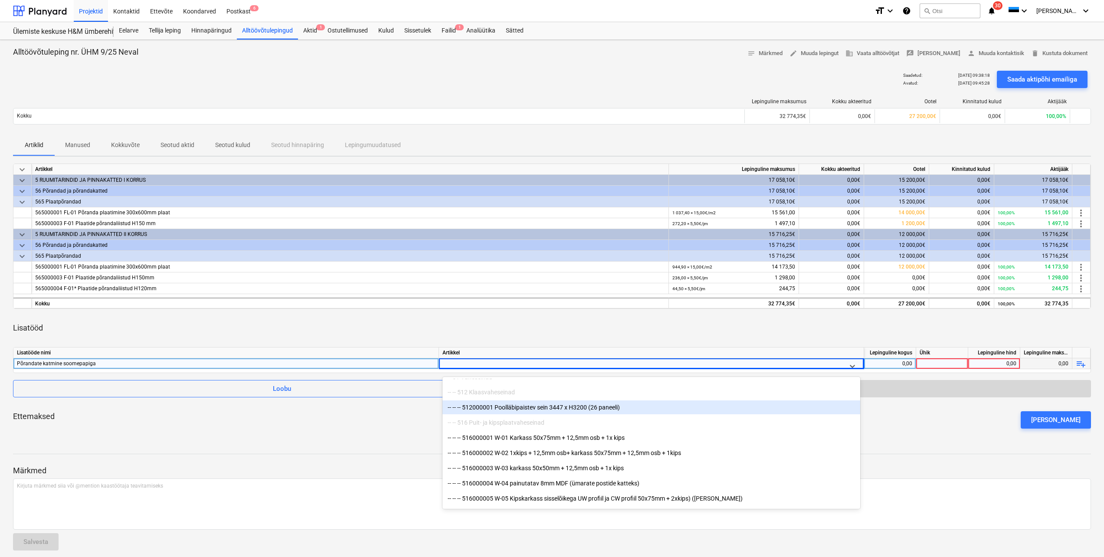
click at [835, 359] on div at bounding box center [644, 365] width 402 height 15
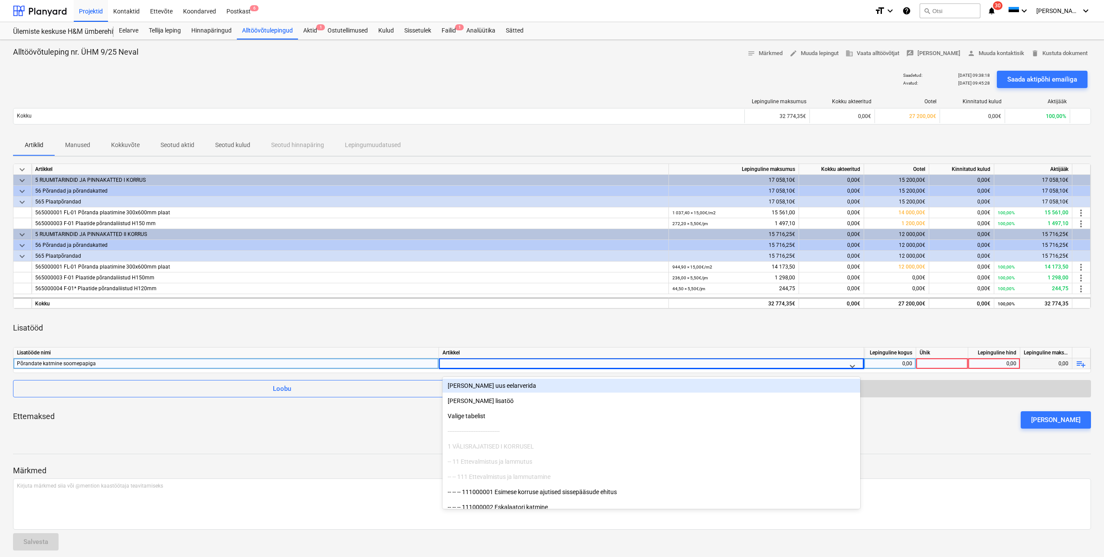
click at [844, 360] on div at bounding box center [644, 365] width 402 height 15
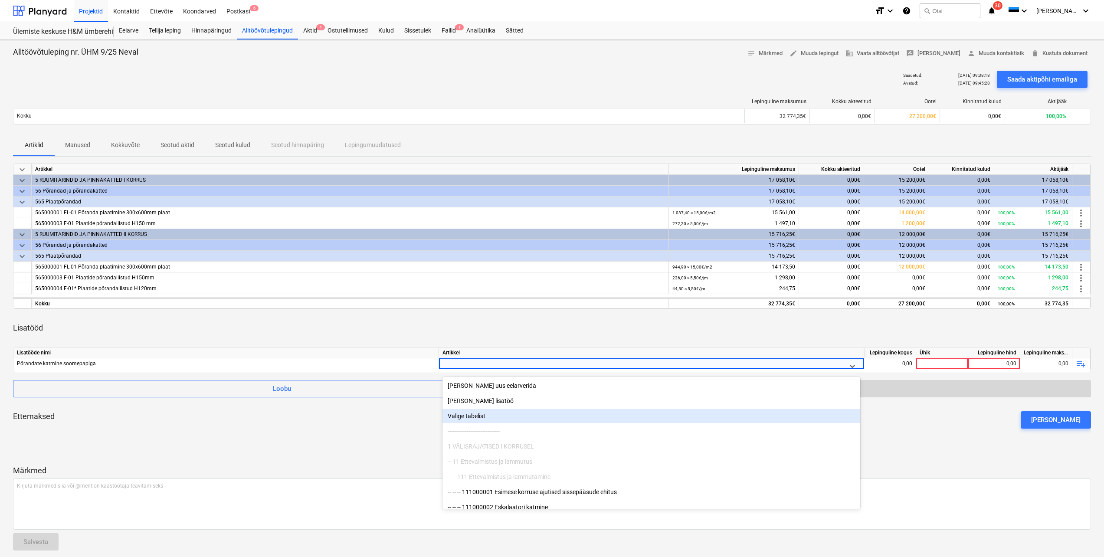
click at [491, 417] on div "Valige tabelist" at bounding box center [652, 416] width 418 height 14
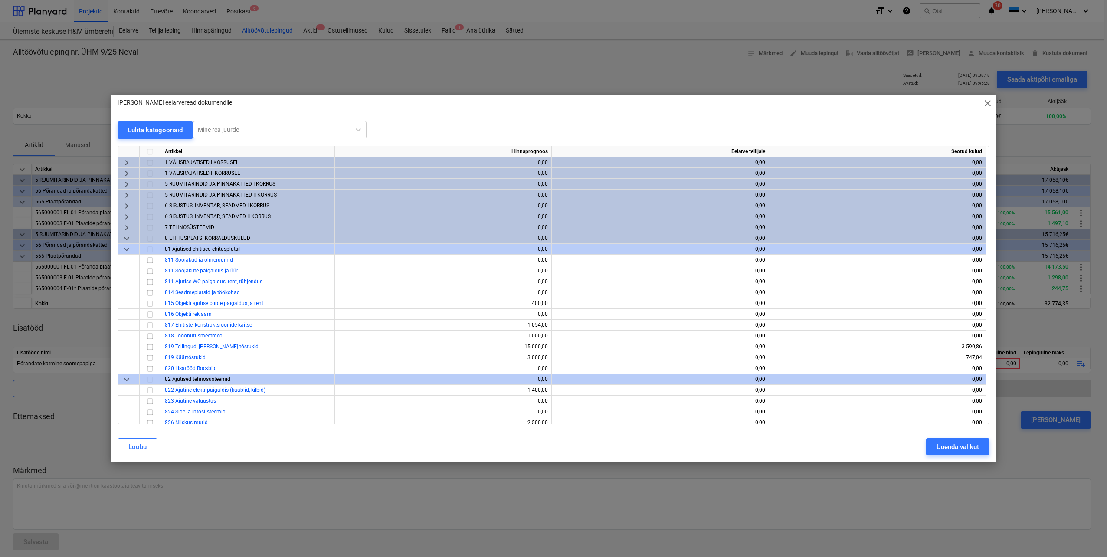
click at [126, 185] on span "keyboard_arrow_right" at bounding box center [127, 184] width 10 height 10
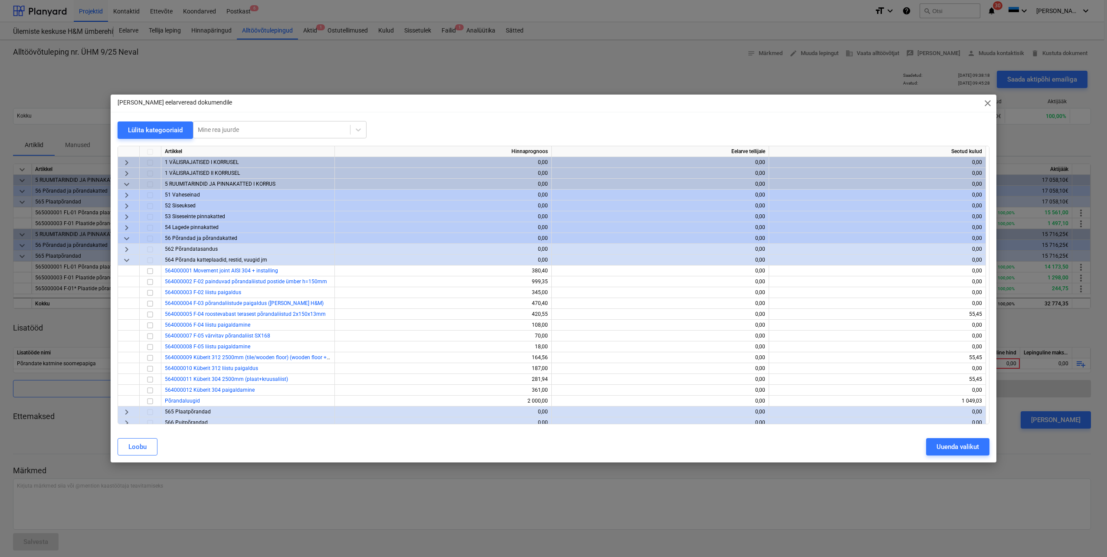
click at [127, 239] on span "keyboard_arrow_down" at bounding box center [127, 238] width 10 height 10
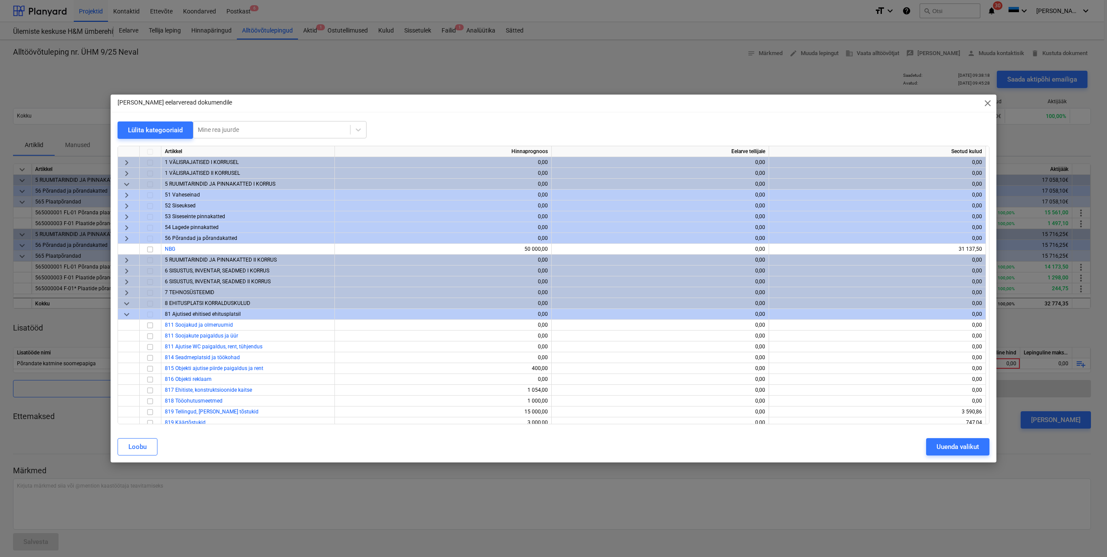
click at [126, 240] on span "keyboard_arrow_right" at bounding box center [127, 238] width 10 height 10
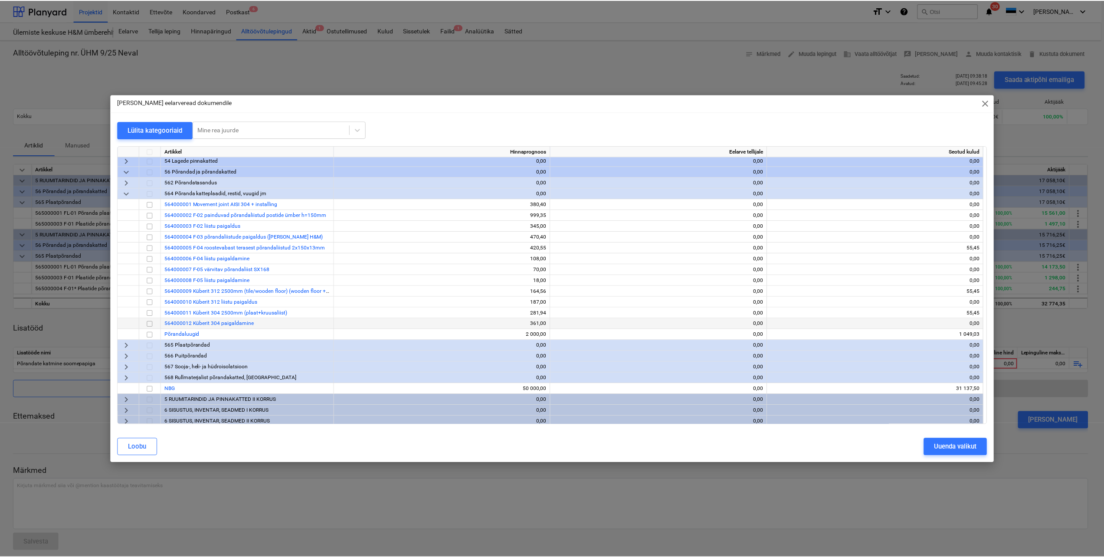
scroll to position [87, 0]
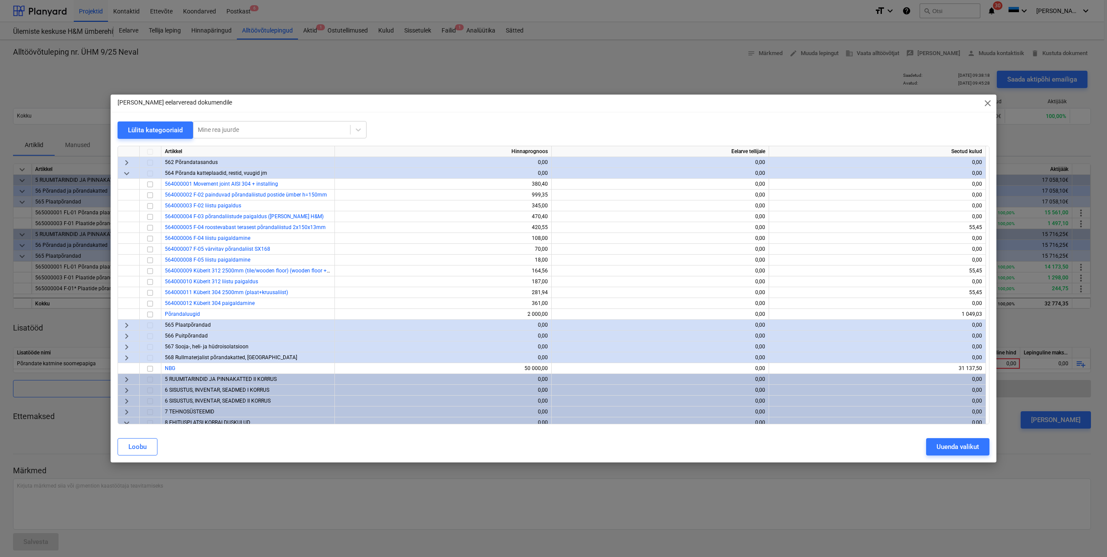
click at [128, 325] on span "keyboard_arrow_right" at bounding box center [127, 325] width 10 height 10
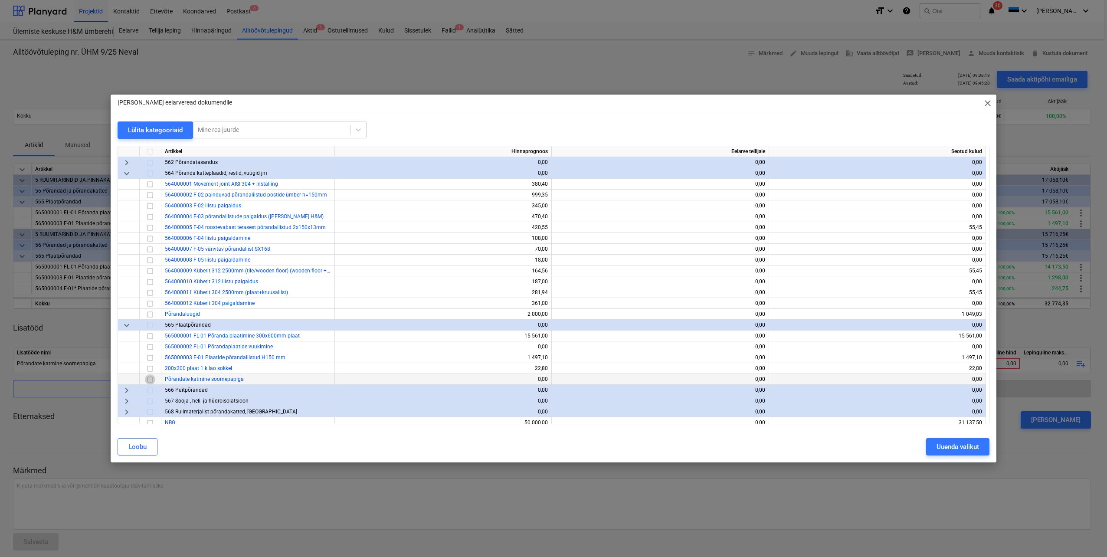
click at [147, 380] on input "checkbox" at bounding box center [150, 380] width 10 height 10
click at [946, 448] on div "Uuenda valikut" at bounding box center [958, 446] width 43 height 11
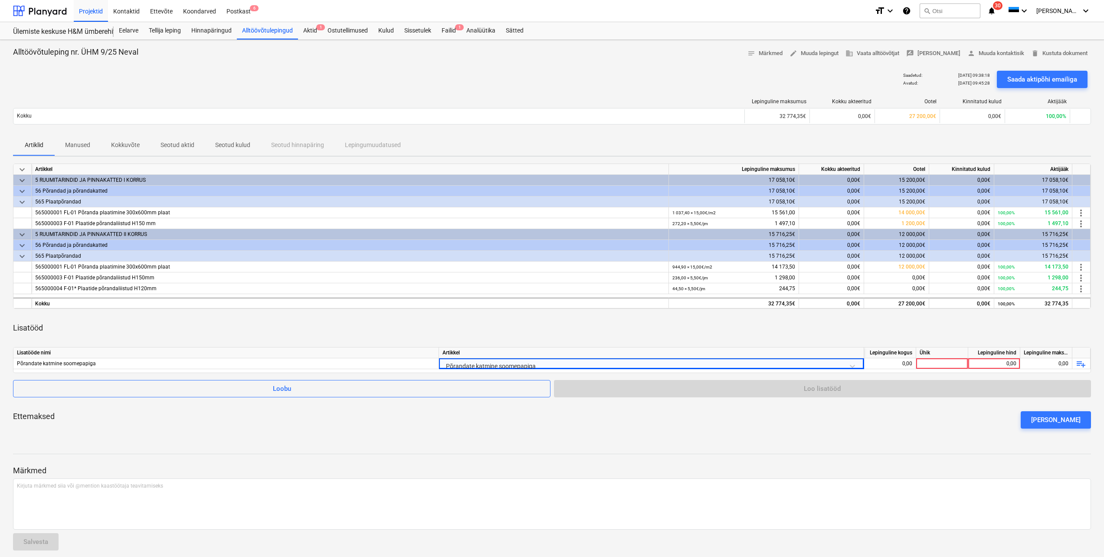
click at [745, 420] on div "Ettemaksed [PERSON_NAME] ettemaks" at bounding box center [552, 419] width 1078 height 31
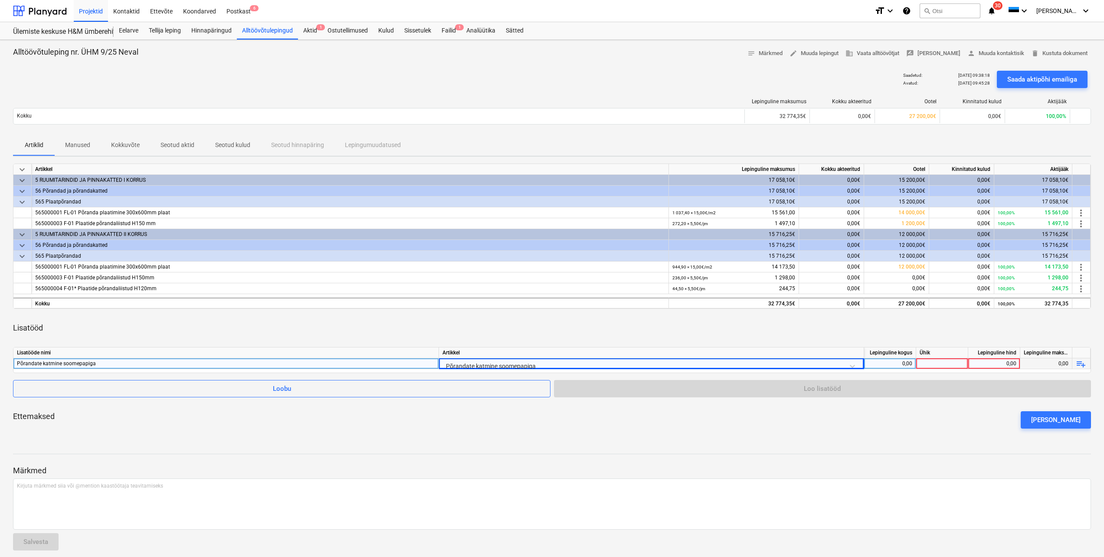
click at [134, 361] on div "Põrandate katmine soomepapiga" at bounding box center [226, 363] width 418 height 10
click at [132, 362] on input "Põrandate katmine soomepapiga" at bounding box center [225, 363] width 425 height 10
type input "Põrandate katmine soomepapiga 1.k"
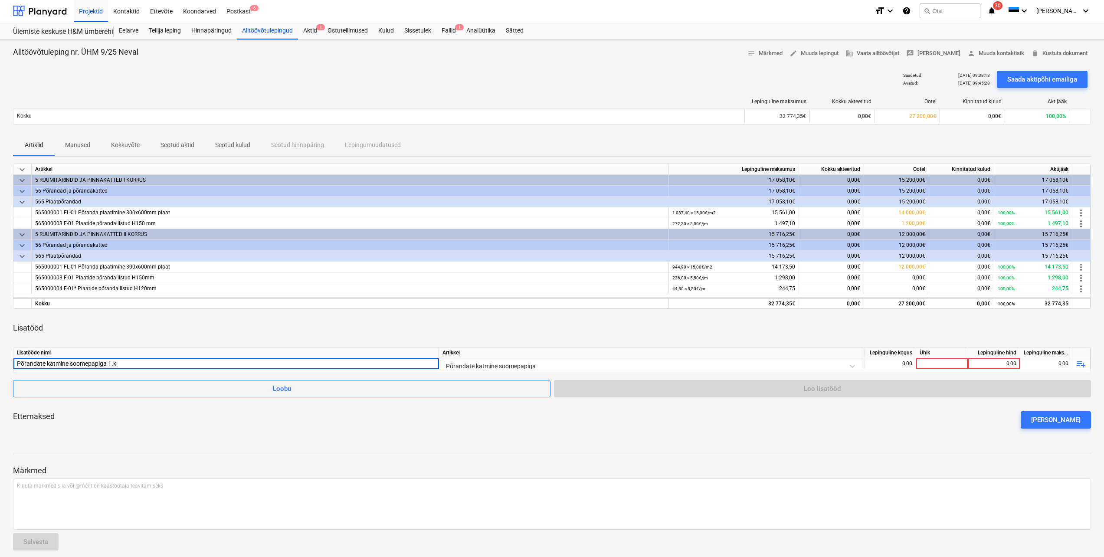
click at [302, 424] on div "Ettemaksed [PERSON_NAME] ettemaks" at bounding box center [552, 419] width 1078 height 31
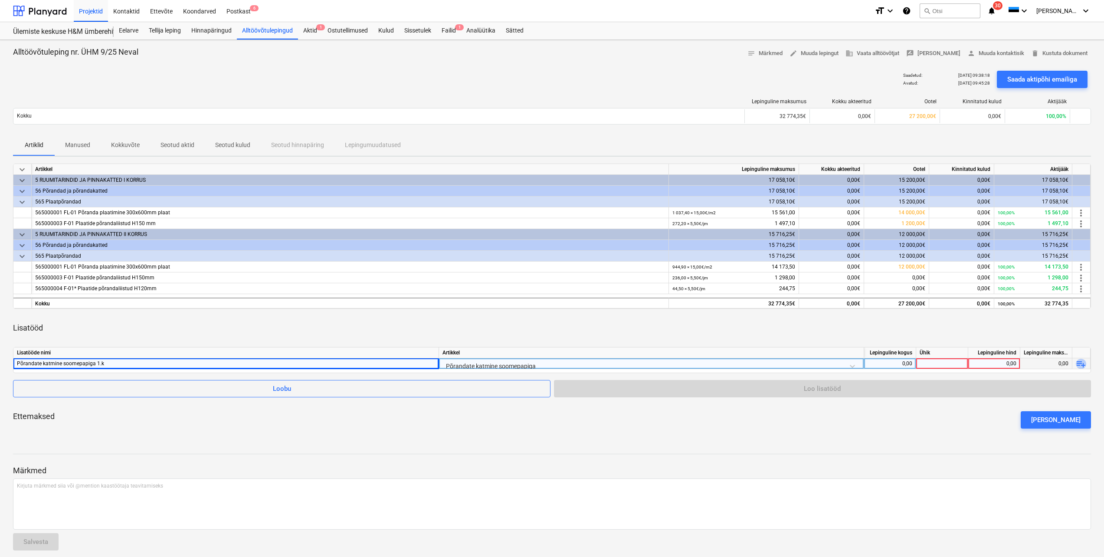
click at [1081, 366] on span "playlist_add" at bounding box center [1081, 364] width 10 height 10
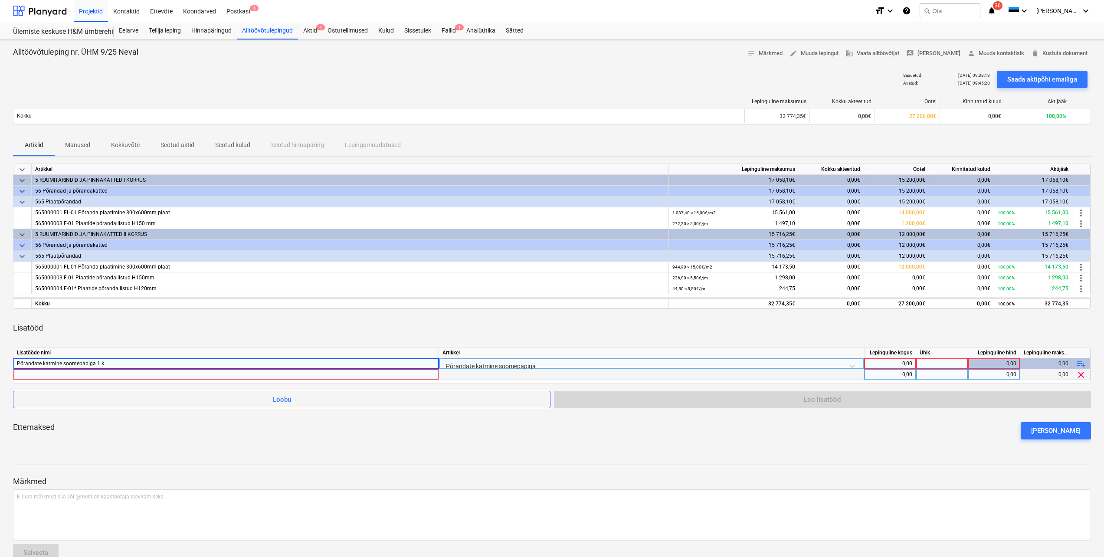
click at [87, 372] on div at bounding box center [226, 374] width 418 height 10
type input "Põrandate katmine soomepapiga 2.k"
click at [294, 441] on div "Ettemaksed [PERSON_NAME] ettemaks" at bounding box center [552, 430] width 1078 height 31
click at [849, 374] on div at bounding box center [651, 374] width 425 height 11
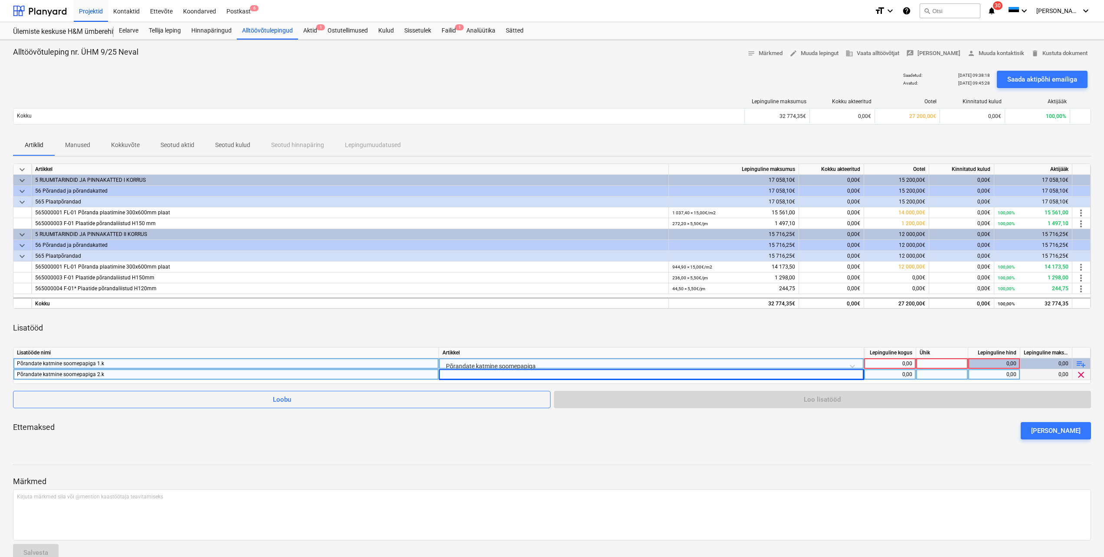
click at [849, 374] on div at bounding box center [651, 374] width 425 height 11
click at [850, 374] on div at bounding box center [651, 374] width 425 height 11
click at [828, 375] on div at bounding box center [651, 374] width 425 height 11
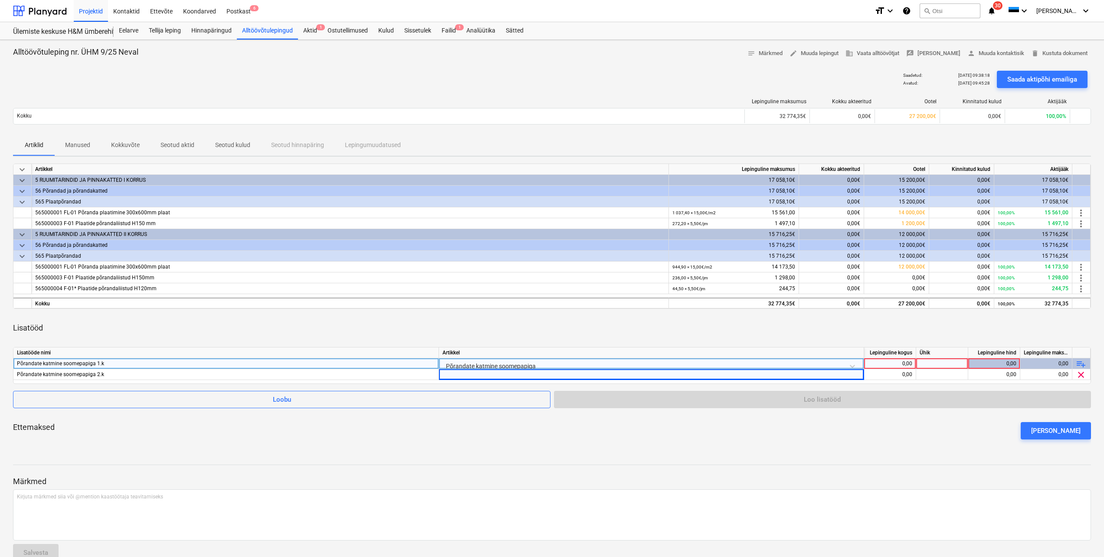
click at [837, 365] on div "Põrandate katmine soomepapiga" at bounding box center [652, 365] width 418 height 15
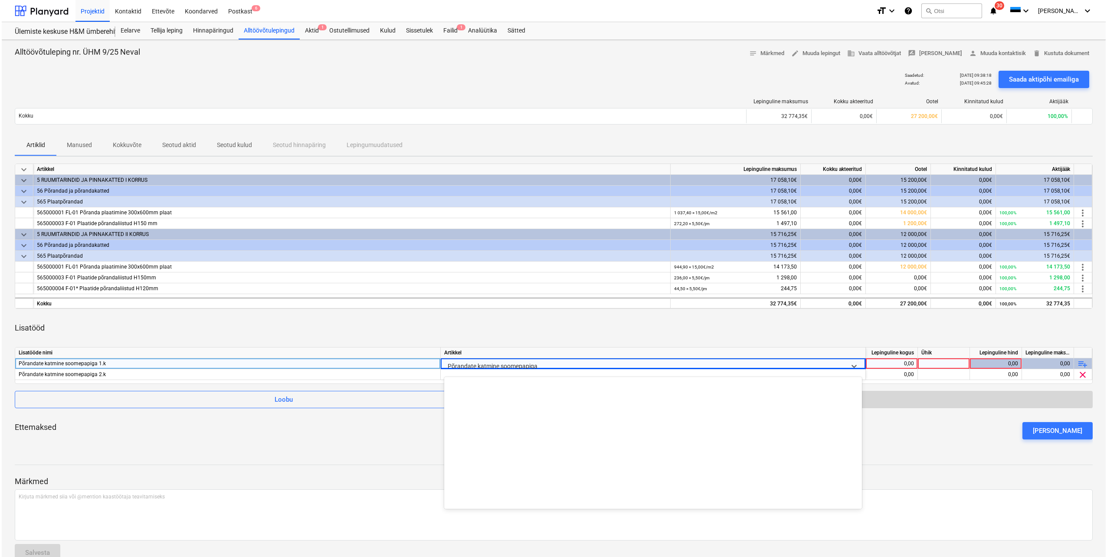
scroll to position [2734, 0]
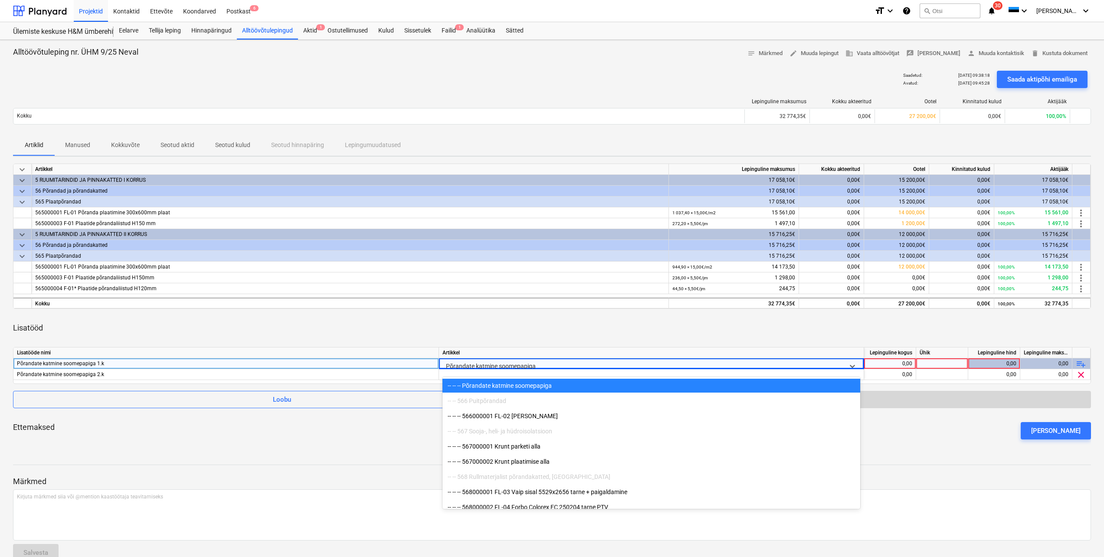
click at [836, 365] on div at bounding box center [643, 366] width 395 height 11
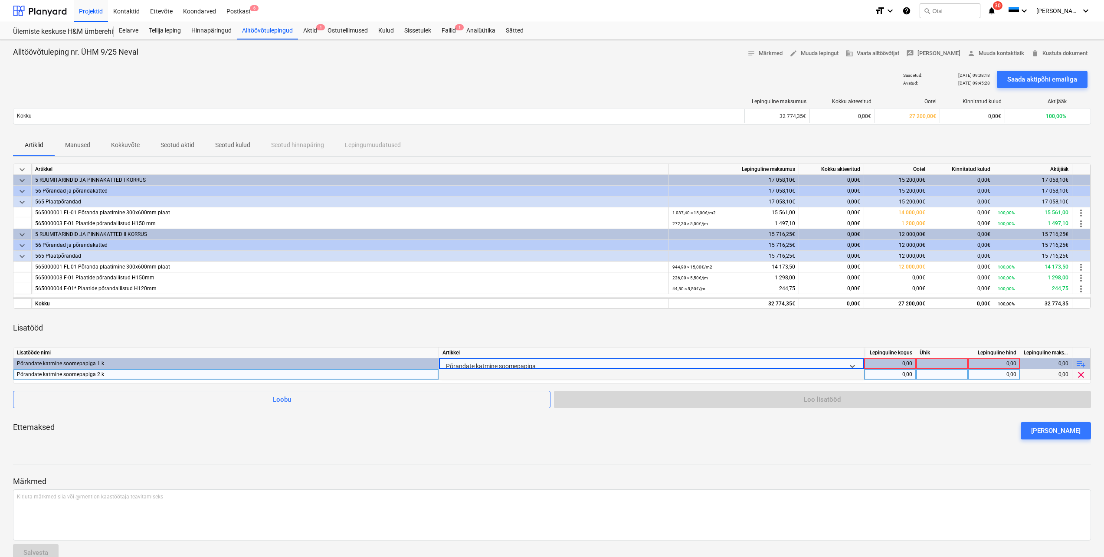
click at [835, 371] on div at bounding box center [651, 374] width 425 height 11
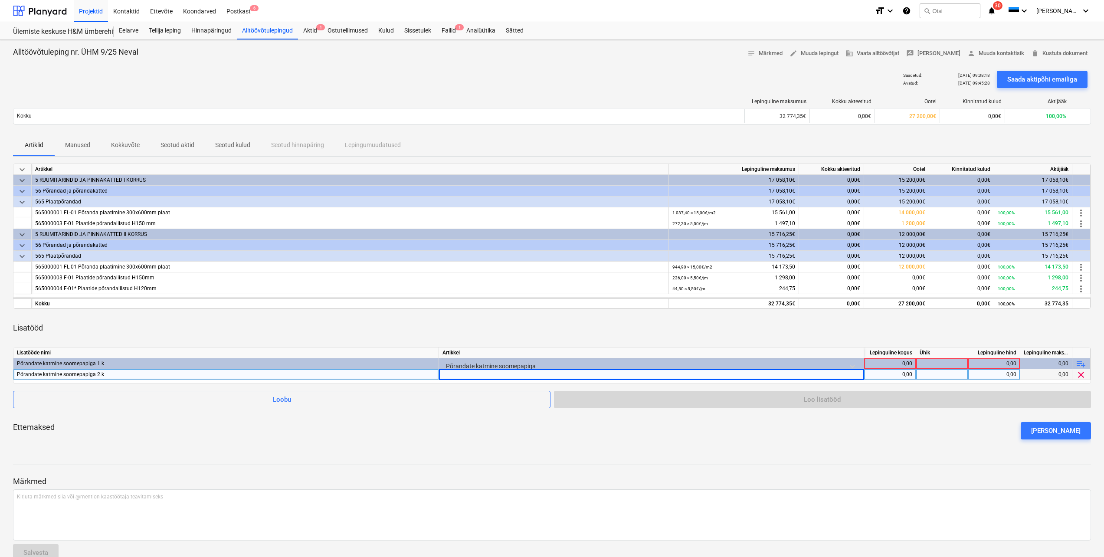
click at [835, 371] on div at bounding box center [651, 374] width 425 height 11
click at [840, 372] on div at bounding box center [651, 374] width 425 height 11
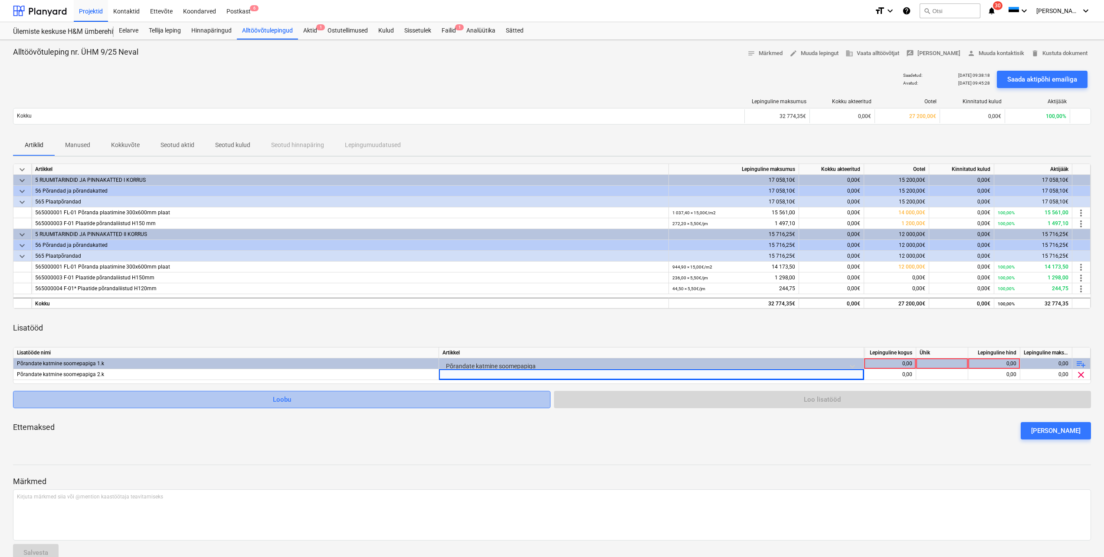
click at [282, 402] on div "Loobu" at bounding box center [282, 399] width 18 height 11
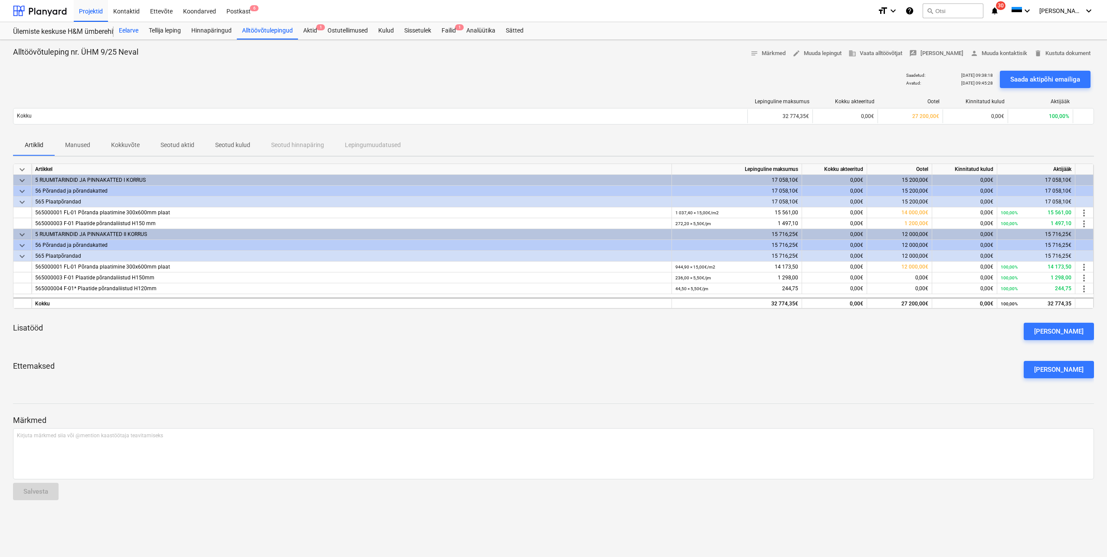
click at [131, 26] on div "Eelarve" at bounding box center [129, 30] width 30 height 17
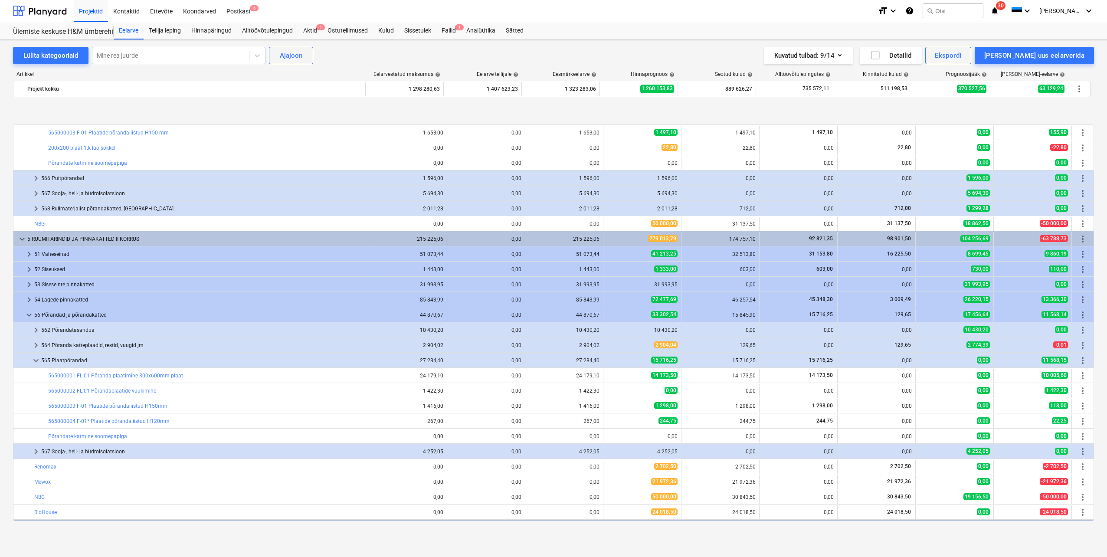
scroll to position [217, 0]
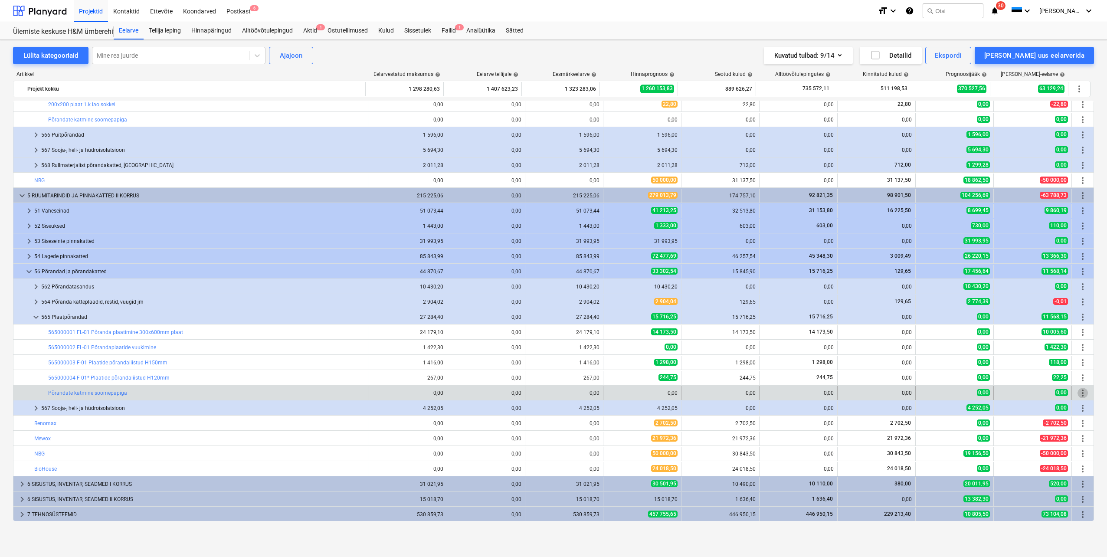
click at [1081, 395] on span "more_vert" at bounding box center [1083, 393] width 10 height 10
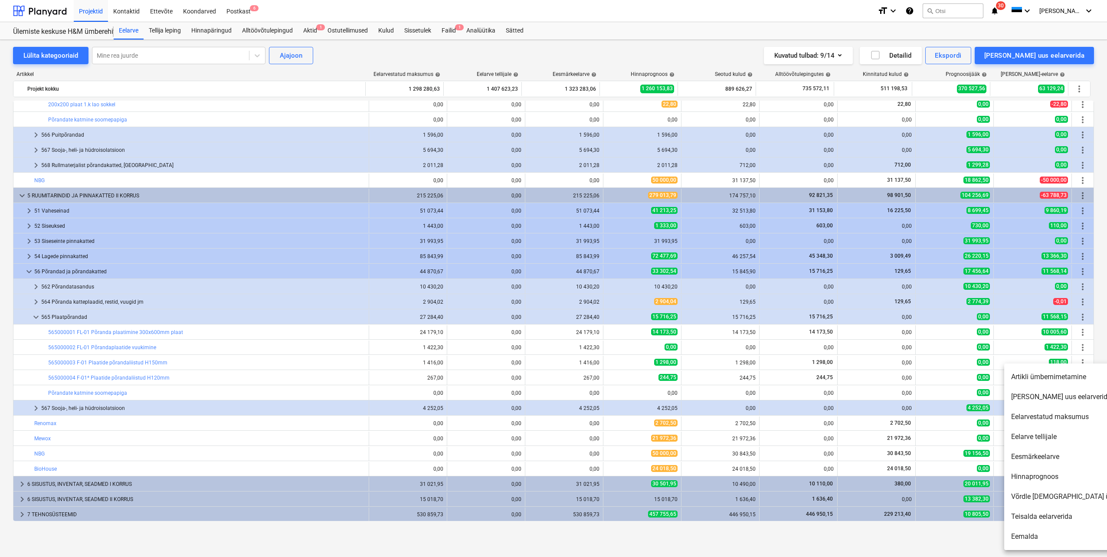
click at [1025, 537] on li "Eemalda" at bounding box center [1079, 537] width 149 height 20
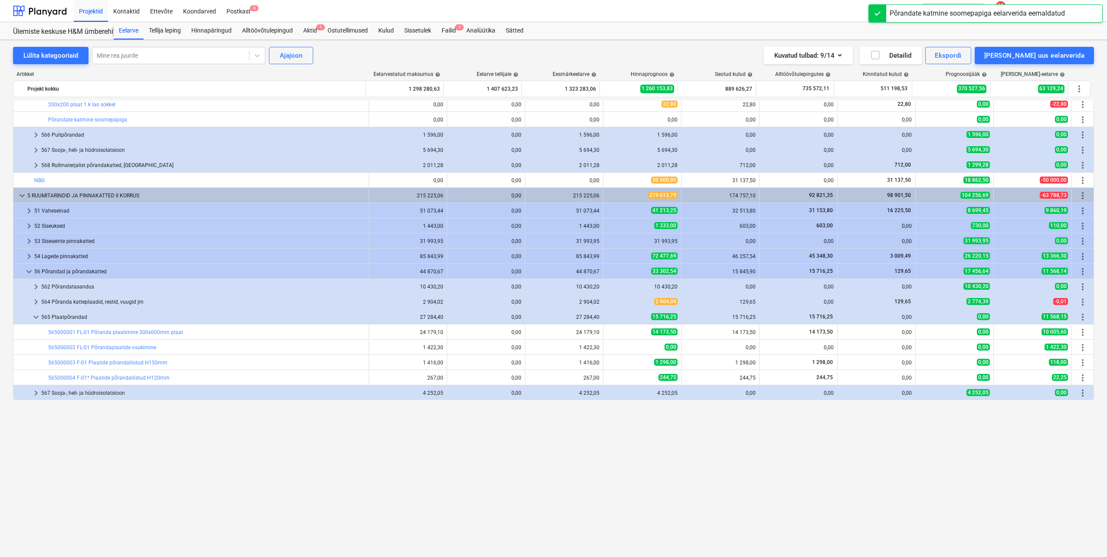
scroll to position [0, 0]
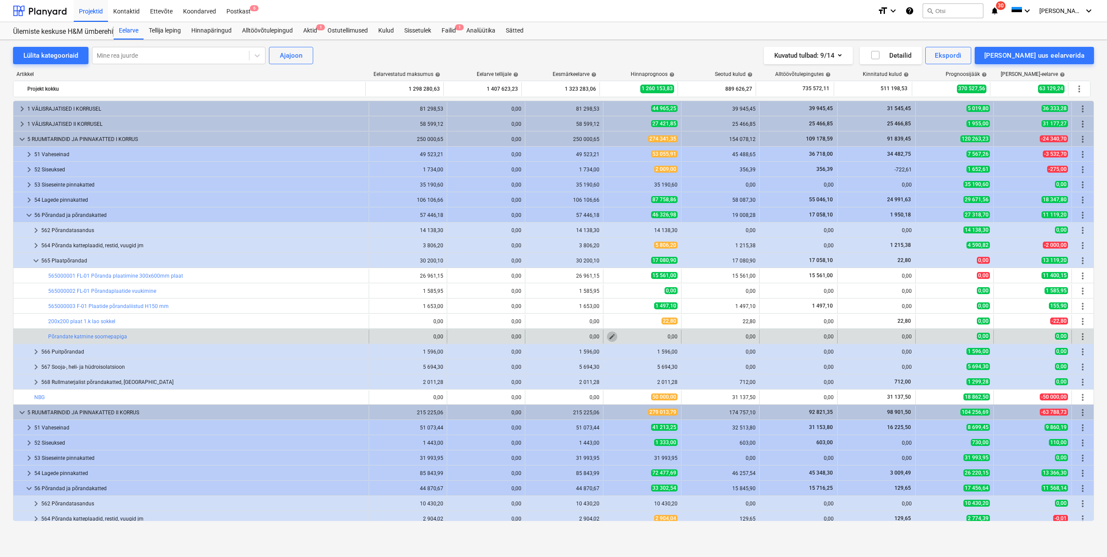
click at [609, 336] on span "edit" at bounding box center [612, 336] width 7 height 7
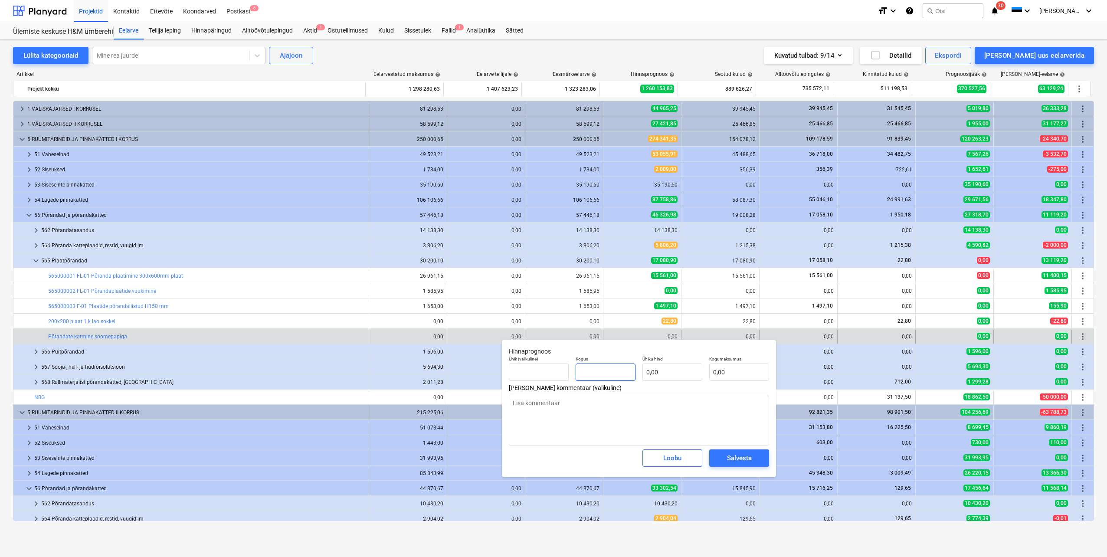
click at [599, 372] on input "text" at bounding box center [606, 372] width 60 height 17
type input "1,00"
click at [655, 375] on input "text" at bounding box center [673, 372] width 60 height 17
type input "5"
type input "5,00"
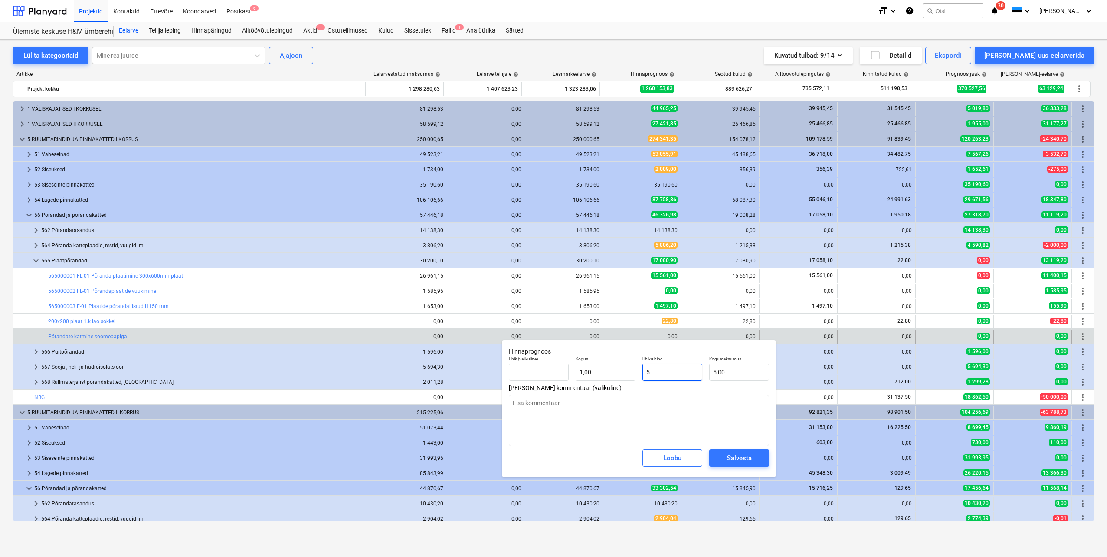
type input "56"
type input "56,00"
type input "560"
type input "560,00"
type input "5600"
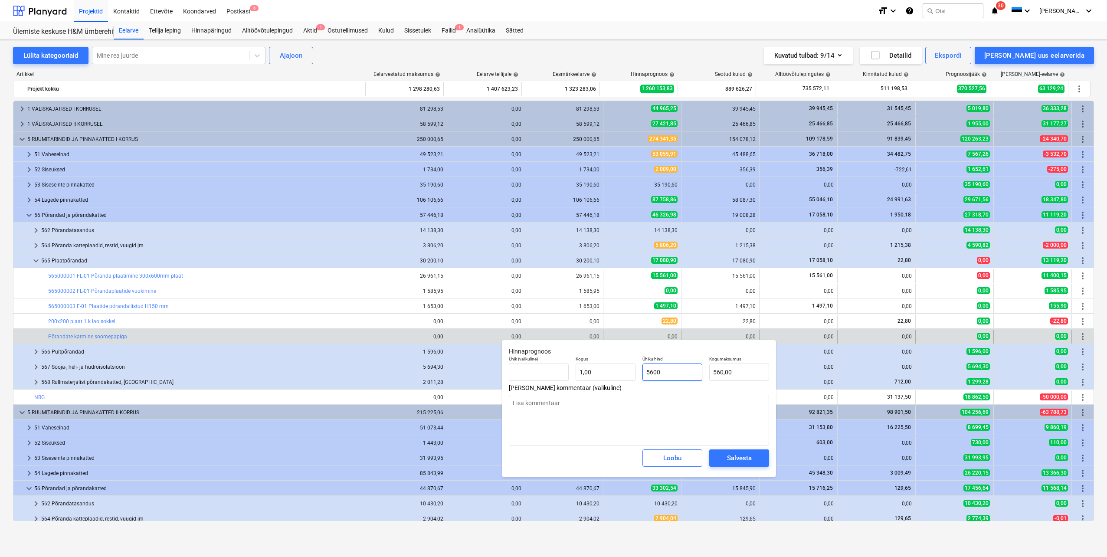
type input "5 600,00"
drag, startPoint x: 651, startPoint y: 409, endPoint x: 671, endPoint y: 419, distance: 22.3
click at [652, 409] on textarea at bounding box center [639, 420] width 260 height 51
click at [725, 462] on span "Salvesta" at bounding box center [739, 458] width 39 height 11
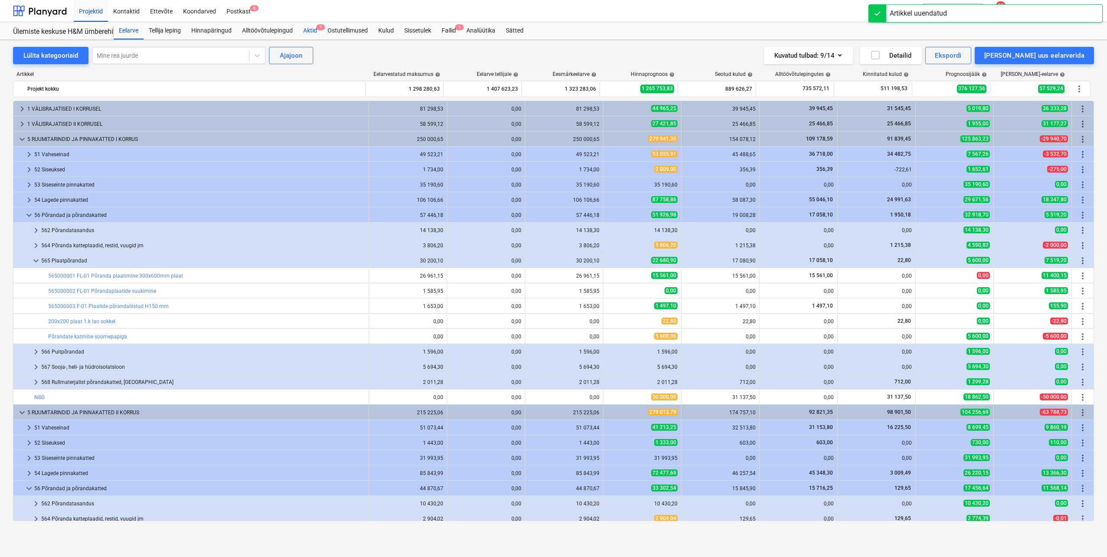
click at [314, 29] on div "Aktid 1" at bounding box center [310, 30] width 24 height 17
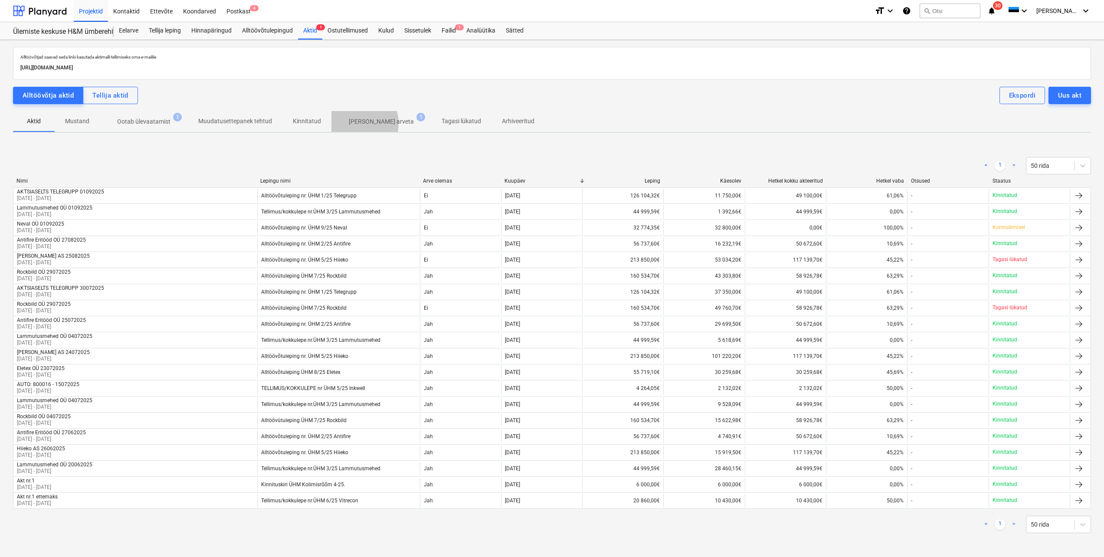
click at [357, 123] on p "[PERSON_NAME] arveta" at bounding box center [381, 121] width 65 height 9
